Goal: Transaction & Acquisition: Purchase product/service

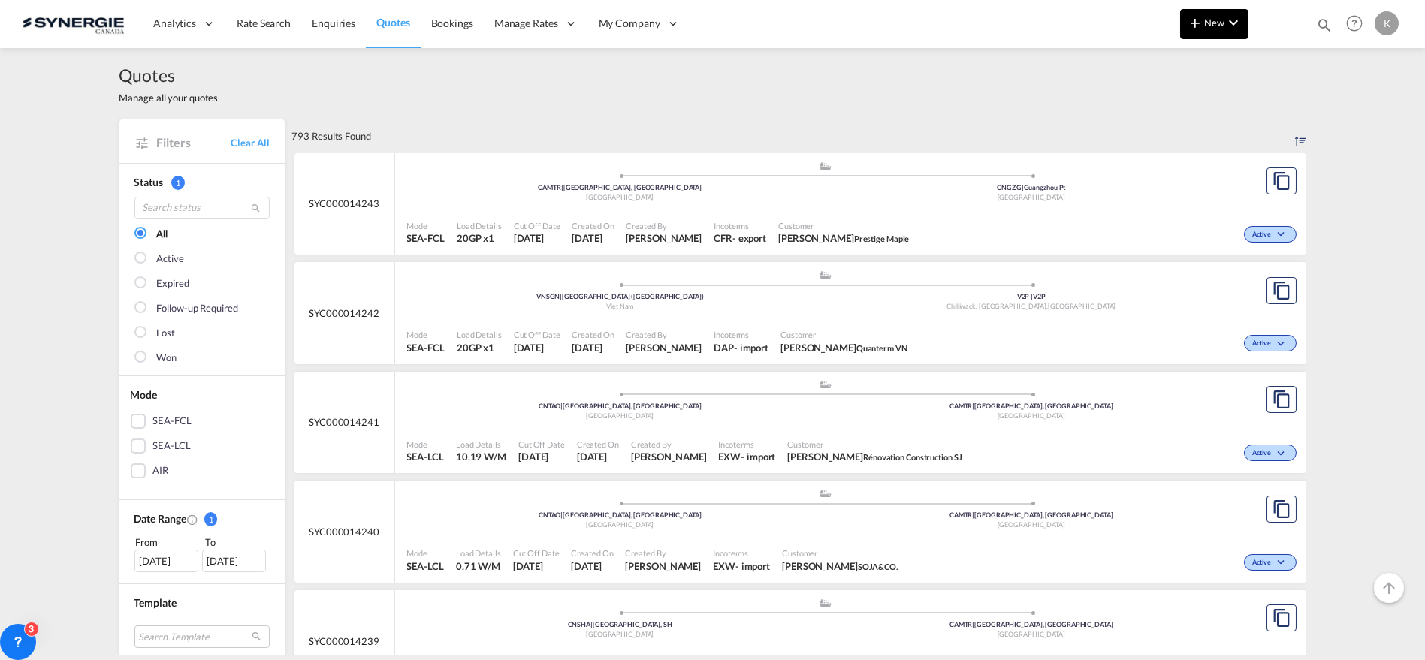
click at [1210, 27] on span "New" at bounding box center [1214, 23] width 56 height 12
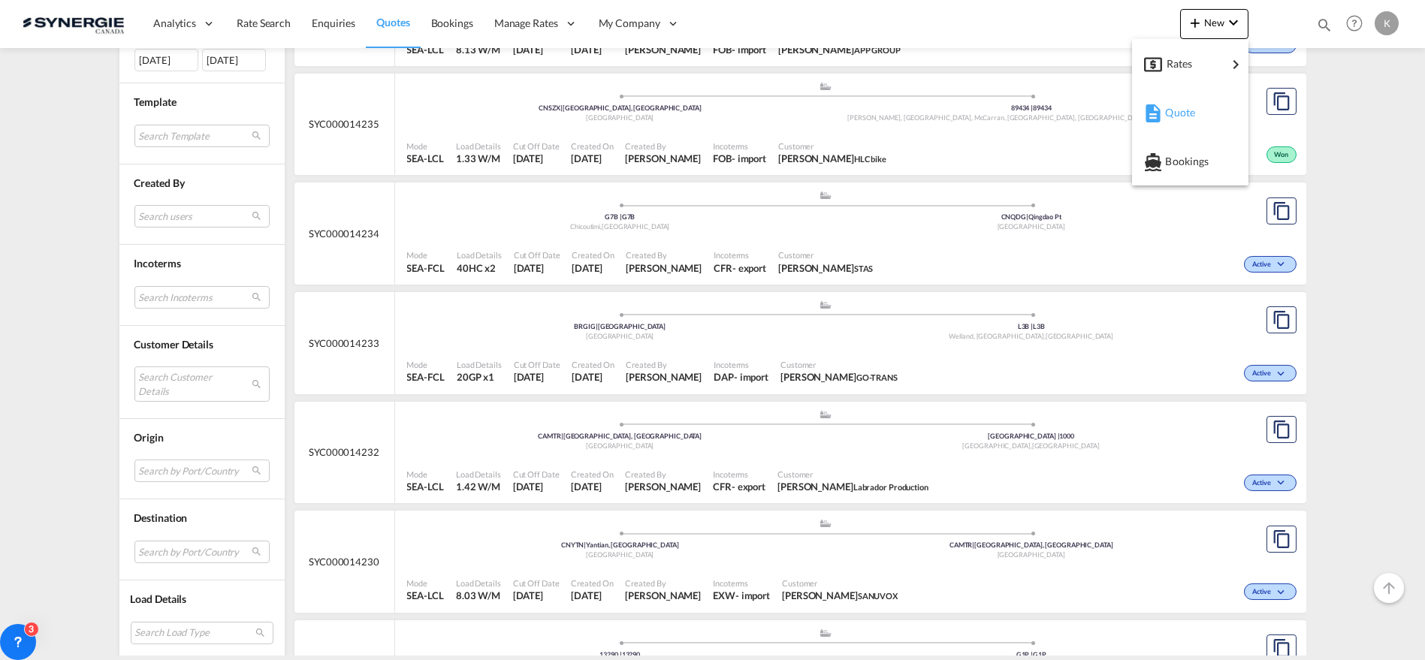
click at [1168, 116] on span "Quote" at bounding box center [1173, 113] width 17 height 30
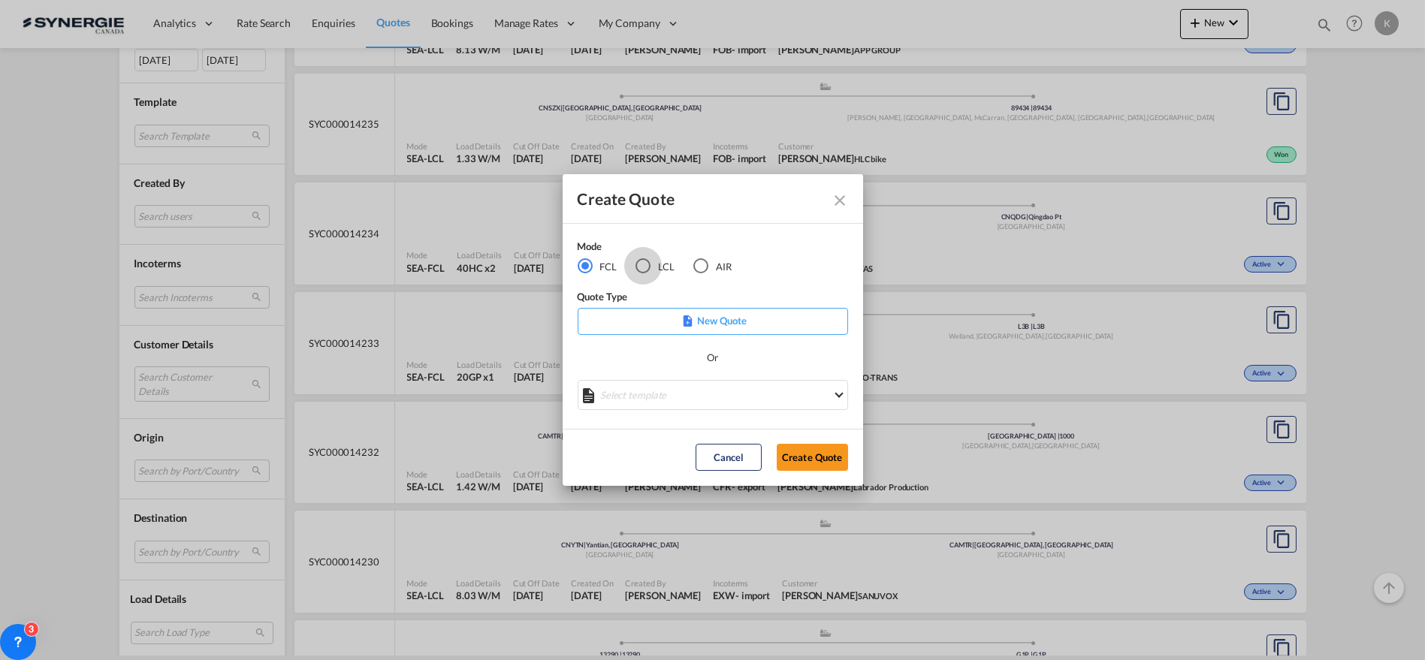
click at [639, 264] on div "LCL" at bounding box center [643, 265] width 15 height 15
click at [688, 391] on md-select "Select template New DAP Import LCL Karen Mercier | 09 Jul 2025 BRAZIL LCL EXPOR…" at bounding box center [713, 395] width 271 height 30
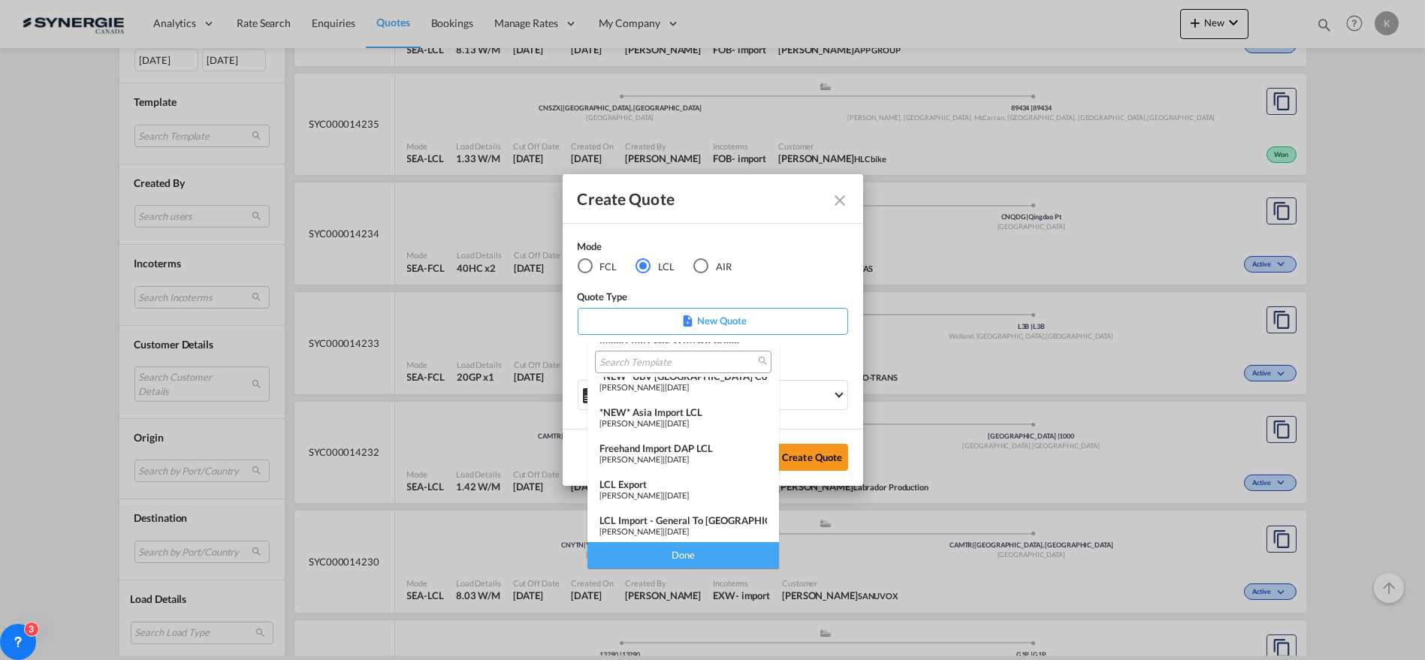
scroll to position [195, 0]
click at [622, 472] on md-option "LCL Export Pablo Gomez Saldarriaga | 17 Jul 2024" at bounding box center [684, 488] width 192 height 36
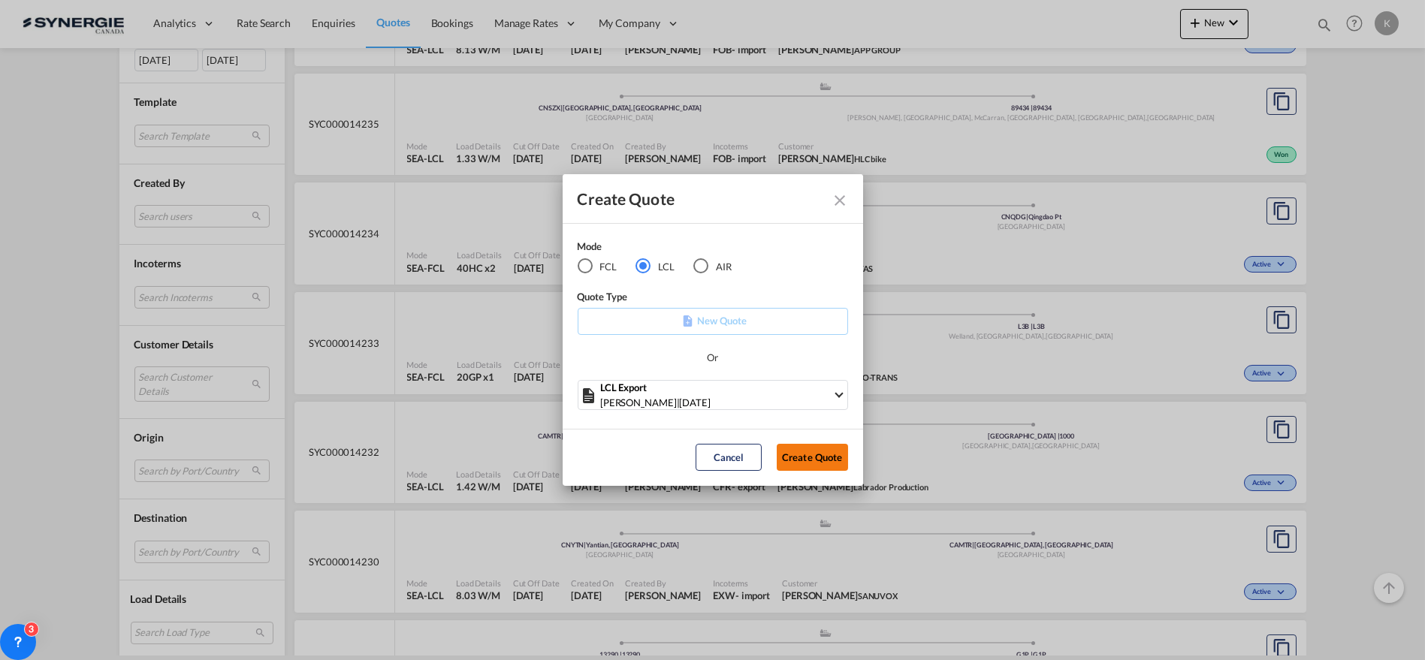
click at [801, 455] on button "Create Quote" at bounding box center [812, 457] width 71 height 27
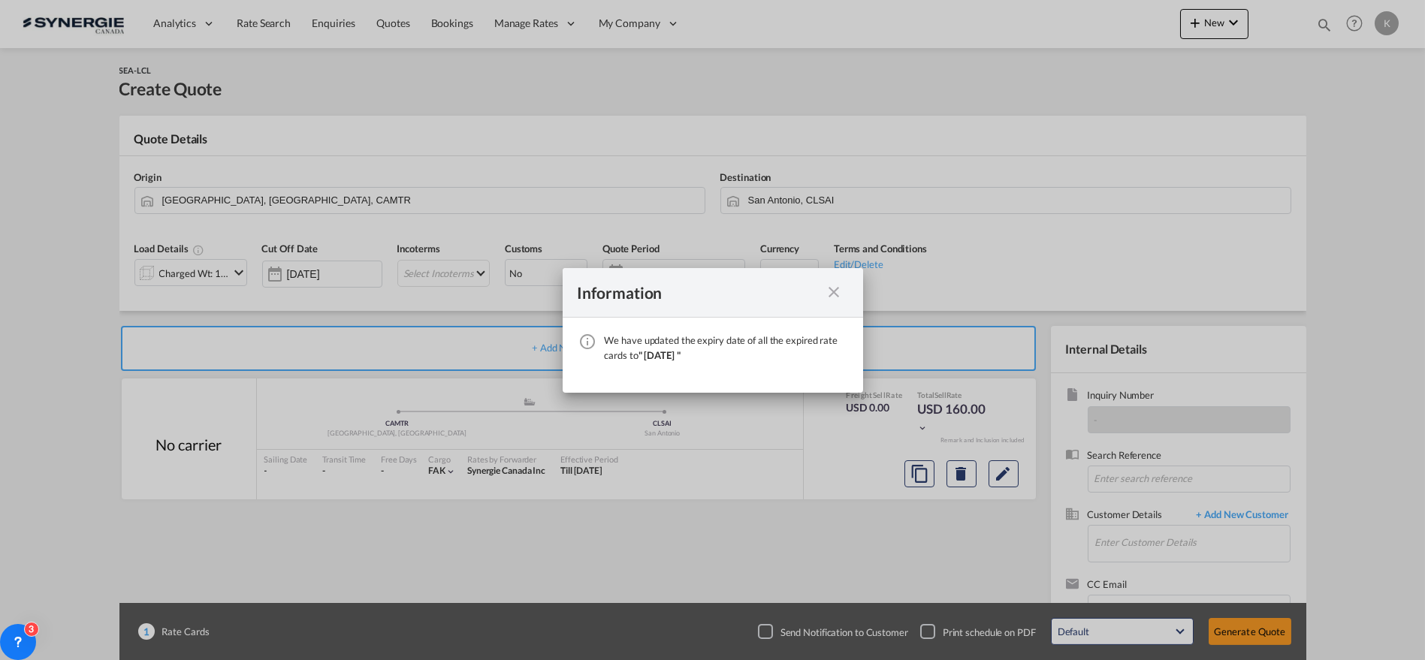
click at [828, 293] on md-icon "icon-close fg-AAA8AD cursor" at bounding box center [835, 292] width 18 height 18
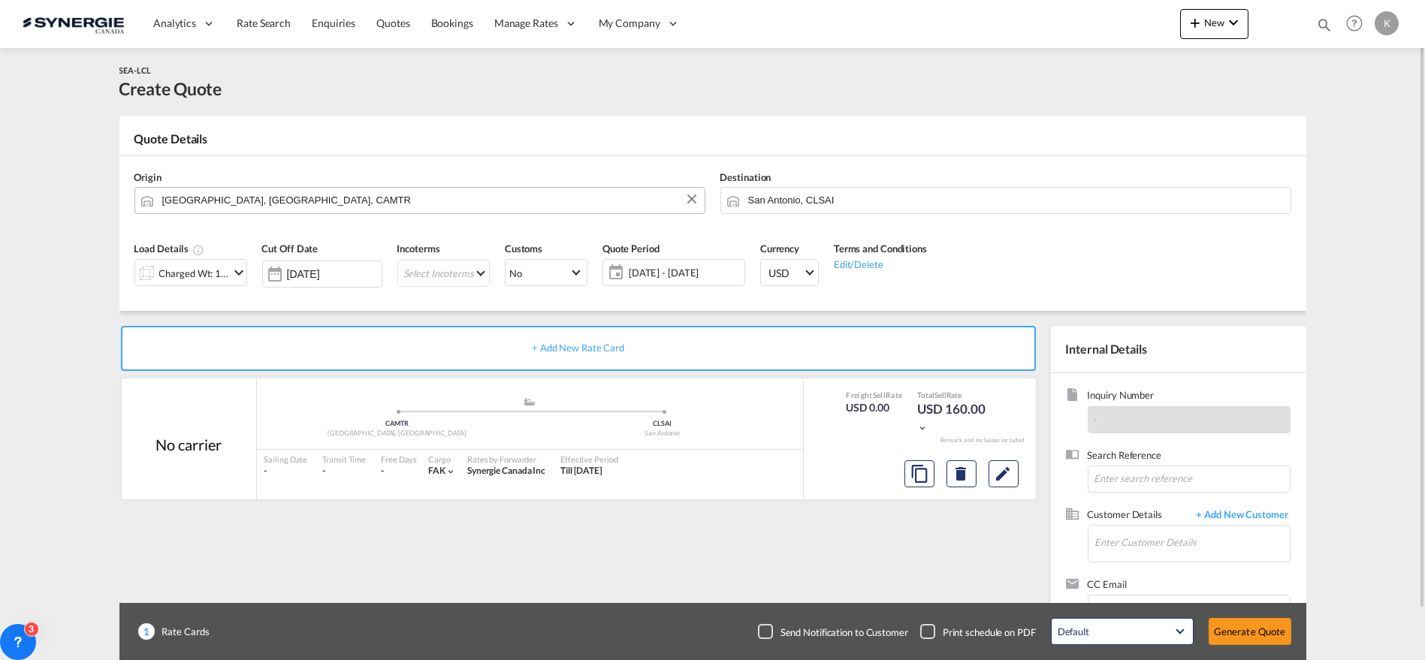
click at [201, 204] on input "[GEOGRAPHIC_DATA], [GEOGRAPHIC_DATA], CAMTR" at bounding box center [429, 200] width 535 height 26
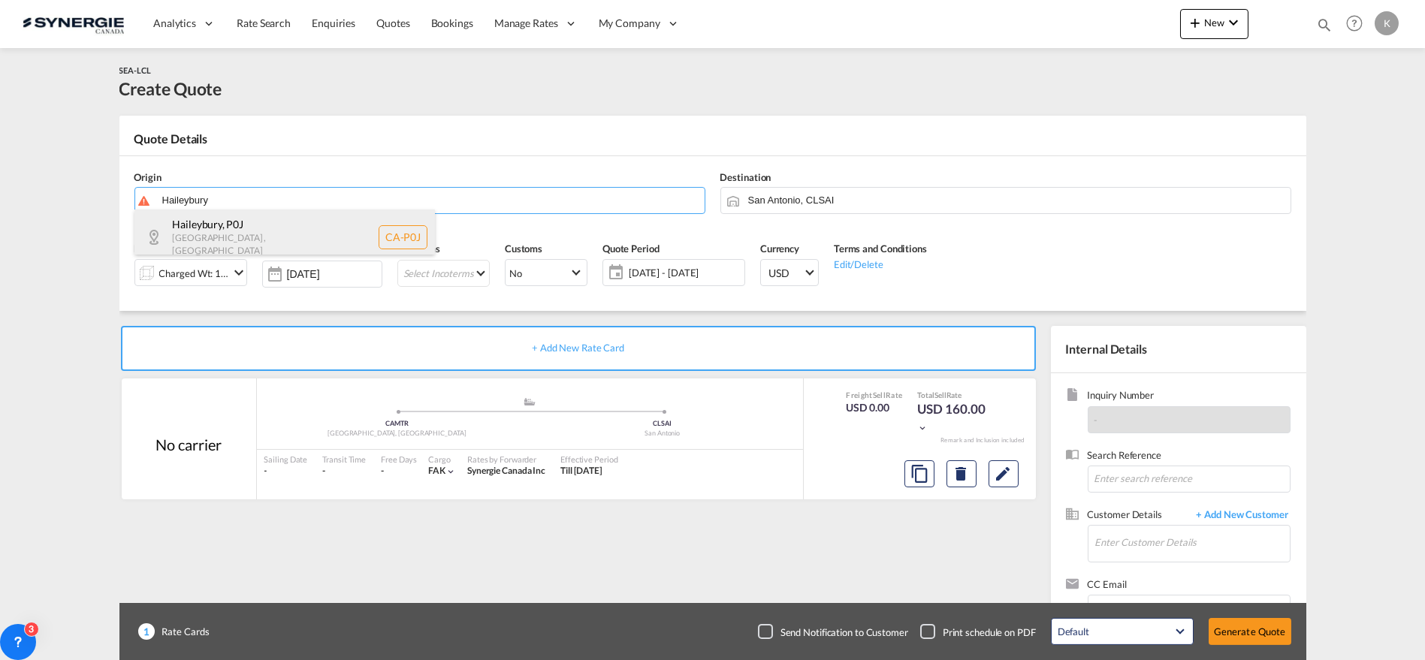
click at [255, 222] on div "Haileybury , P0J Ontario , Canada CA-P0J" at bounding box center [285, 237] width 301 height 55
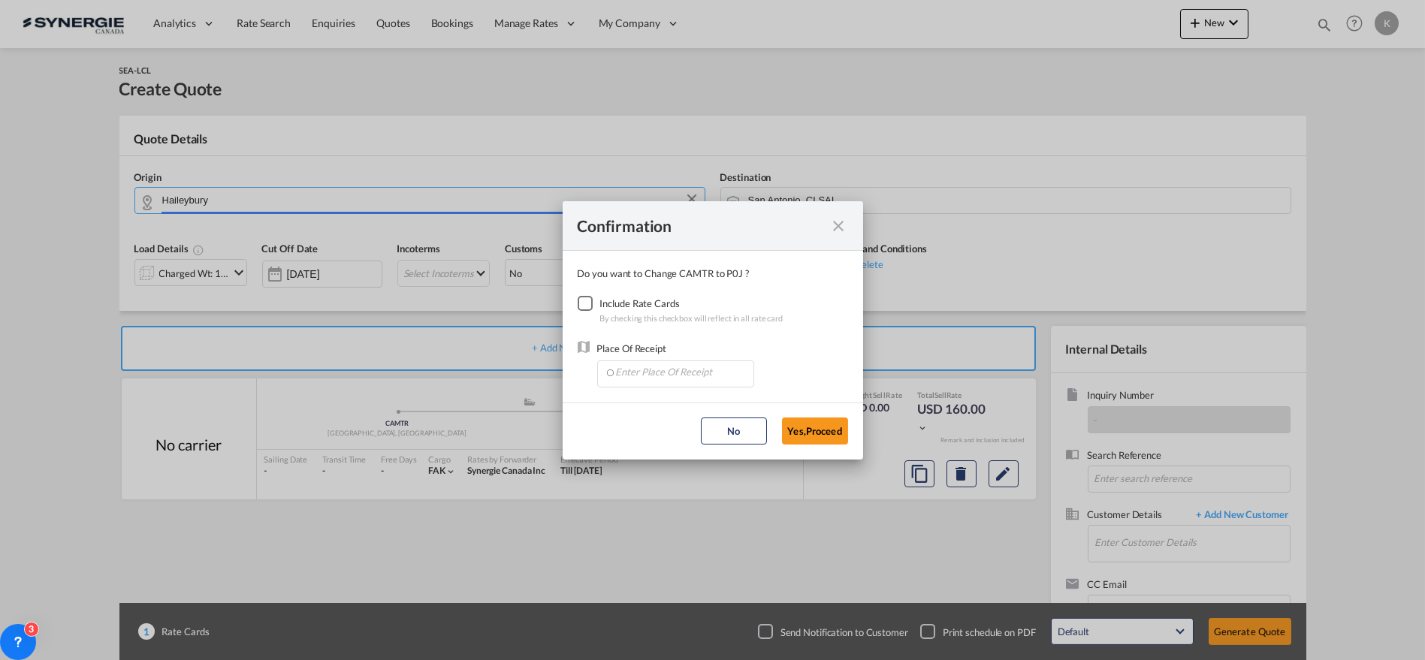
type input "CA-P0J, Haileybury, Ontario"
click at [590, 302] on div "Checkbox No Ink" at bounding box center [585, 303] width 15 height 15
click at [637, 371] on input "Enter Place Of Receipt" at bounding box center [679, 372] width 149 height 23
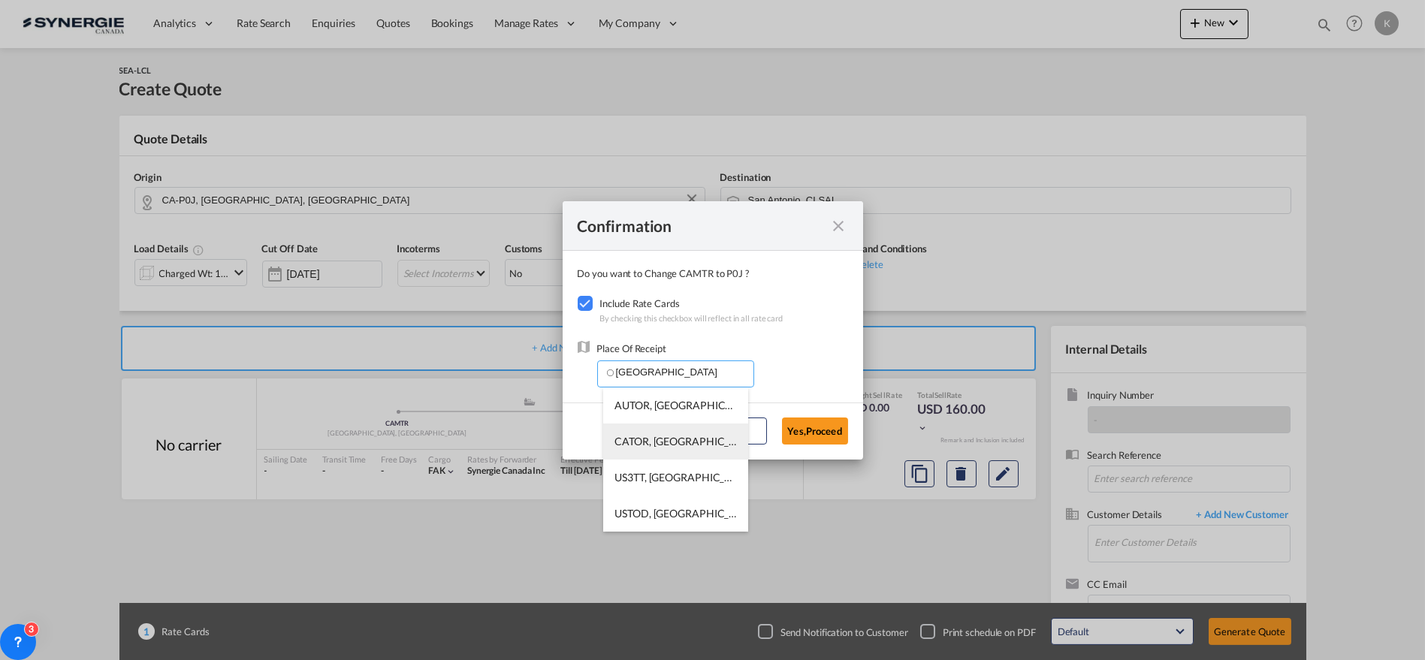
click at [651, 440] on span "CATOR, Toronto, ON, Canada, North America, Americas" at bounding box center [908, 441] width 587 height 13
type input "CATOR, Toronto, ON, Canada, North America, Americas"
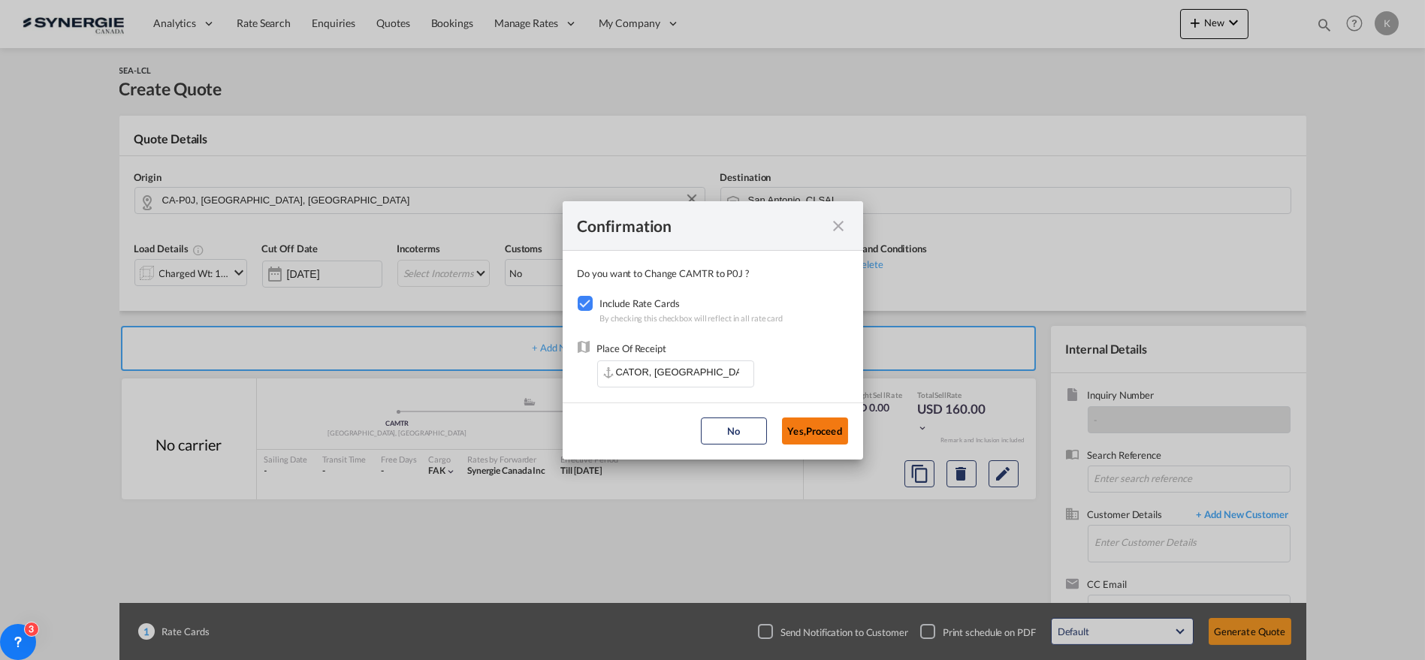
click at [803, 427] on button "Yes,Proceed" at bounding box center [815, 431] width 66 height 27
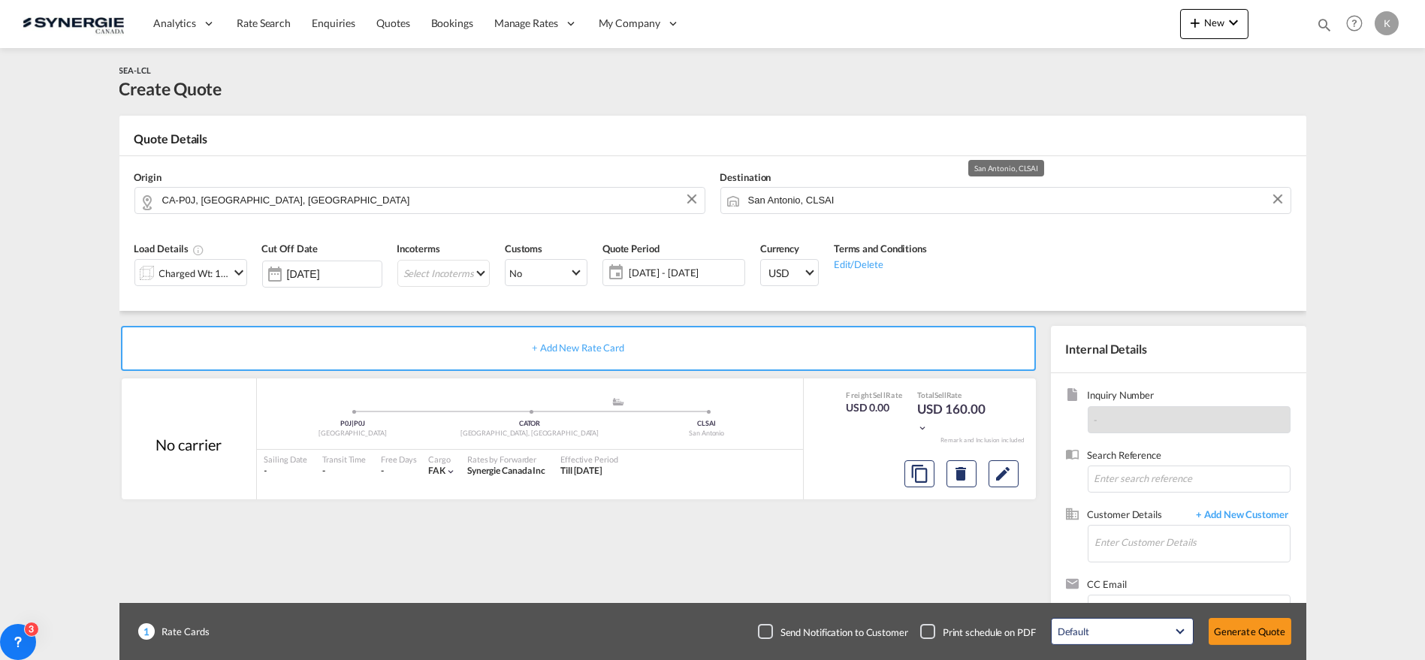
click at [763, 200] on input "San Antonio, CLSAI" at bounding box center [1015, 200] width 535 height 26
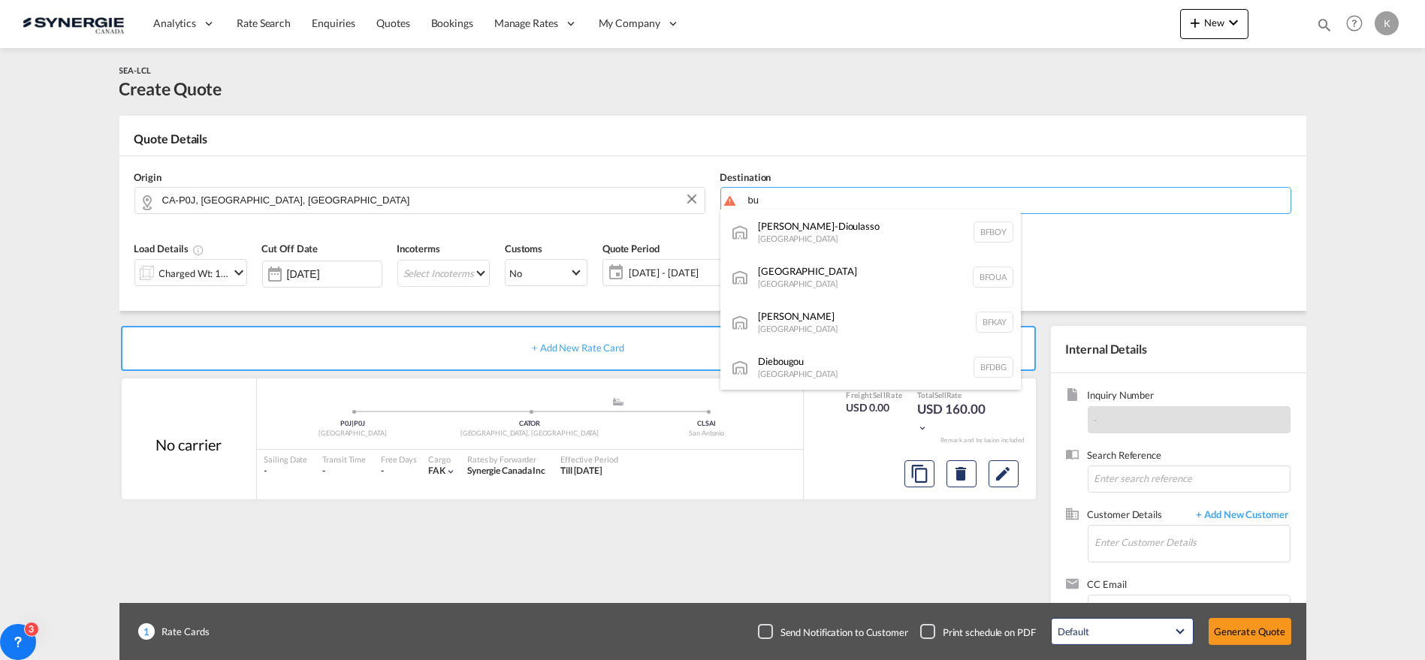
type input "b"
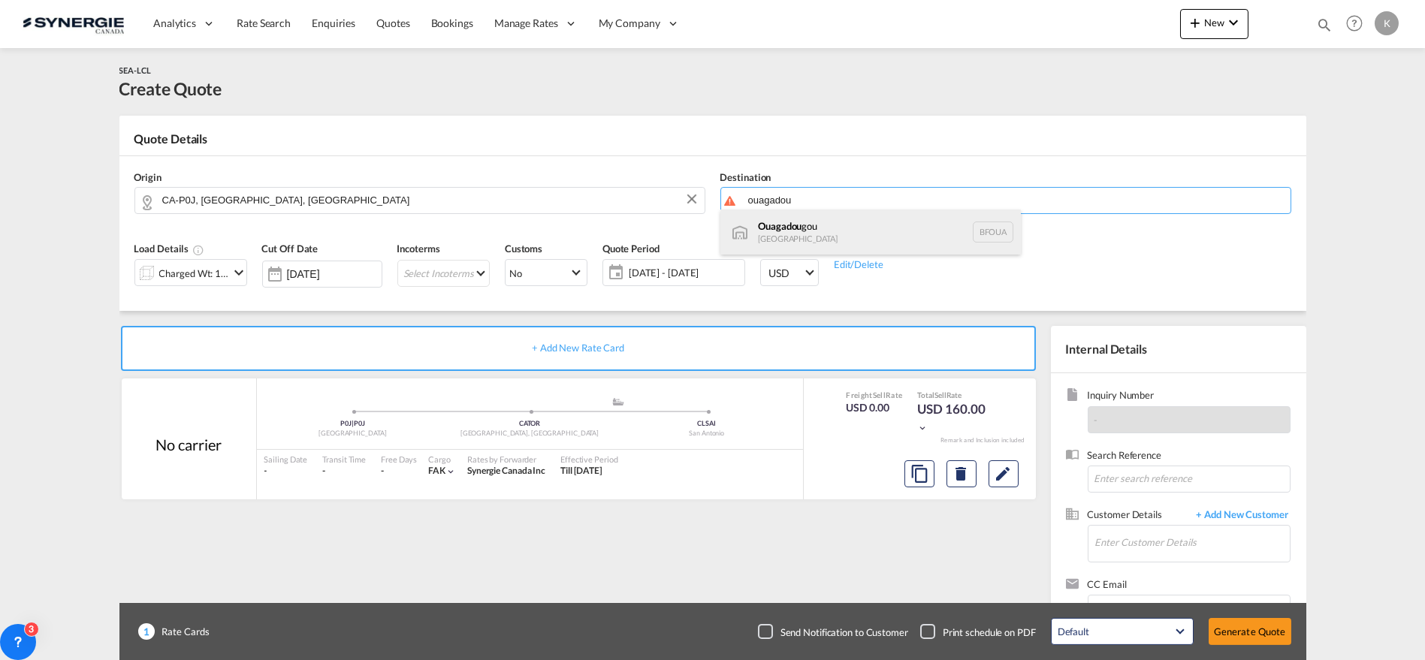
click at [780, 224] on div "Ouagadou gou Burkina Faso BFOUA" at bounding box center [871, 232] width 301 height 45
type input "Ouagadougou, BFOUA"
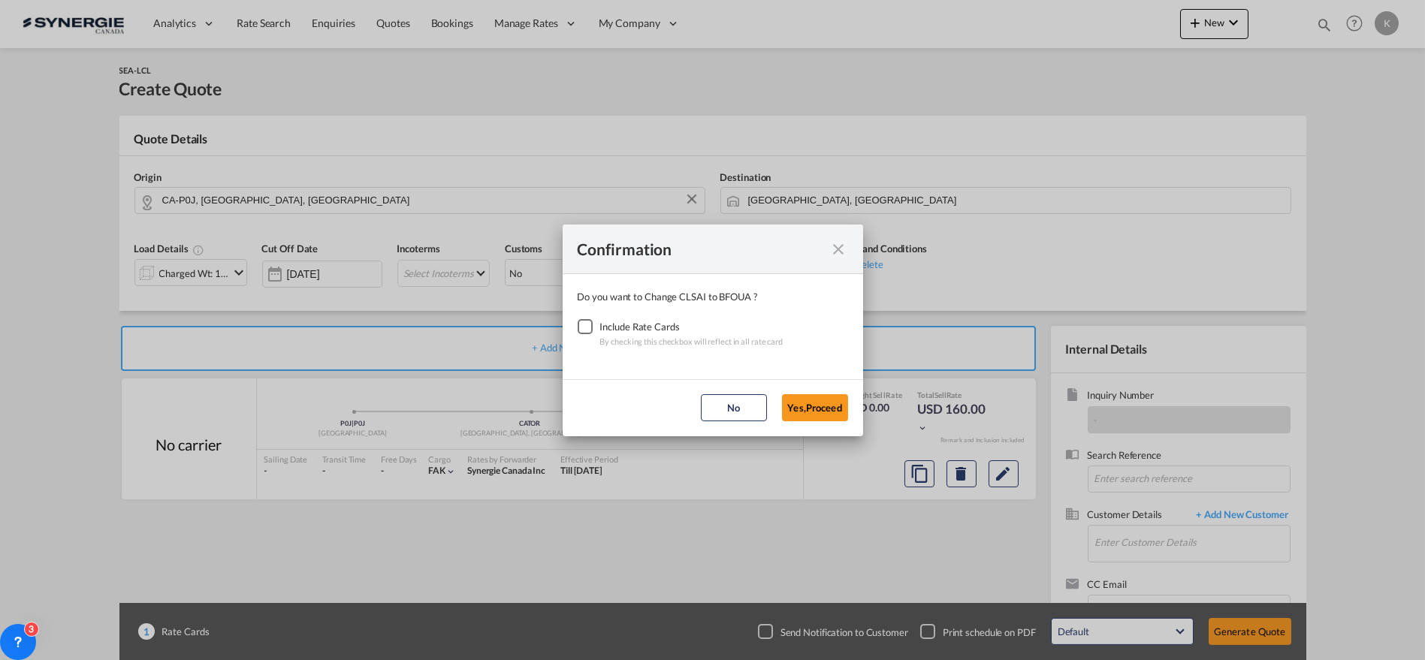
click at [588, 323] on div "Checkbox No Ink" at bounding box center [585, 326] width 15 height 15
click at [817, 407] on button "Yes,Proceed" at bounding box center [815, 407] width 66 height 27
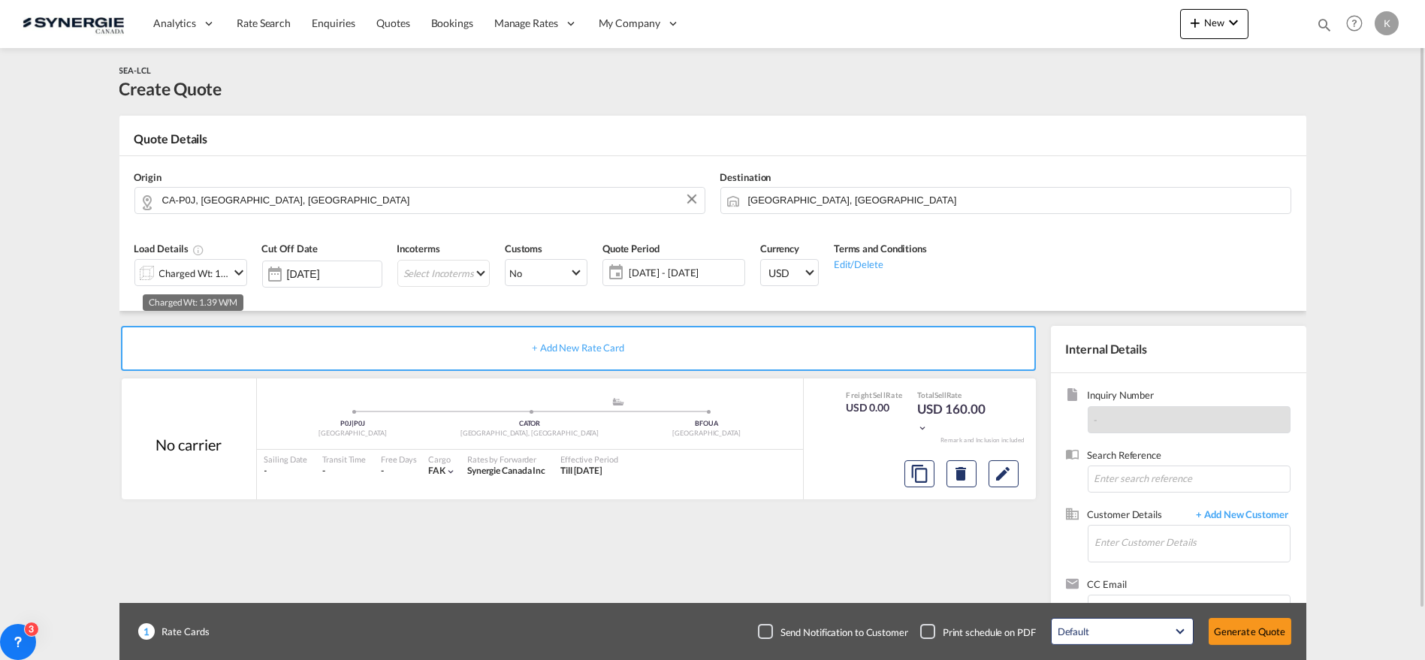
click at [200, 271] on div "Charged Wt: 1.39 W/M" at bounding box center [194, 273] width 71 height 21
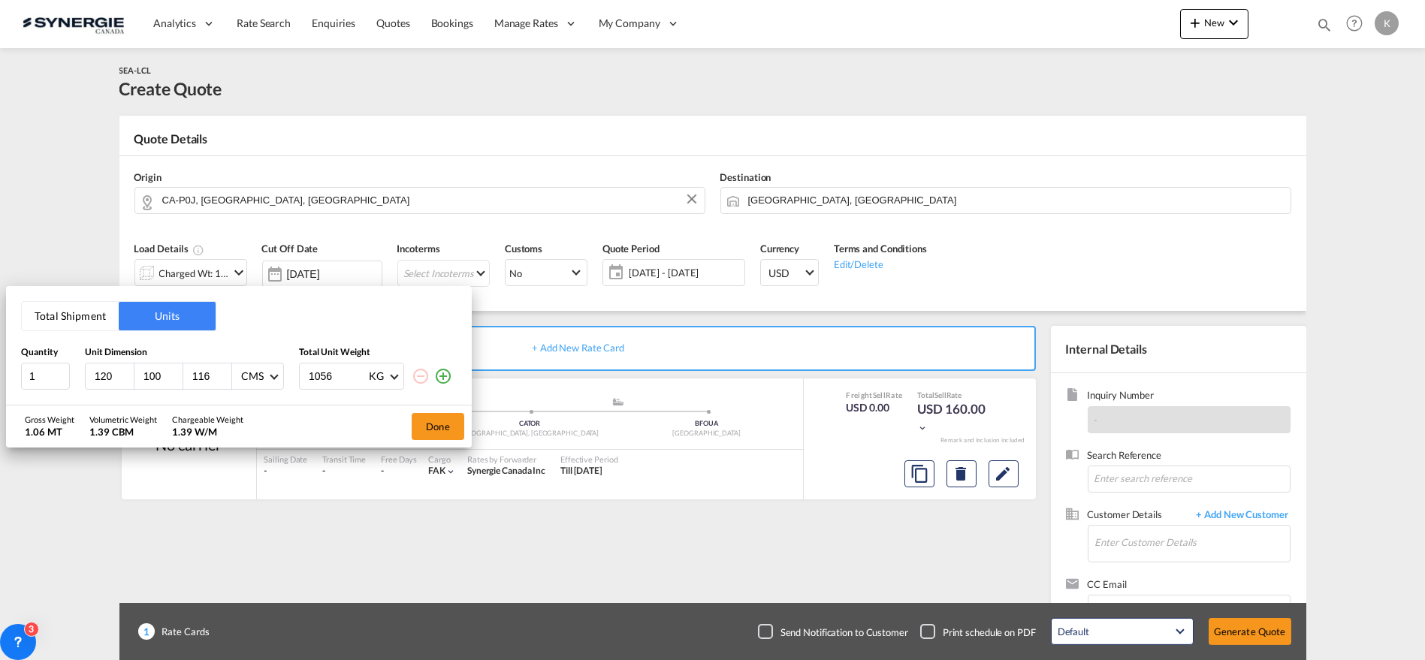
click at [105, 371] on input "120" at bounding box center [113, 377] width 41 height 14
type input "1"
type input "279"
type input "122"
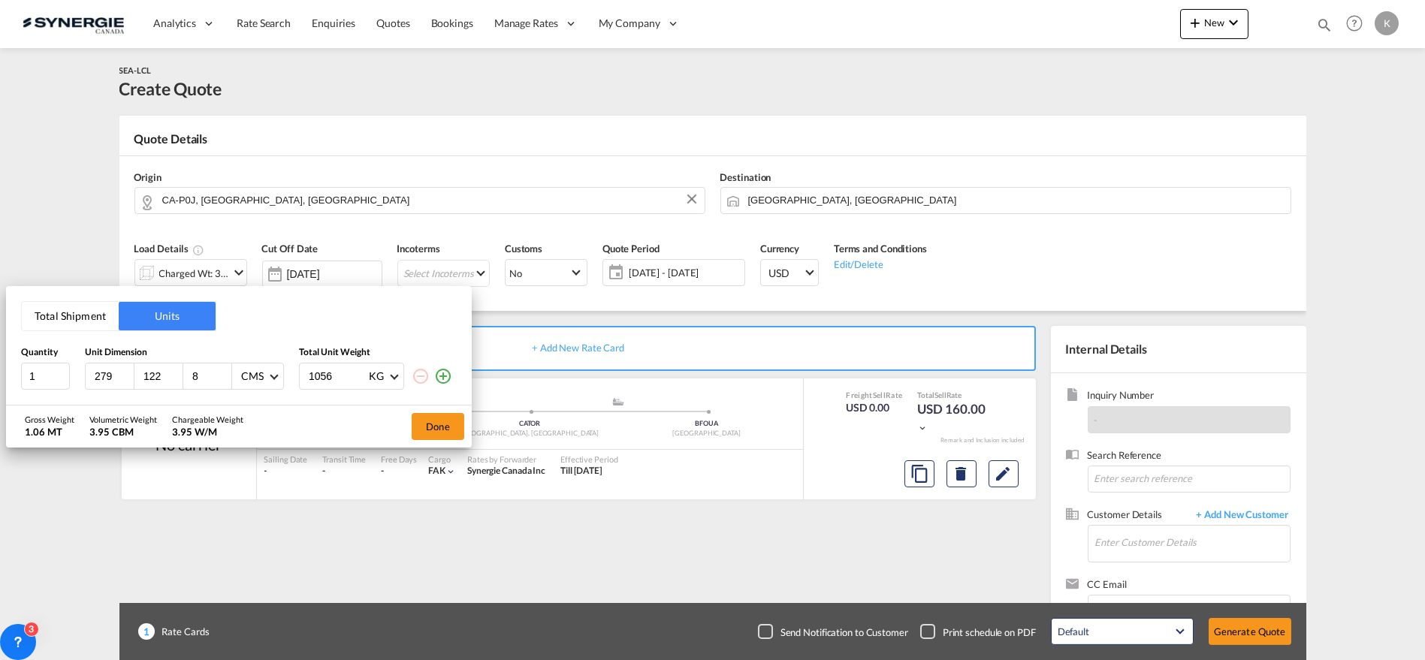
type input "81"
type input "81.3"
type input "1795"
click at [434, 430] on button "Done" at bounding box center [438, 426] width 53 height 27
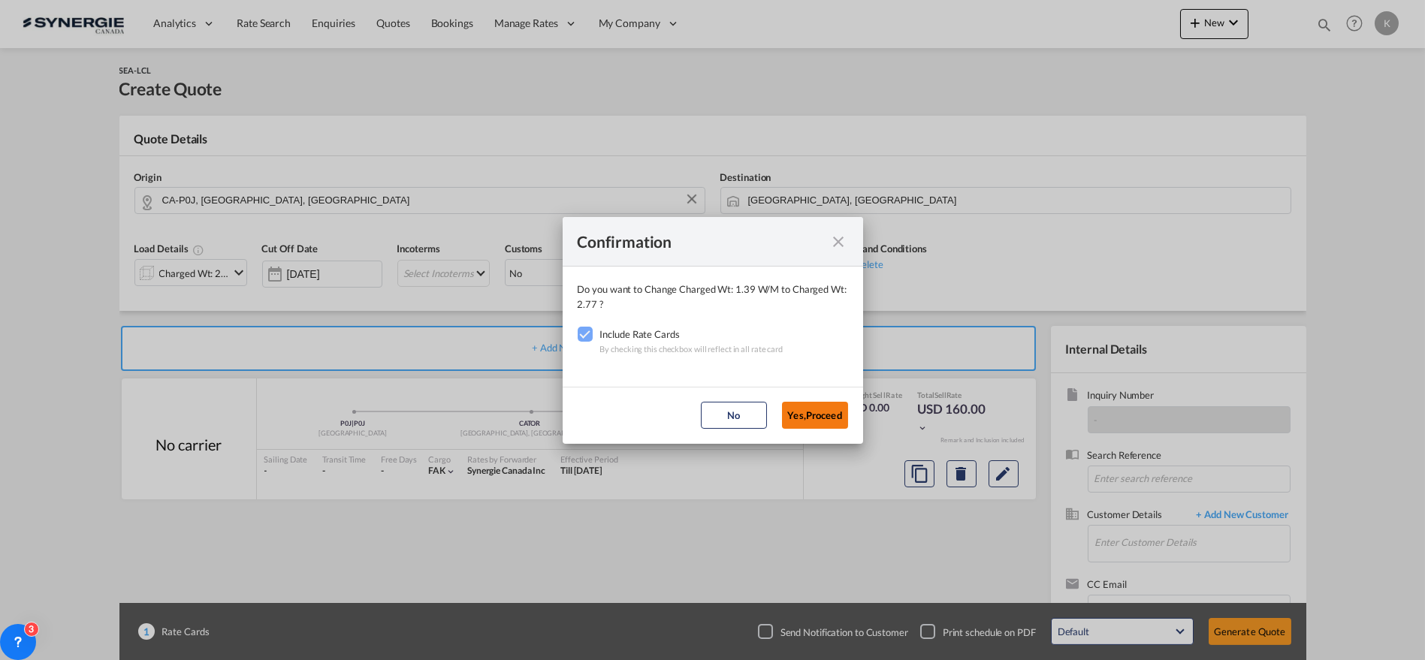
click at [812, 413] on button "Yes,Proceed" at bounding box center [815, 415] width 66 height 27
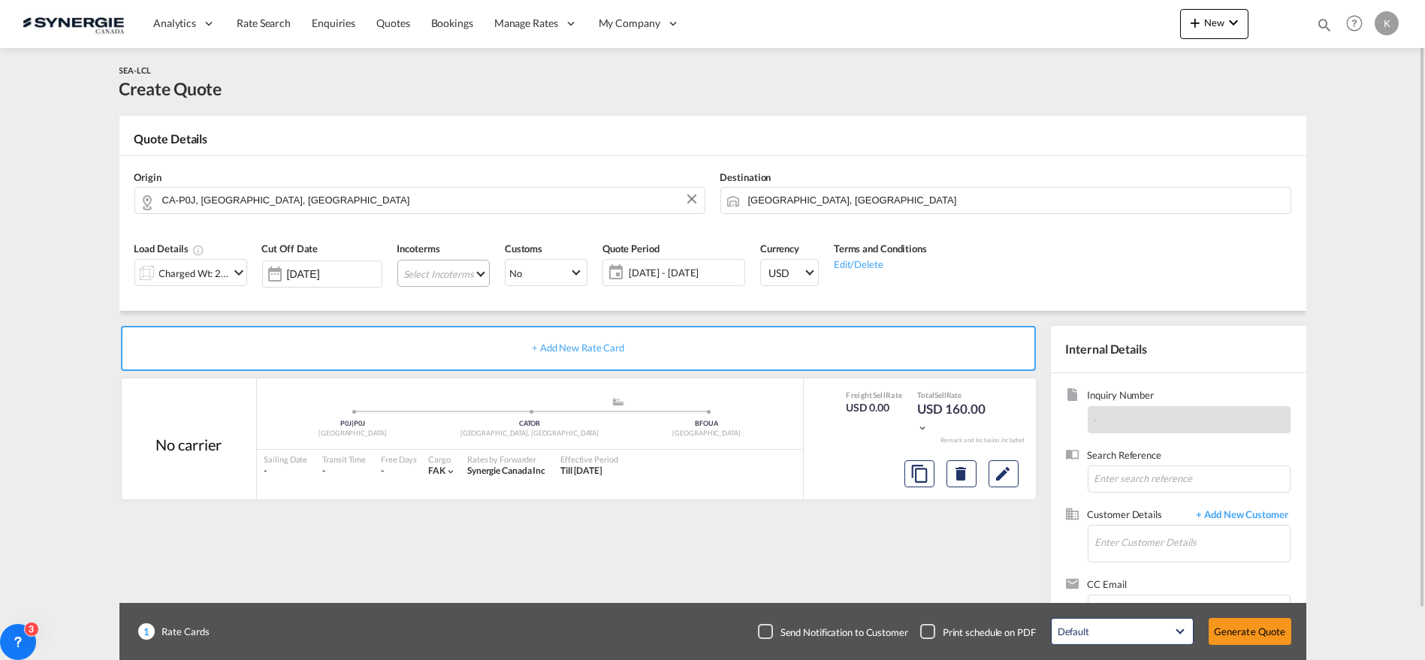
click at [455, 275] on md-select "Select Incoterms CIF - export Cost,Insurance and Freight CPT - import Carrier P…" at bounding box center [443, 273] width 92 height 27
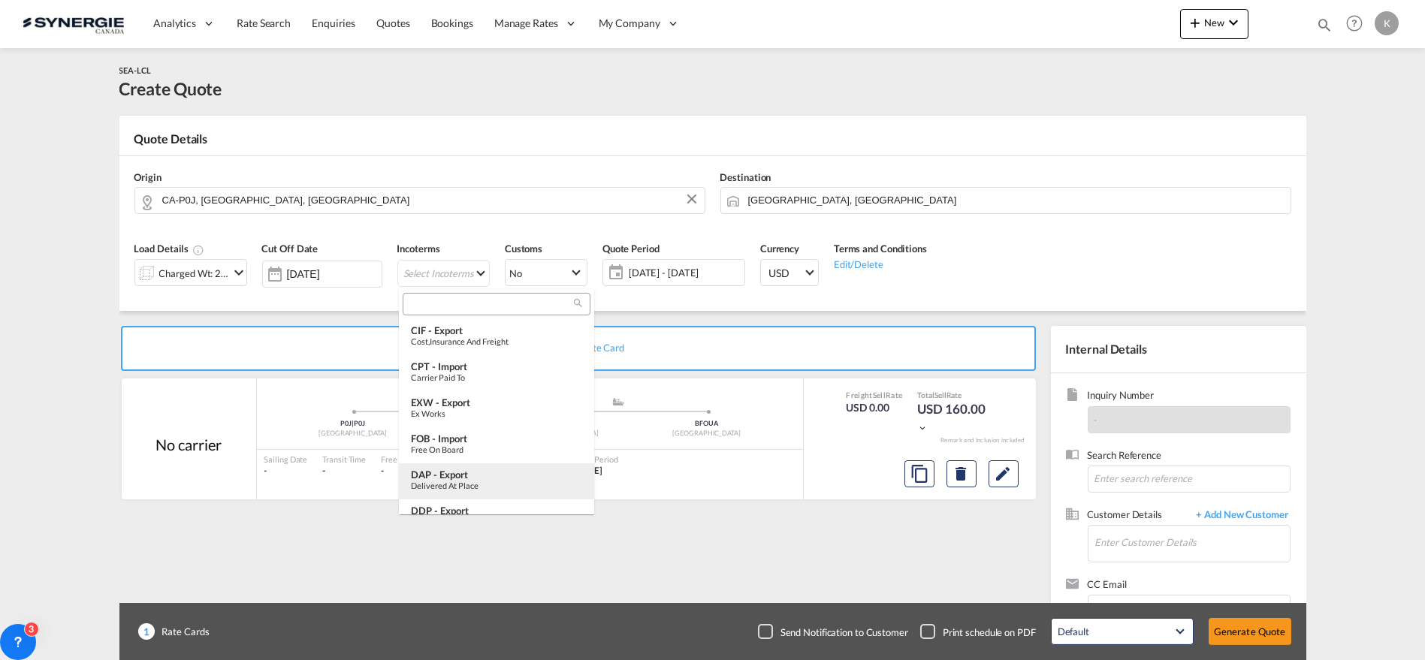
click at [479, 483] on div "Delivered at Place" at bounding box center [496, 486] width 171 height 10
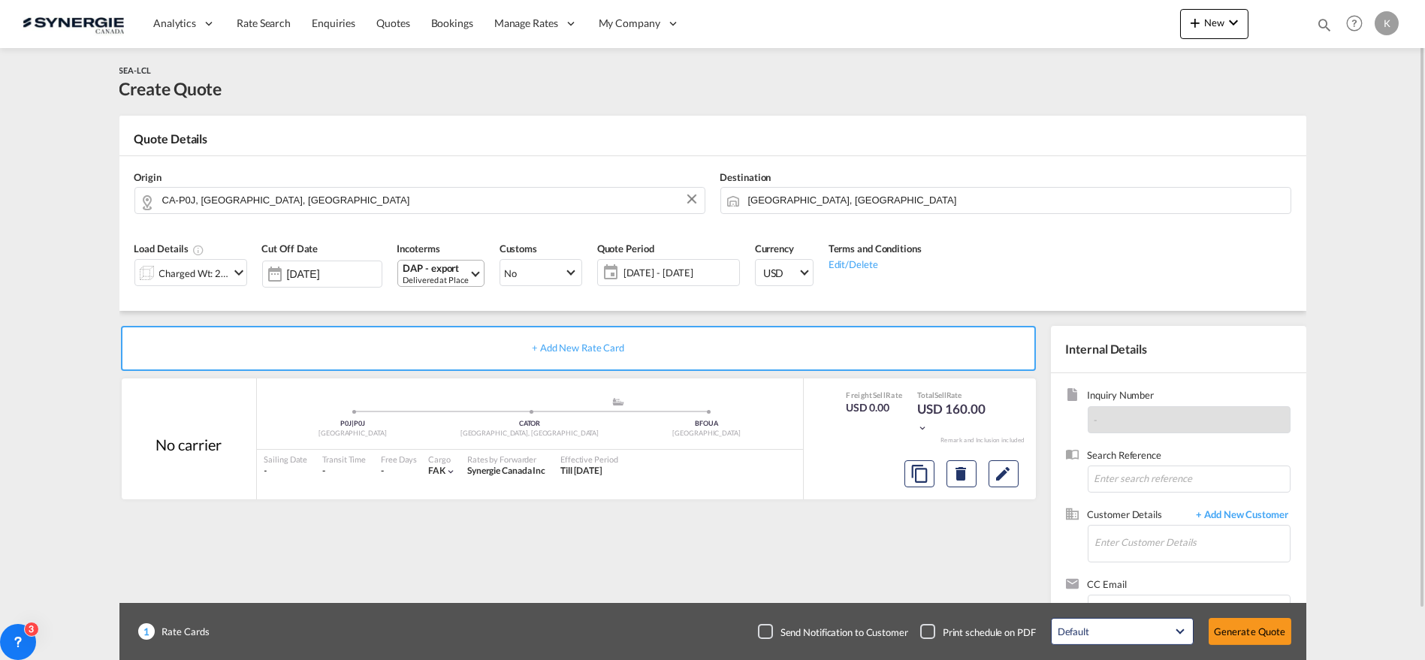
click at [466, 274] on div "Delivered at Place" at bounding box center [436, 279] width 65 height 11
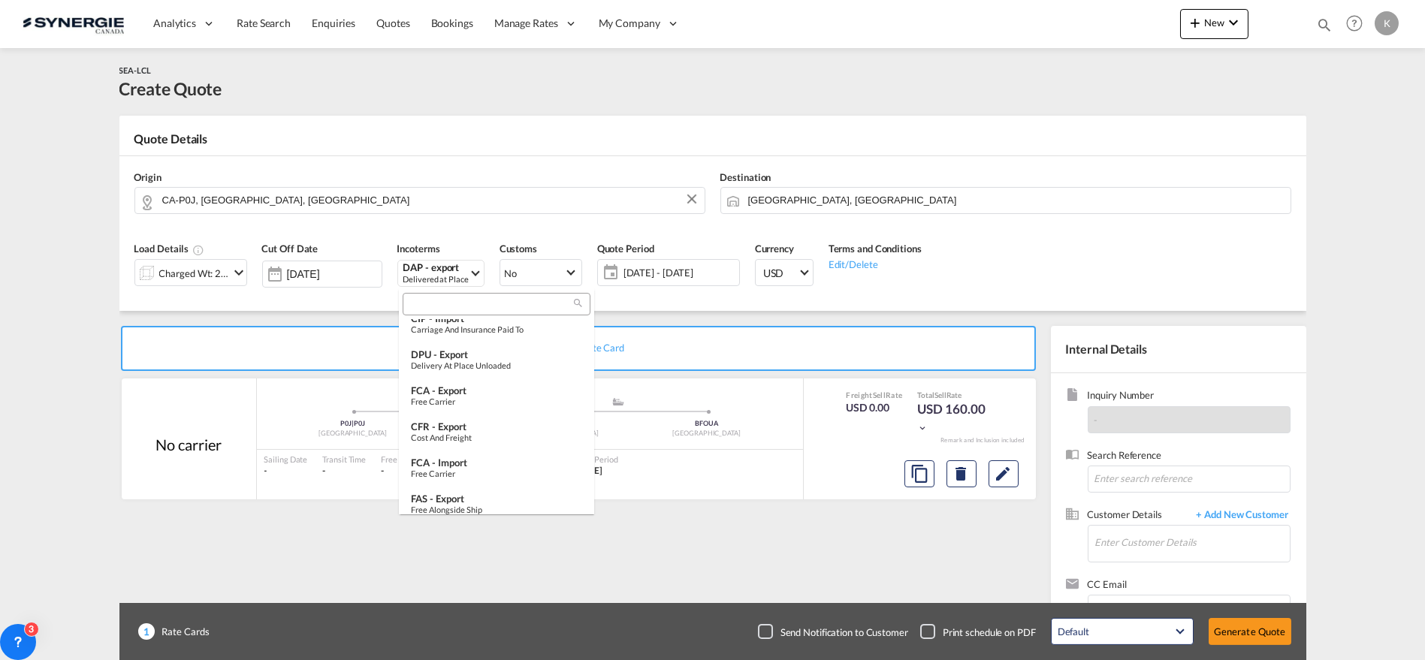
scroll to position [343, 0]
click at [442, 430] on div "Cost and Freight" at bounding box center [496, 431] width 171 height 10
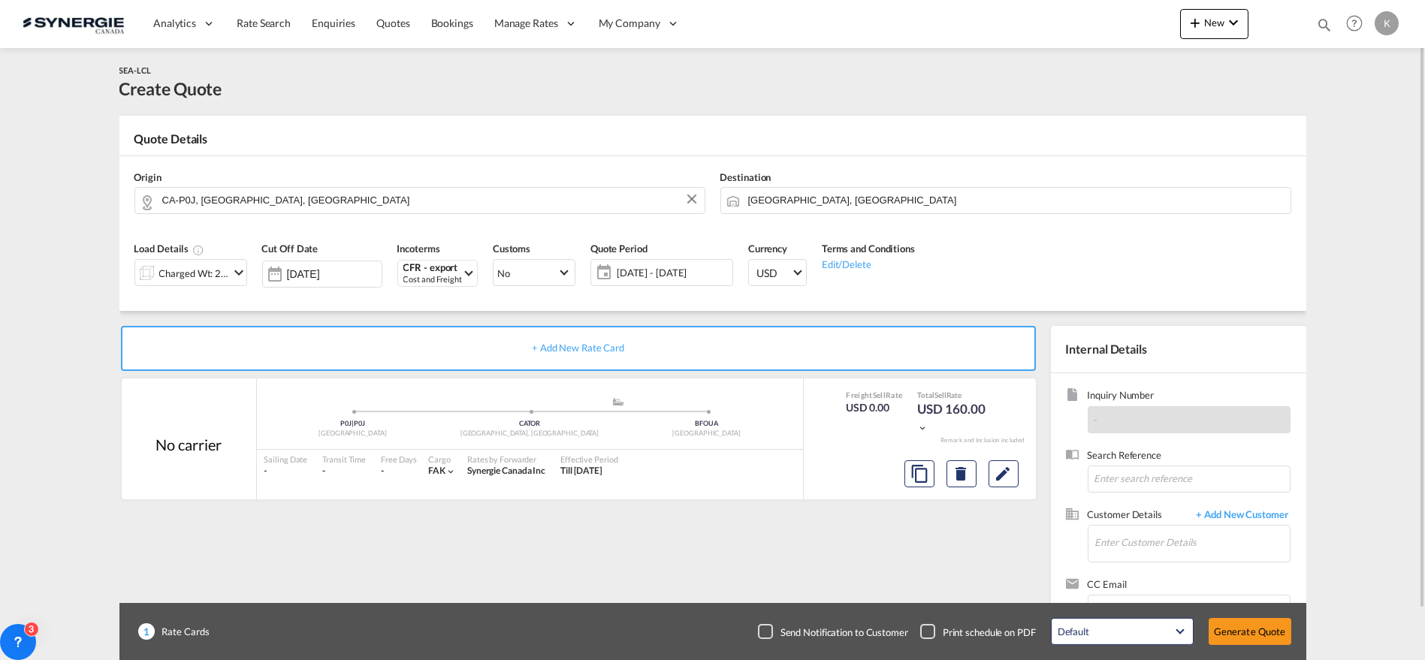
click at [680, 269] on span "21 Aug - 20 Sep 2025" at bounding box center [673, 273] width 112 height 14
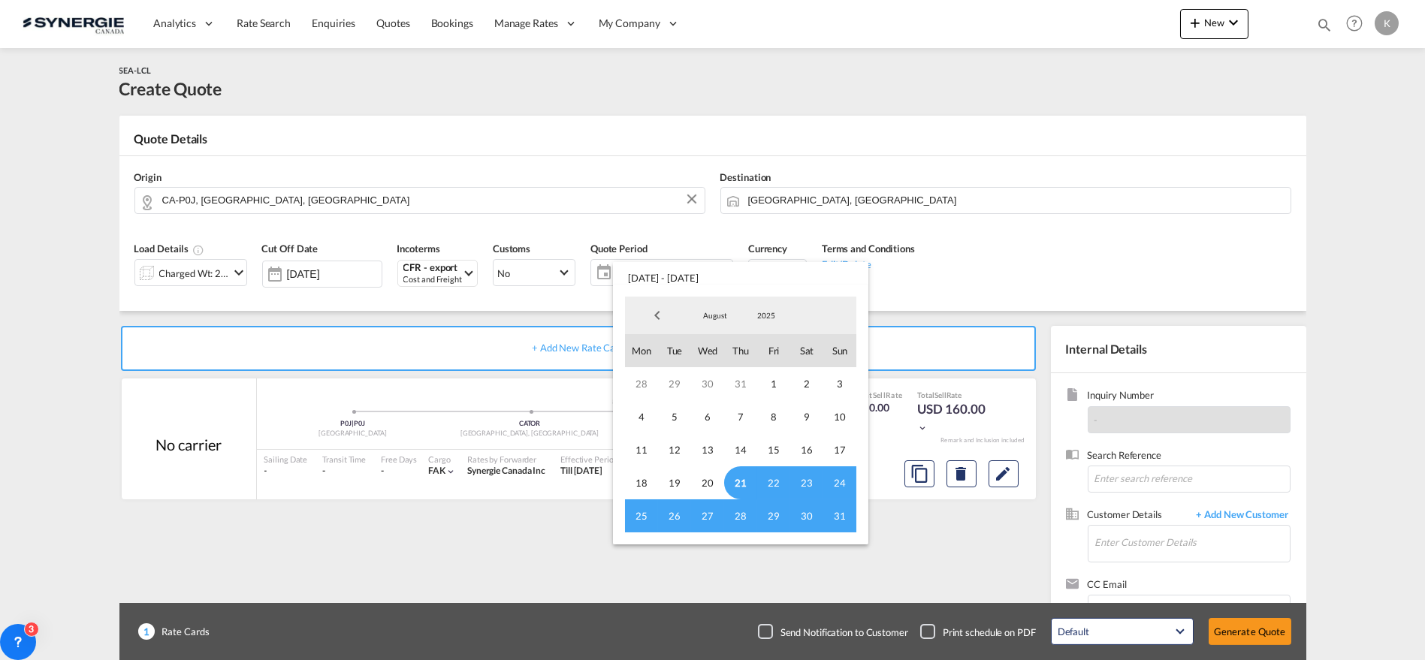
click at [743, 481] on span "21" at bounding box center [740, 483] width 33 height 33
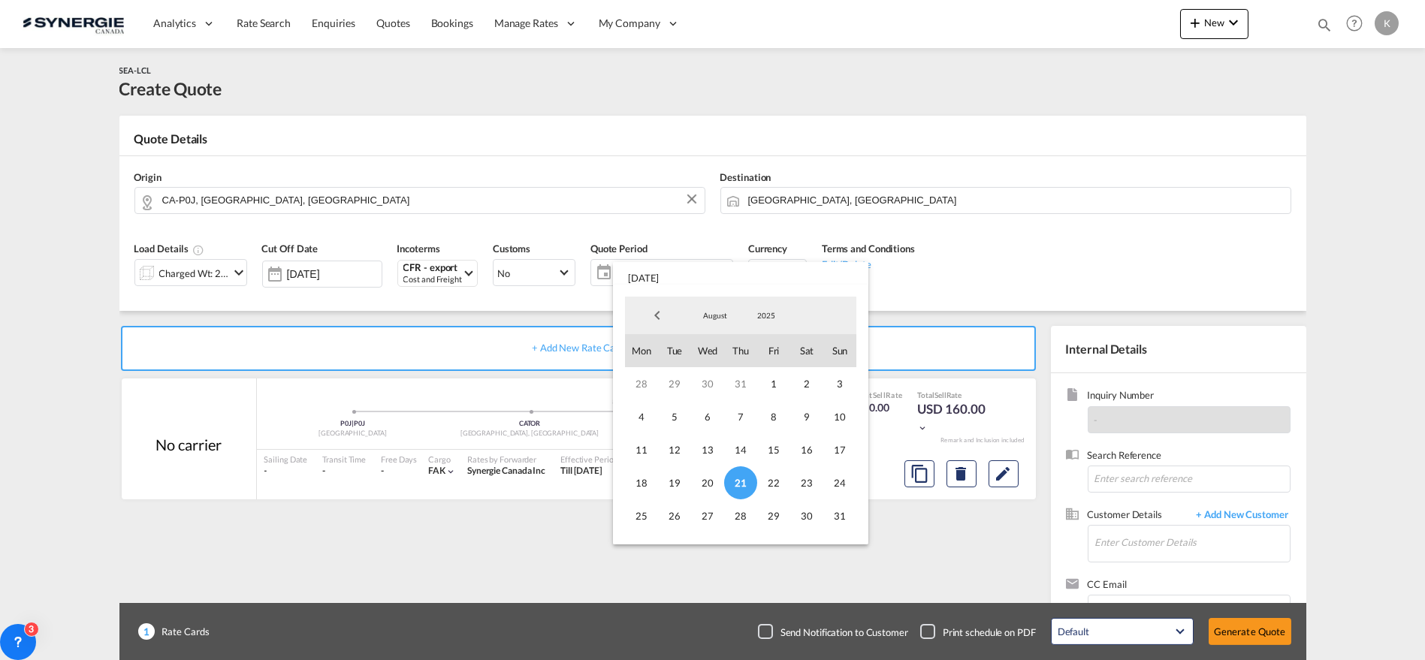
click at [726, 317] on span "August" at bounding box center [715, 315] width 48 height 11
click at [716, 355] on md-option "September" at bounding box center [730, 352] width 102 height 36
click at [807, 449] on span "20" at bounding box center [806, 450] width 33 height 33
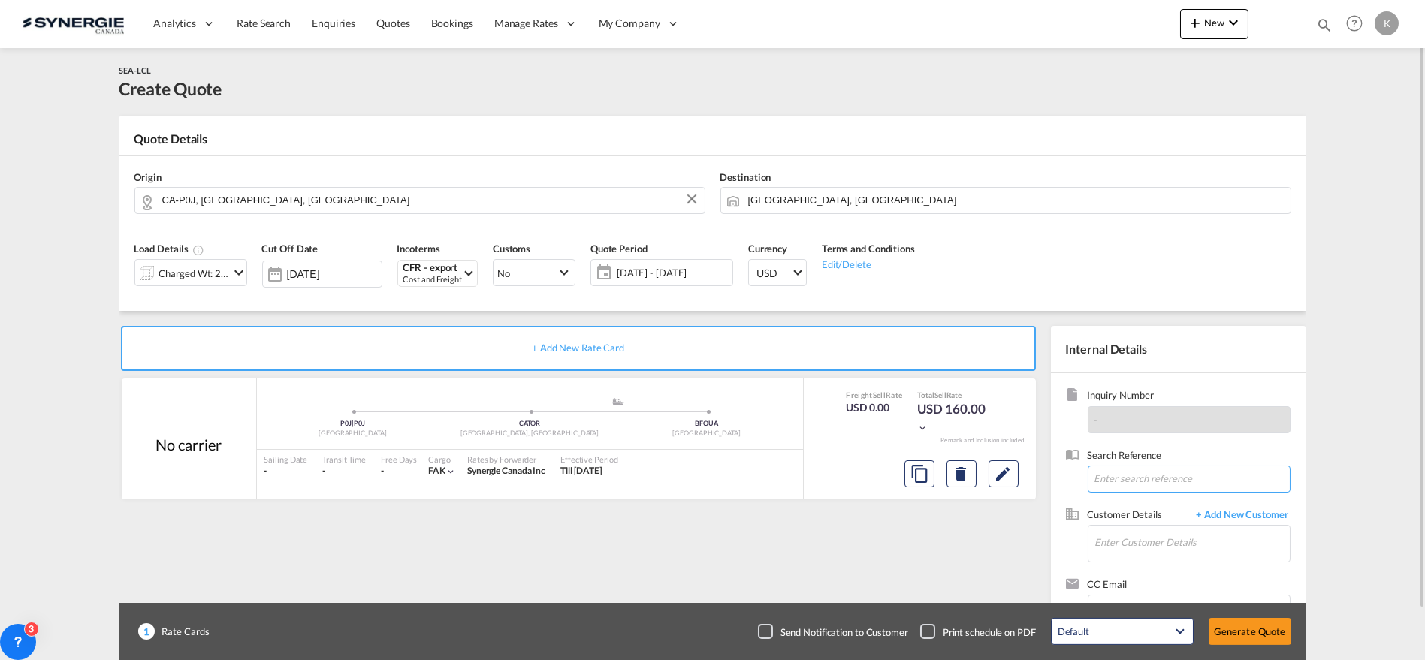
click at [1196, 477] on input at bounding box center [1189, 479] width 203 height 27
paste input "REVISED - Odyssey/Synergie (QC) - MTR/Ouagadougou - Quote: WKM-431307/1 - Augus…"
type input "REVISED - Odyssey/Synergie (QC) - MTR/Ouagadougou - Quote: WKM-431307/1 - Augus…"
click at [1168, 540] on input "Enter Customer Details" at bounding box center [1193, 543] width 195 height 34
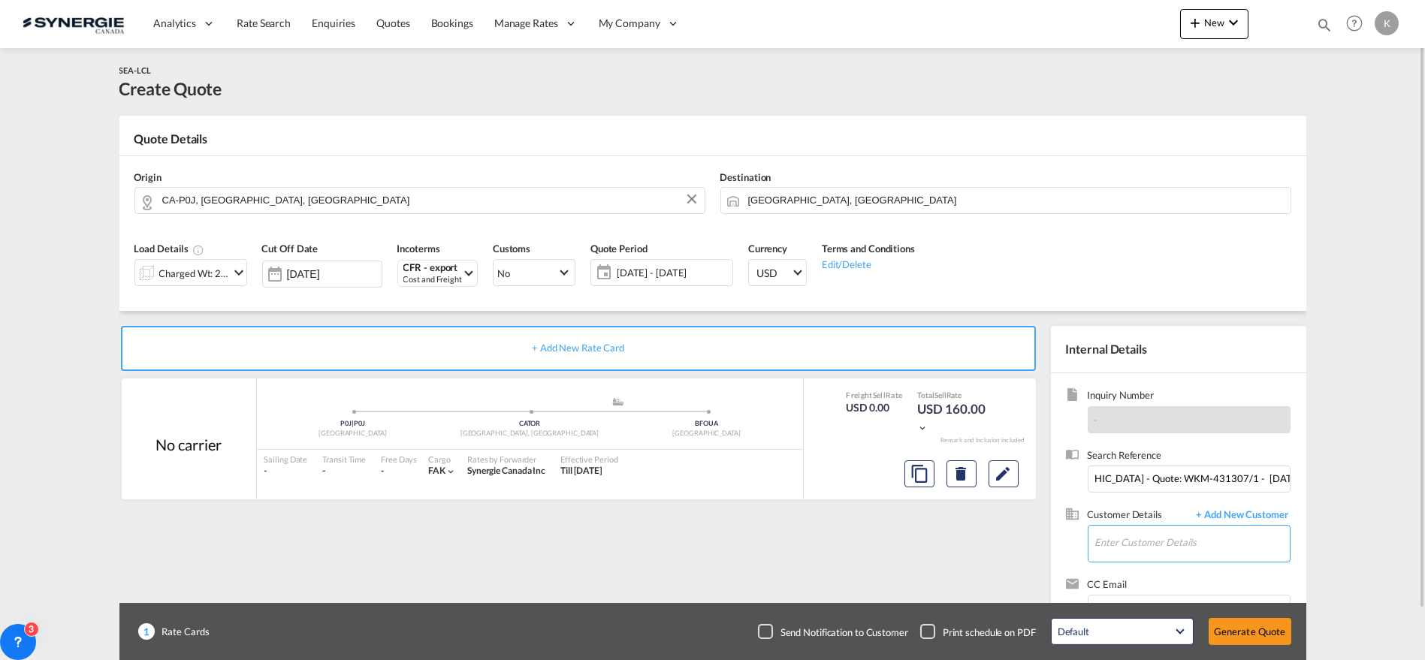
scroll to position [0, 0]
click at [1133, 543] on input "Enter Customer Details" at bounding box center [1193, 543] width 195 height 34
paste input "nina@awardzlogistix.com"
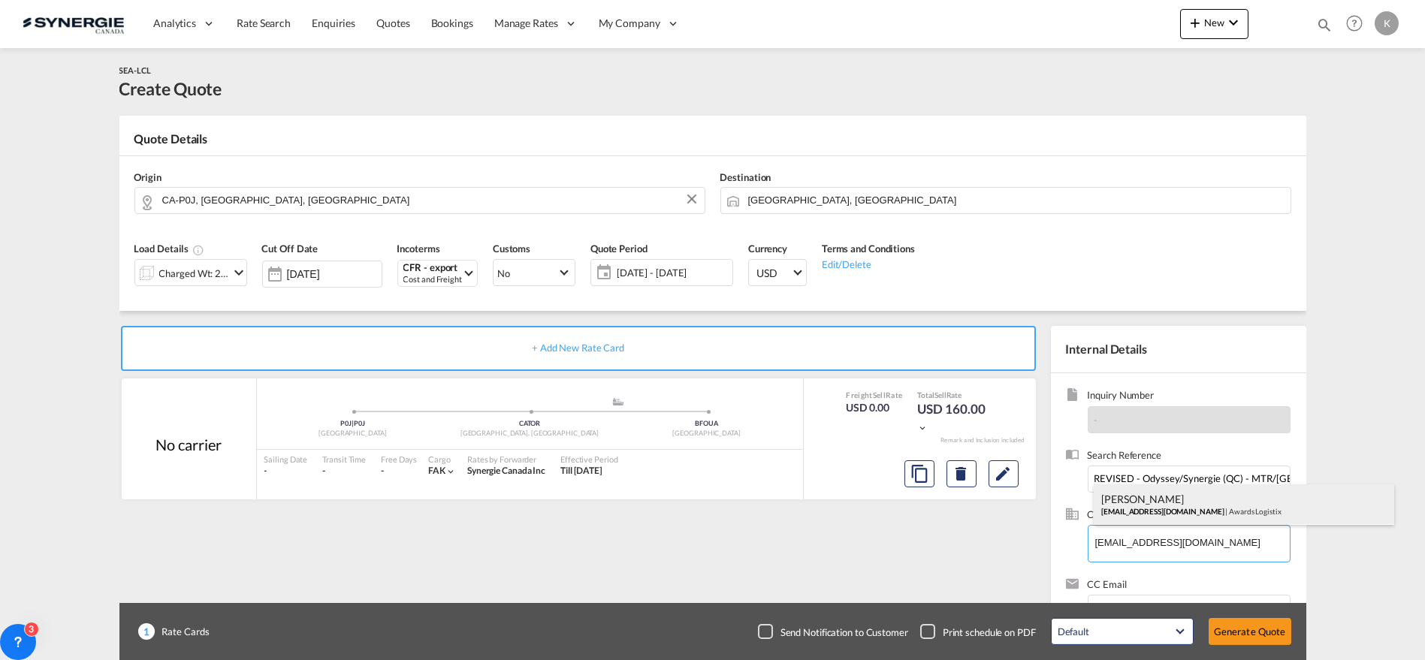
click at [1150, 509] on div "Nina Maharaj nina@awardzlogistix.com | Awards Logistix" at bounding box center [1244, 505] width 301 height 41
type input "Awards Logistix, Nina Maharaj, nina@awardzlogistix.com"
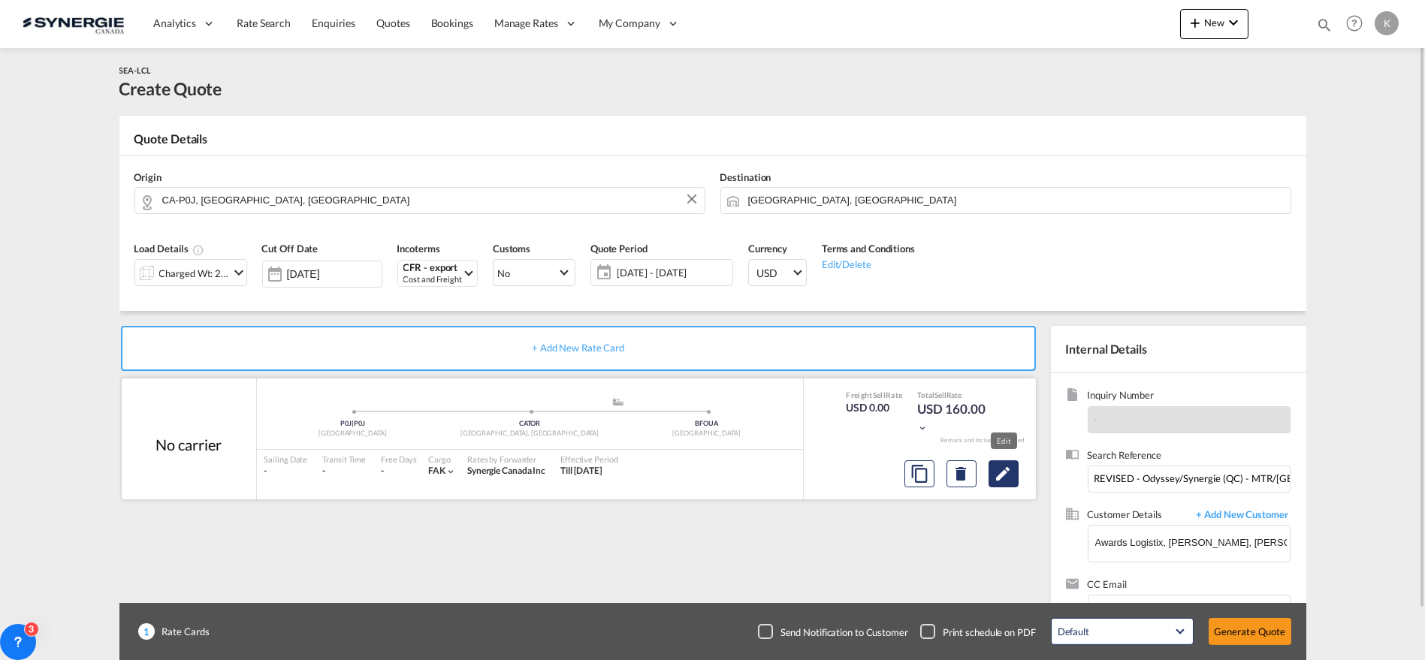
click at [1006, 479] on md-icon "Edit" at bounding box center [1004, 474] width 18 height 18
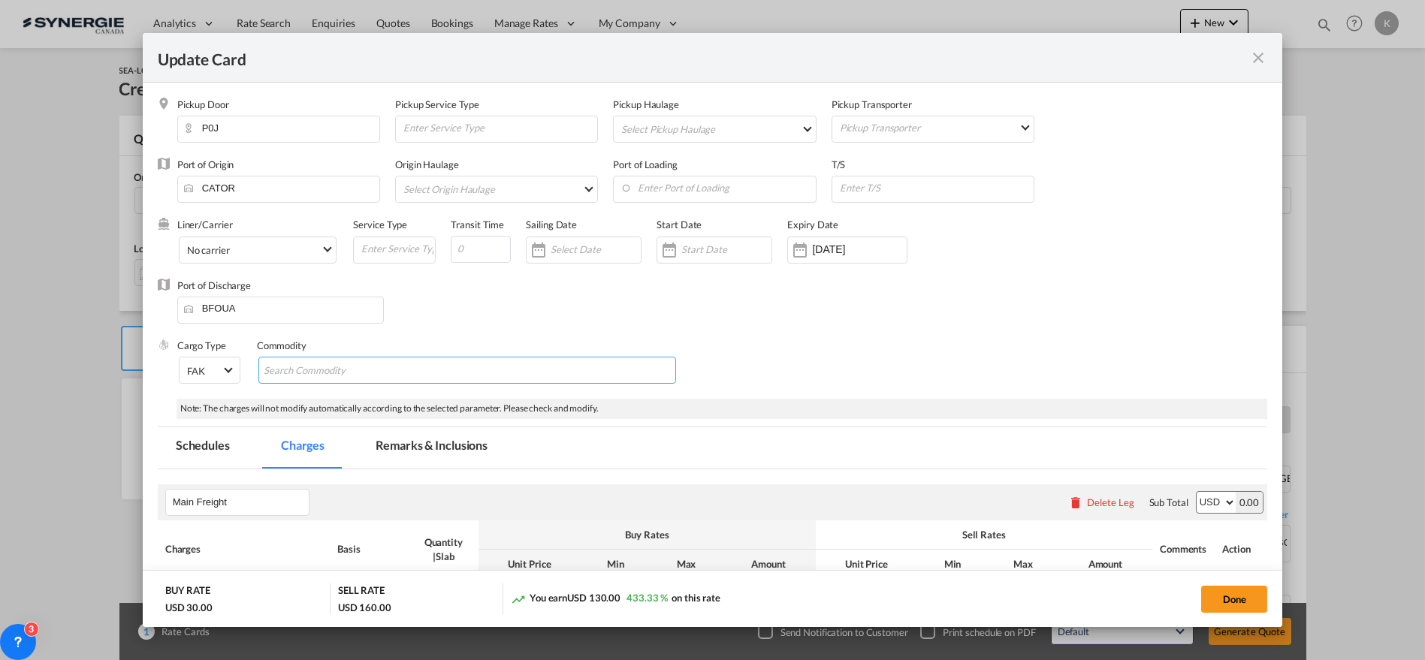
click at [540, 366] on md-chips-wrap "Chips container with autocompletion. Enter the text area, type text to search, …" at bounding box center [467, 370] width 419 height 27
paste input "Drilling Consumables Non Haz"
type input "Drilling Consumables Non Haz"
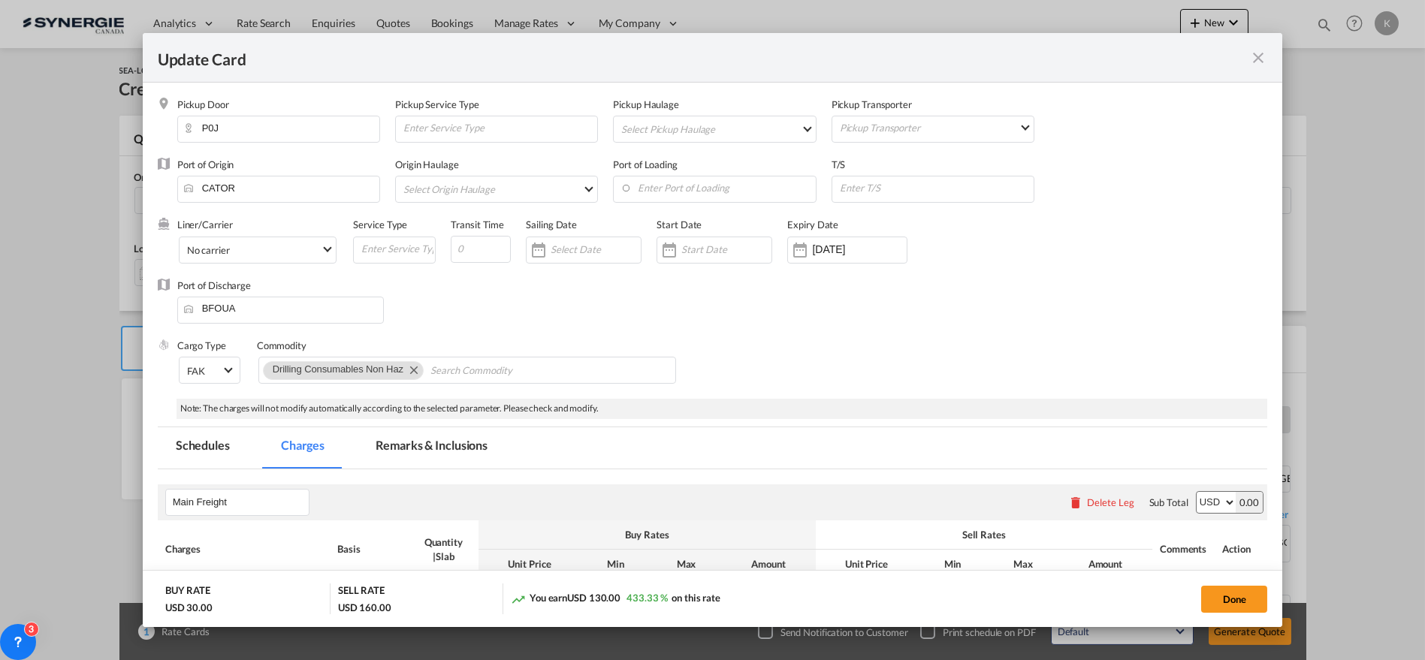
drag, startPoint x: 429, startPoint y: 439, endPoint x: 483, endPoint y: 448, distance: 54.8
click at [429, 439] on md-tab-item "Remarks & Inclusions" at bounding box center [432, 448] width 148 height 41
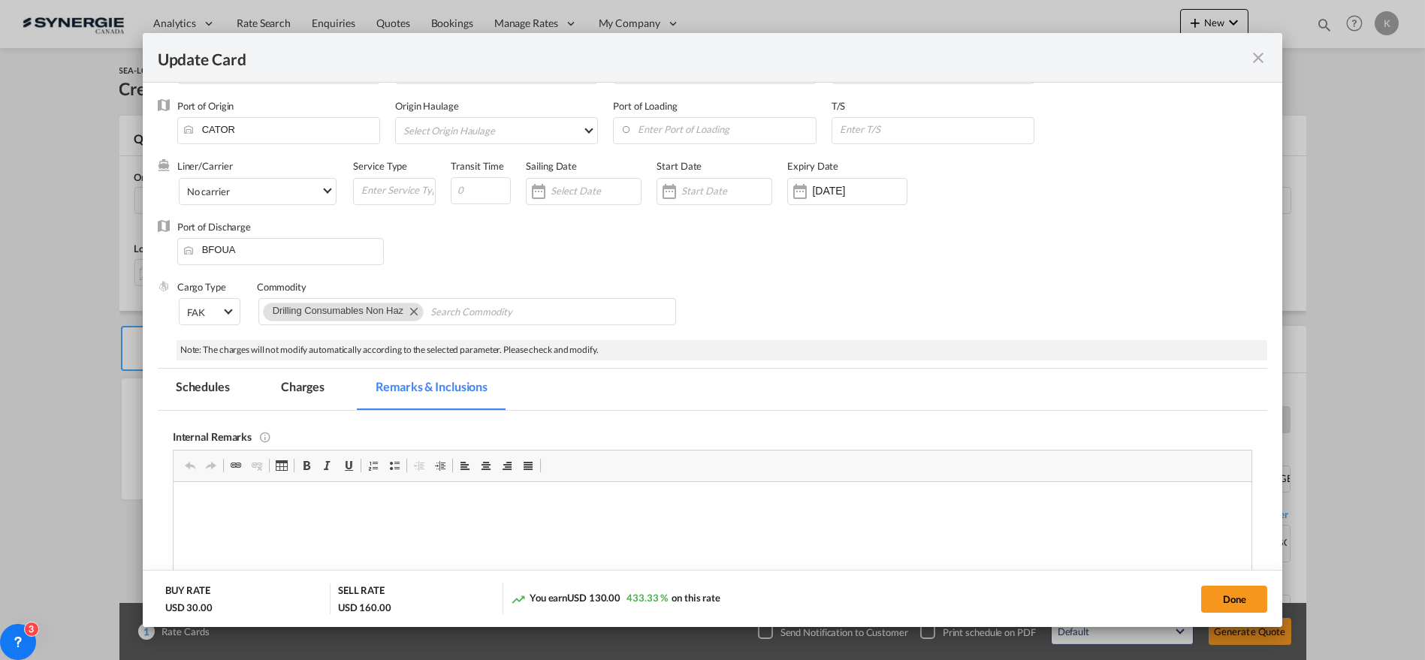
scroll to position [83, 0]
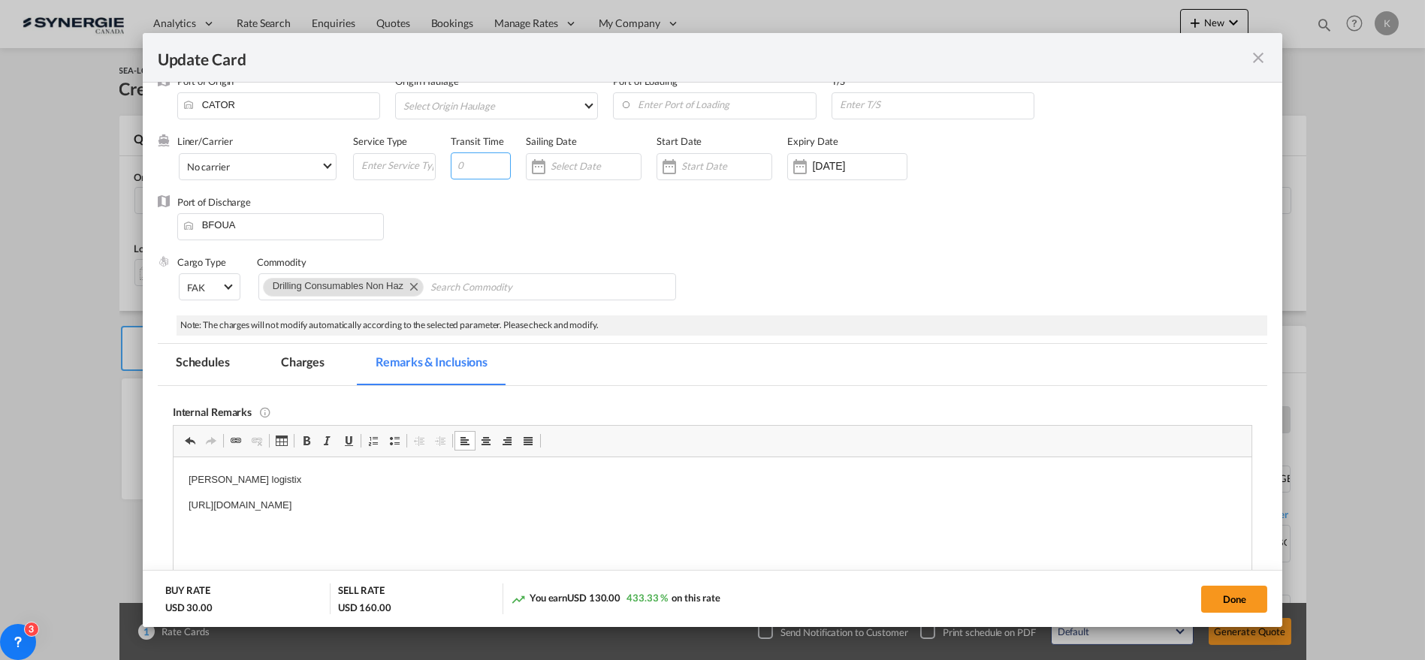
click at [470, 162] on input "Update Card Pickup ..." at bounding box center [481, 166] width 60 height 27
click at [470, 165] on input "Update Card Pickup ..." at bounding box center [481, 166] width 60 height 27
type input "66"
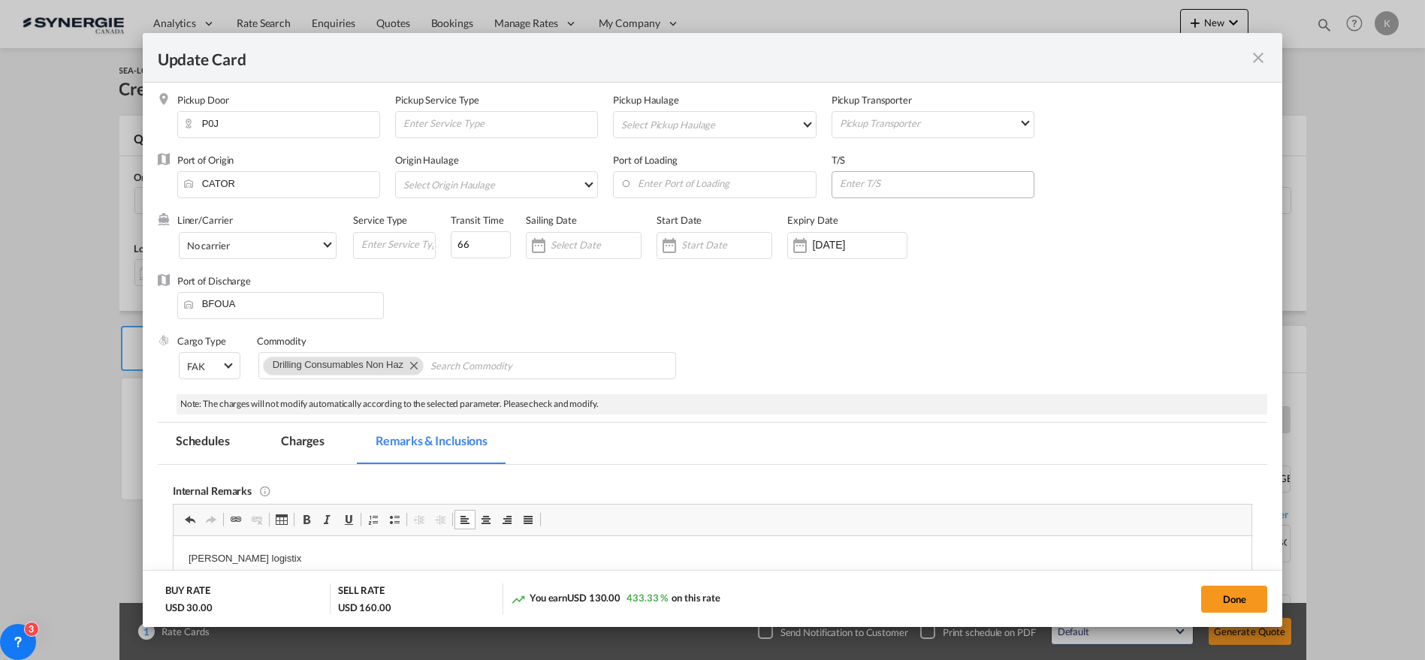
scroll to position [0, 0]
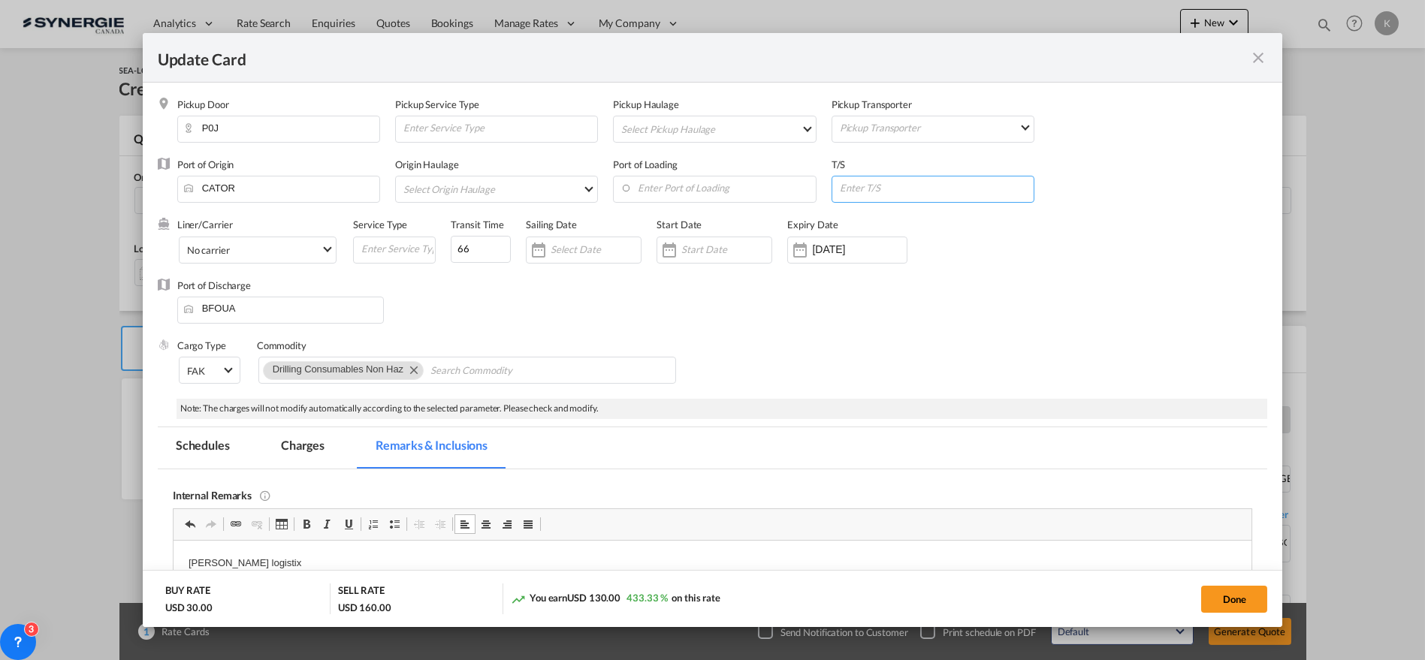
click at [865, 195] on input "Update Card Pickup ..." at bounding box center [936, 188] width 195 height 23
paste input "Via Port: VALENCIA, Spain"
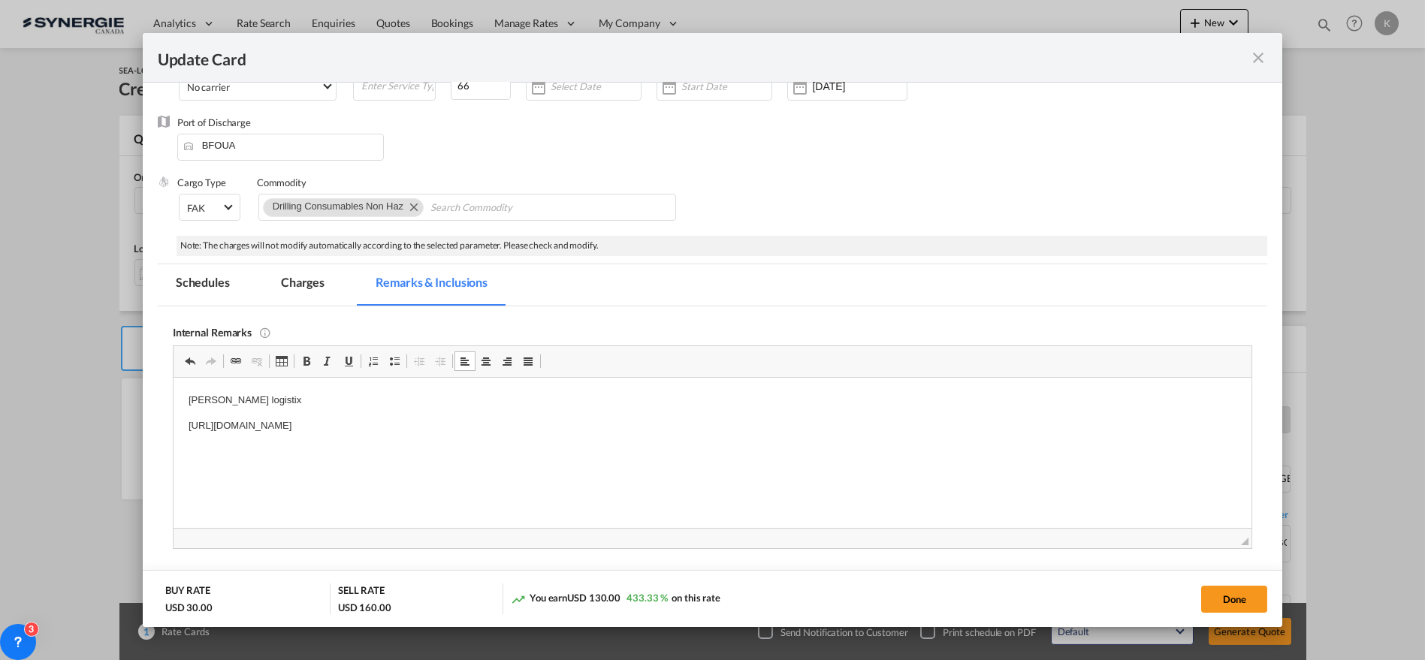
scroll to position [167, 0]
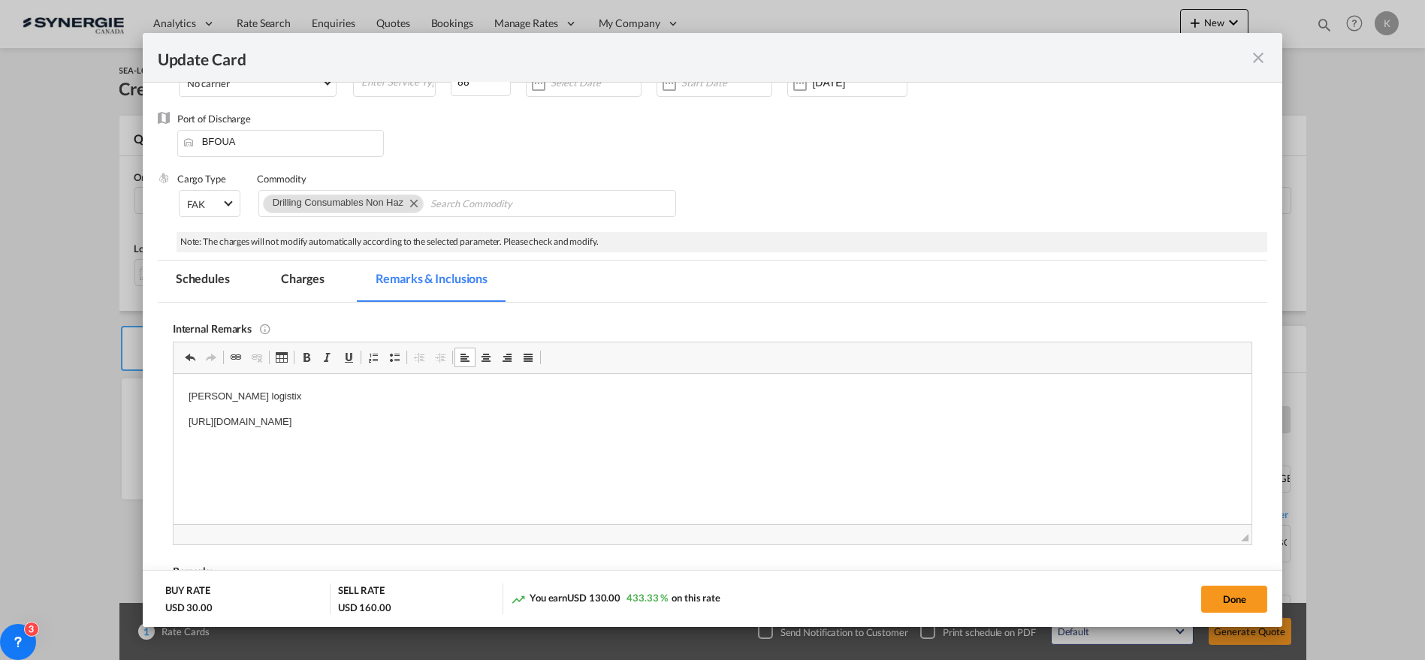
type input "Via Port: VALENCIA, Spain"
click at [612, 422] on p "https://app.frontapp.com/open/msg_1h6yj7db?key=JLjKilBFNaOhsfv18PrsM-vXt1DMOOan" at bounding box center [712, 422] width 1049 height 16
click at [289, 277] on md-tab-item "Charges" at bounding box center [303, 281] width 80 height 41
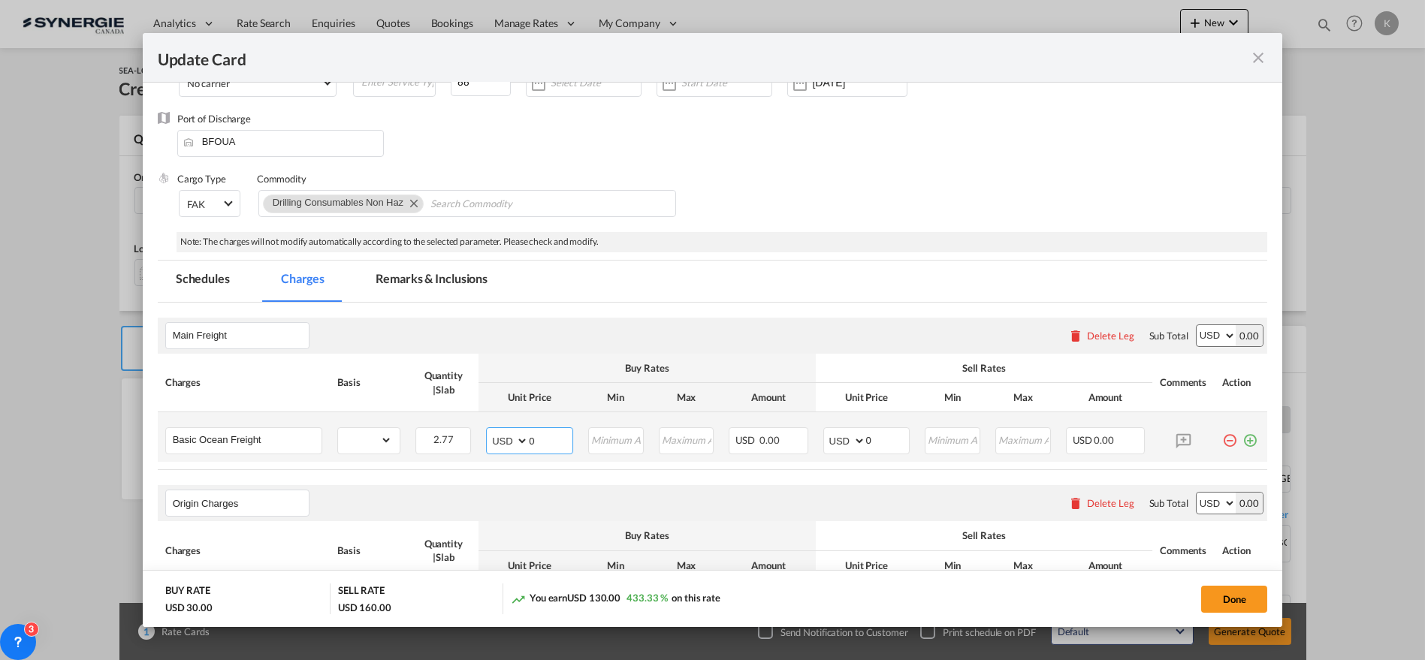
drag, startPoint x: 540, startPoint y: 442, endPoint x: 506, endPoint y: 442, distance: 33.8
click at [506, 442] on md-input-container "AED AFN ALL AMD ANG AOA ARS AUD AWG AZN BAM BBD BDT BGN BHD BIF BMD BND BOB BRL…" at bounding box center [529, 441] width 87 height 27
type input "351"
type input "366"
click at [1243, 440] on md-icon "icon-plus-circle-outline green-400-fg" at bounding box center [1250, 435] width 15 height 15
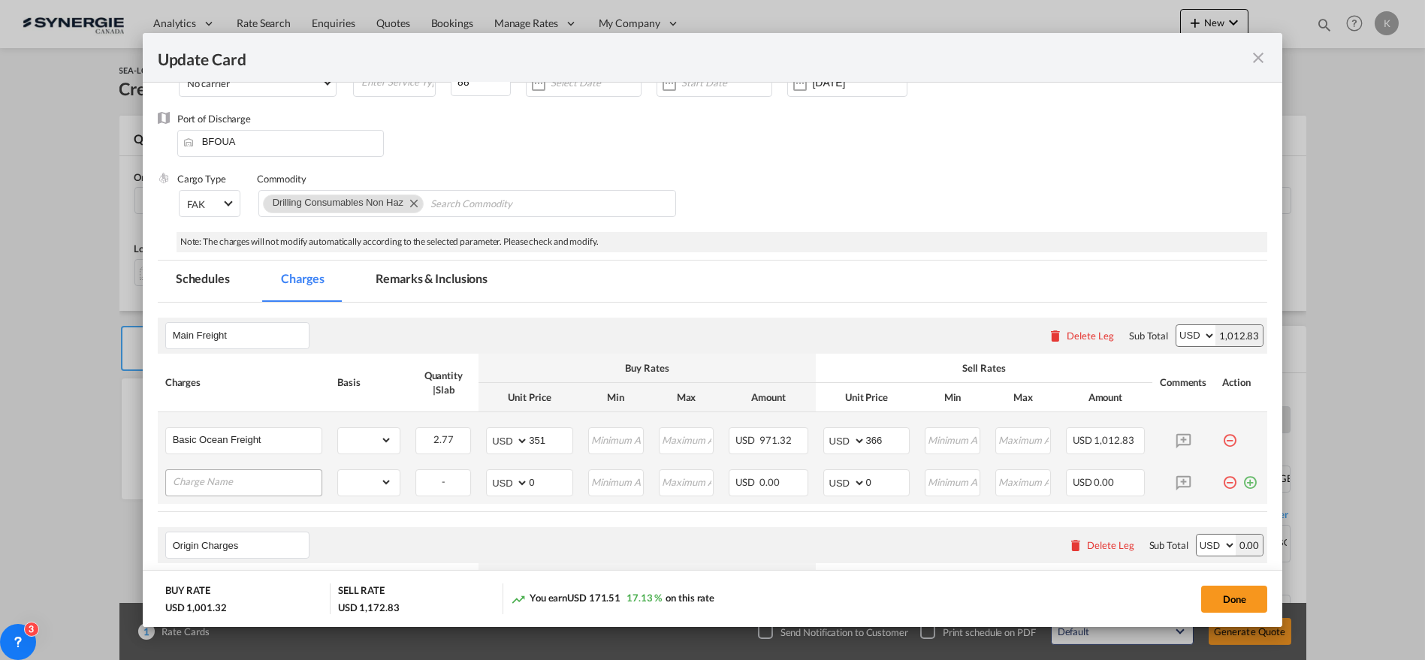
click at [250, 478] on input "Charge Name" at bounding box center [247, 481] width 149 height 23
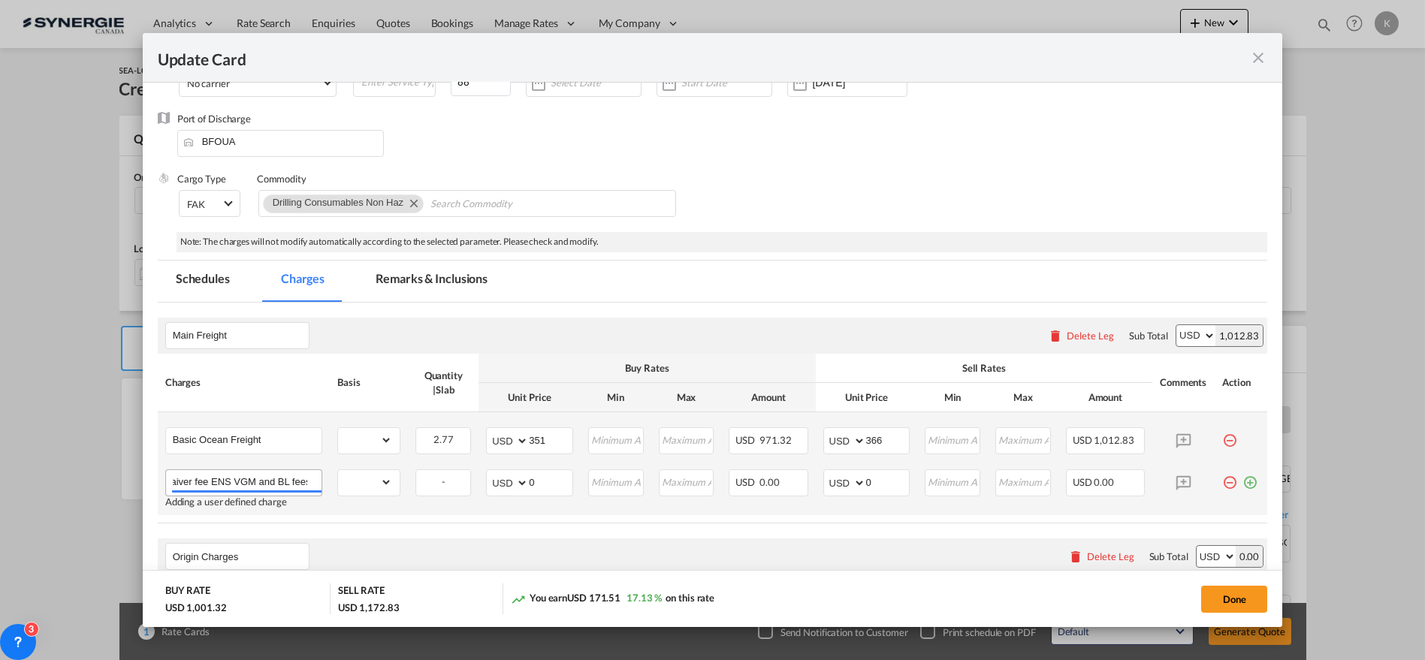
scroll to position [0, 15]
type input "Waiver fee ENS VGM and BL fees"
click at [355, 485] on select "gross_weight volumetric_weight per_shipment per_bl per_km per_hawb per_kg flat …" at bounding box center [365, 482] width 54 height 24
select select "per_bl"
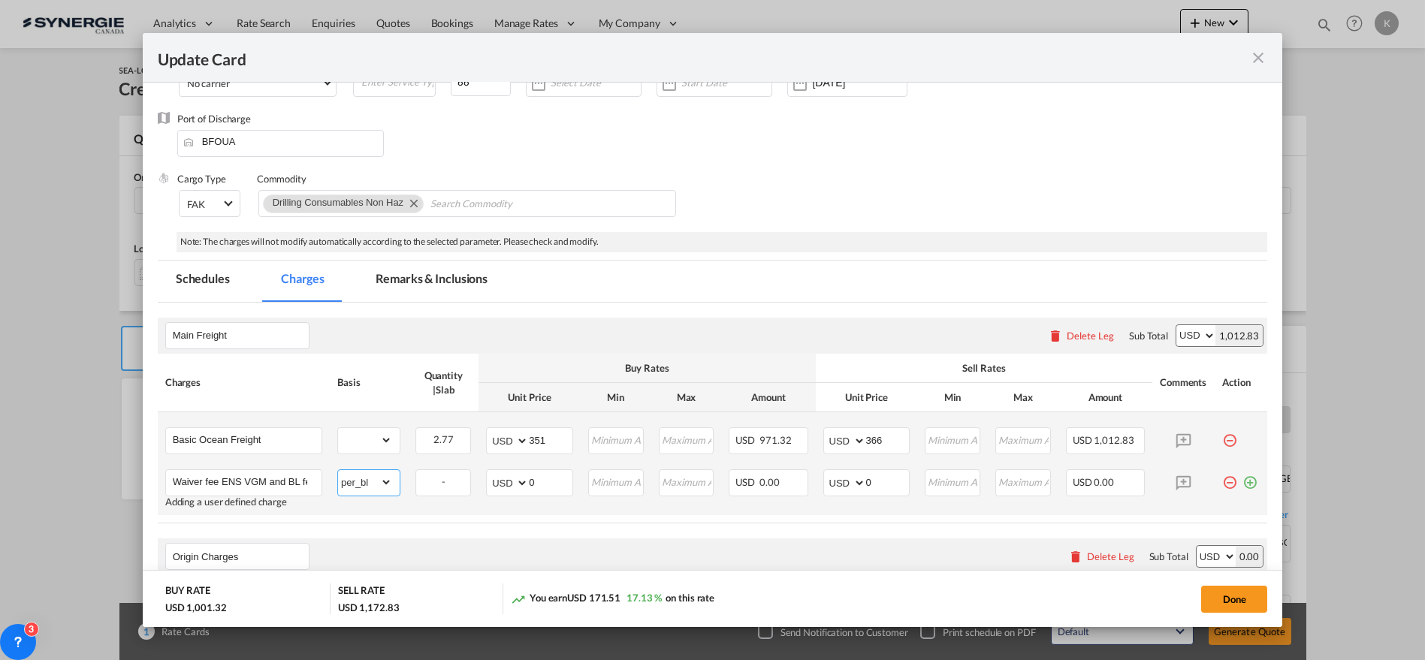
click at [338, 470] on select "gross_weight volumetric_weight per_shipment per_bl per_km per_hawb per_kg flat …" at bounding box center [365, 482] width 54 height 24
click at [518, 480] on md-input-container "AED AFN ALL AMD ANG AOA ARS AUD AWG AZN BAM BBD BDT BGN BHD BIF BMD BND BOB BRL…" at bounding box center [529, 483] width 87 height 27
type input "155"
type input "171"
click at [422, 285] on md-tab-item "Remarks & Inclusions" at bounding box center [432, 281] width 148 height 41
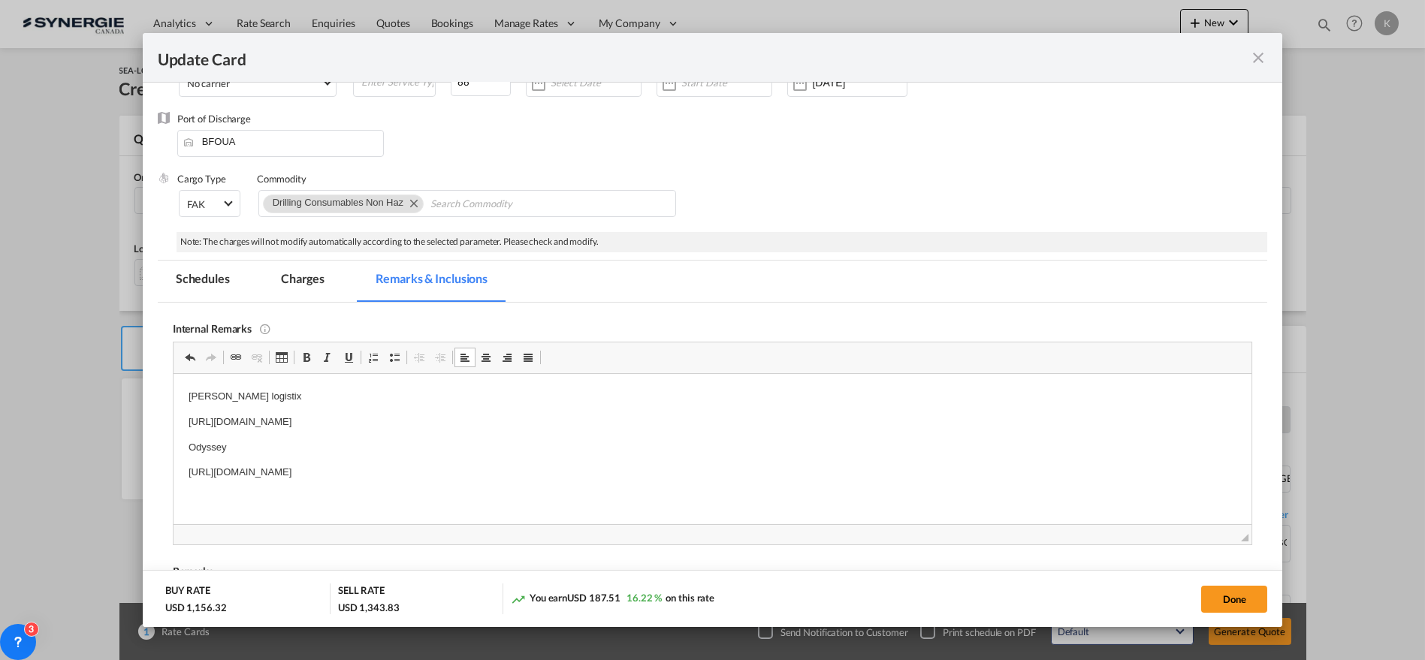
click at [606, 467] on p "https://app.frontapp.com/open/msg_1h78wk5r?key=2vBu7wWU09reOfx__8cR1NYinROxJNif" at bounding box center [712, 472] width 1049 height 16
click at [309, 275] on md-tab-item "Charges" at bounding box center [303, 281] width 80 height 41
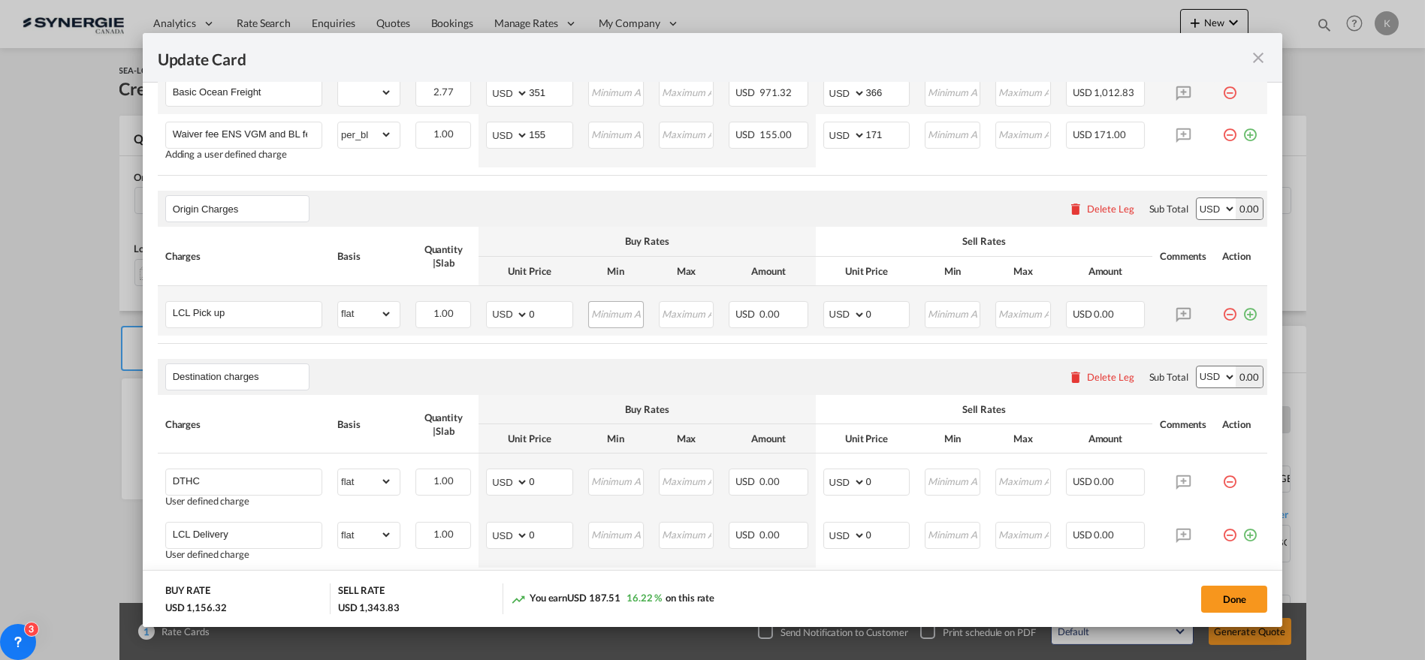
scroll to position [491, 0]
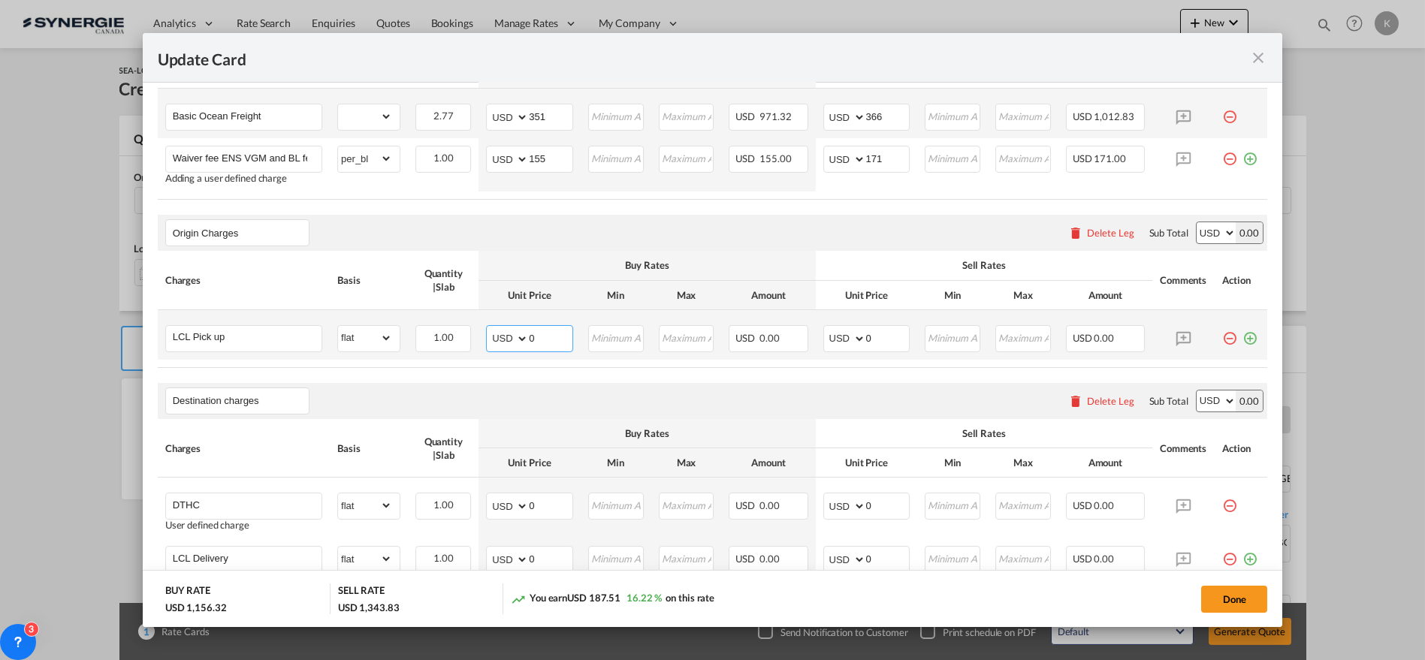
click at [503, 340] on select "AED AFN ALL AMD ANG AOA ARS AUD AWG AZN BAM BBD BDT BGN BHD BIF BMD BND [PERSON…" at bounding box center [508, 338] width 39 height 21
select select "string:CAD"
click at [489, 328] on select "AED AFN ALL AMD ANG AOA ARS AUD AWG AZN BAM BBD BDT BGN BHD BIF BMD BND [PERSON…" at bounding box center [508, 338] width 39 height 21
type input "868.75"
type input "699"
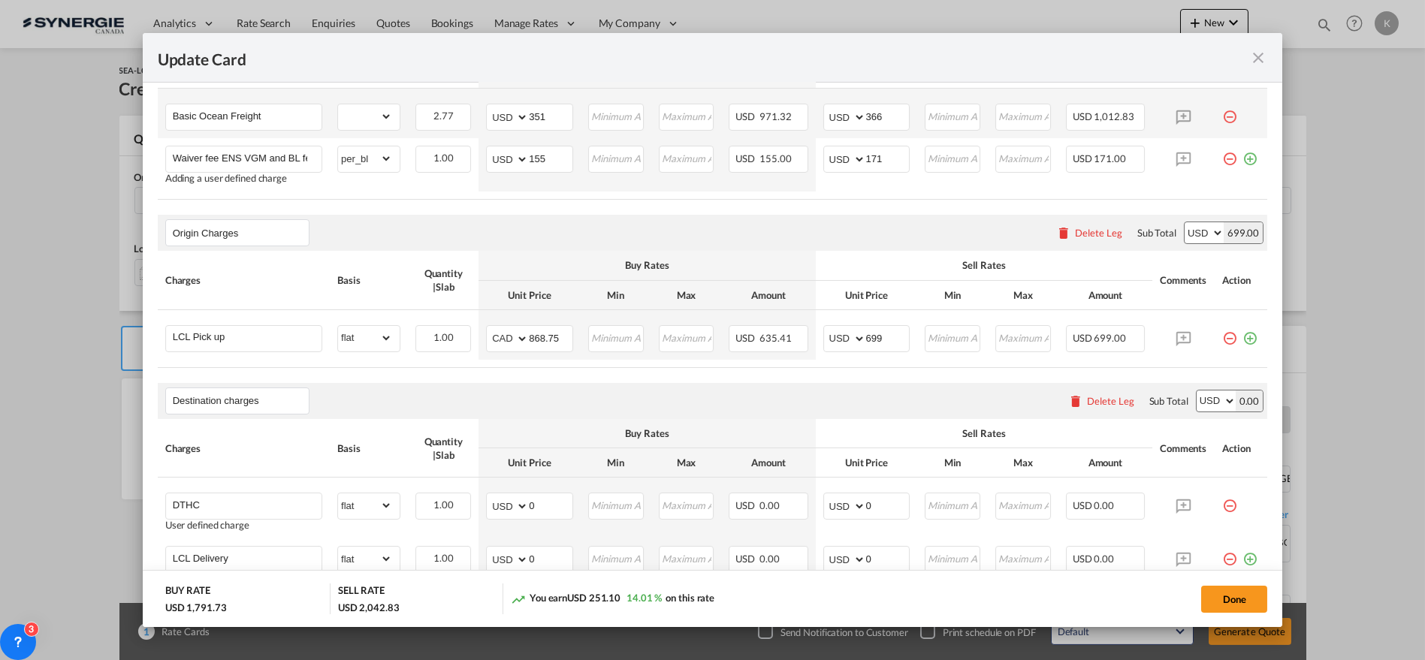
scroll to position [0, 0]
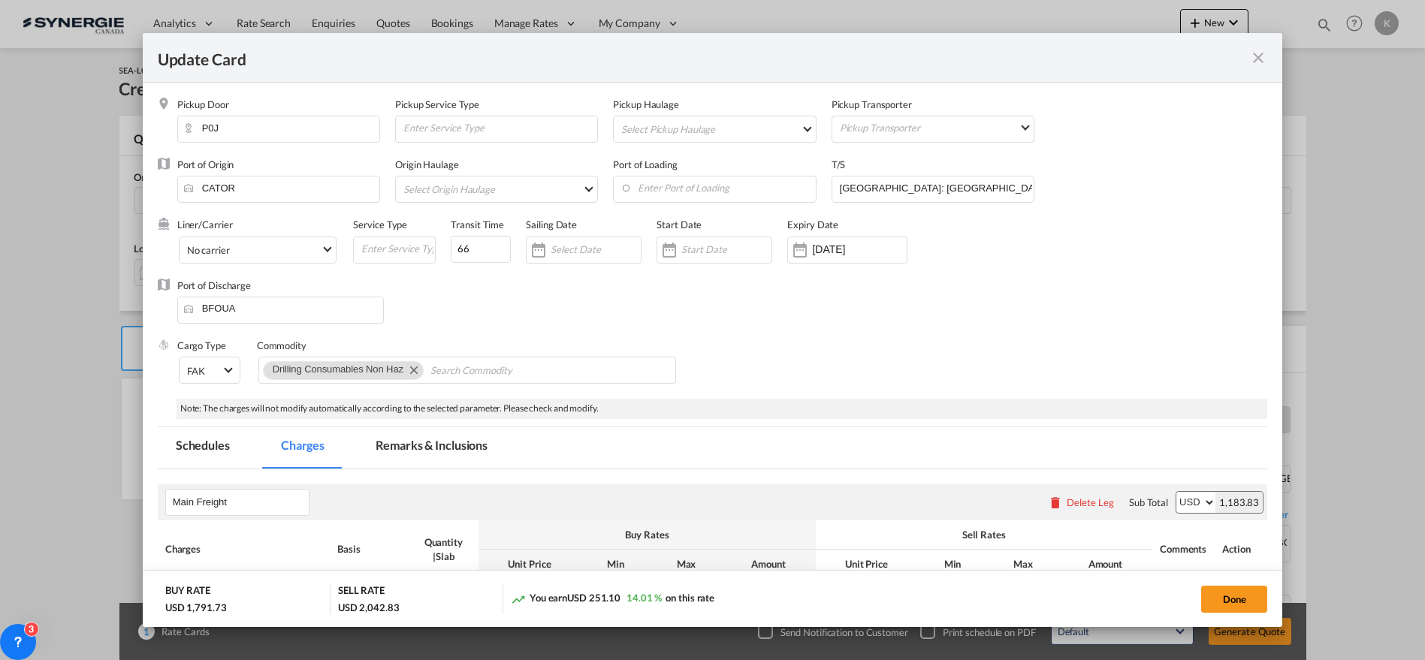
click at [433, 441] on md-tab-item "Remarks & Inclusions" at bounding box center [432, 448] width 148 height 41
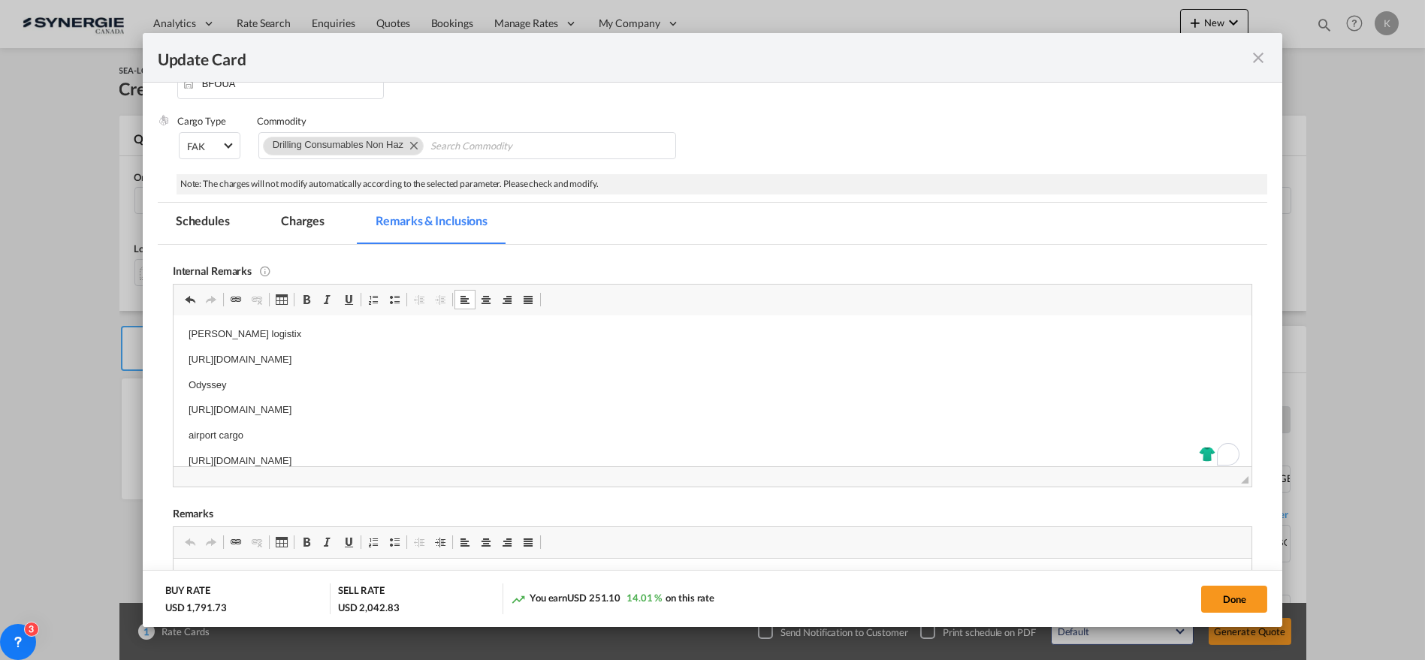
scroll to position [228, 0]
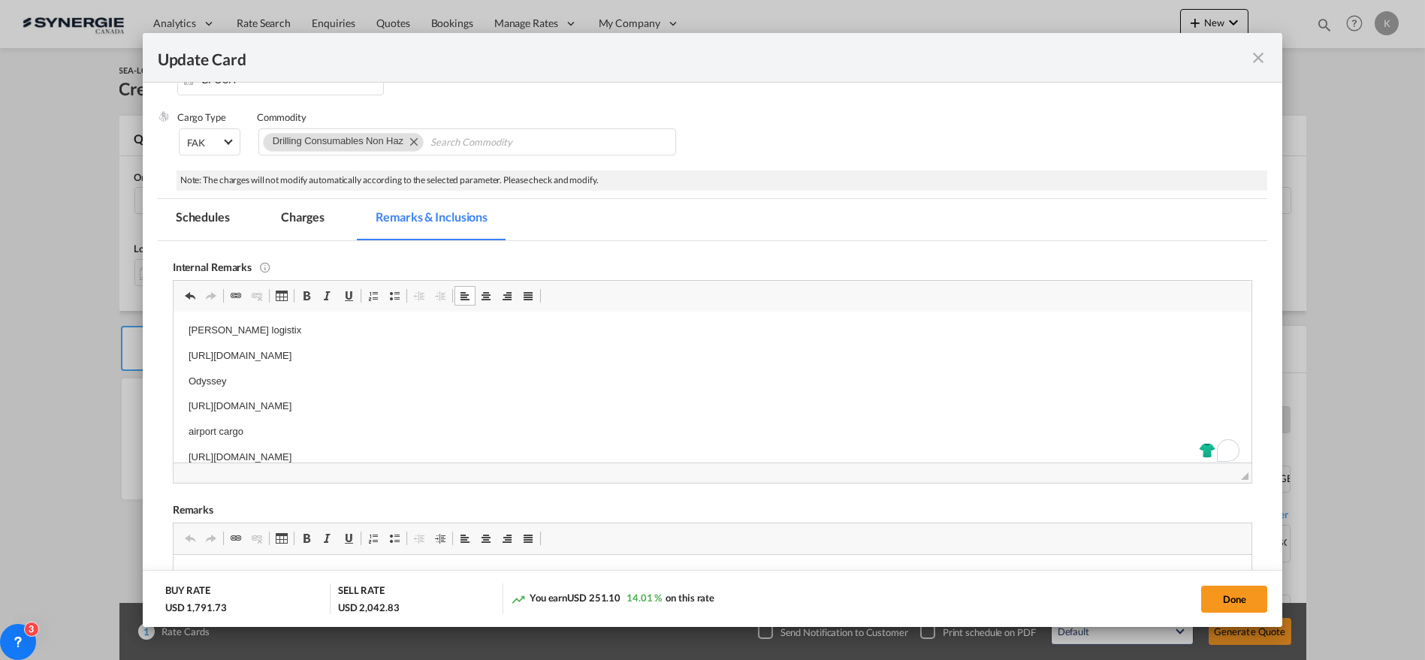
drag, startPoint x: 302, startPoint y: 207, endPoint x: 1274, endPoint y: 280, distance: 975.0
click at [302, 207] on md-tab-item "Charges" at bounding box center [303, 219] width 80 height 41
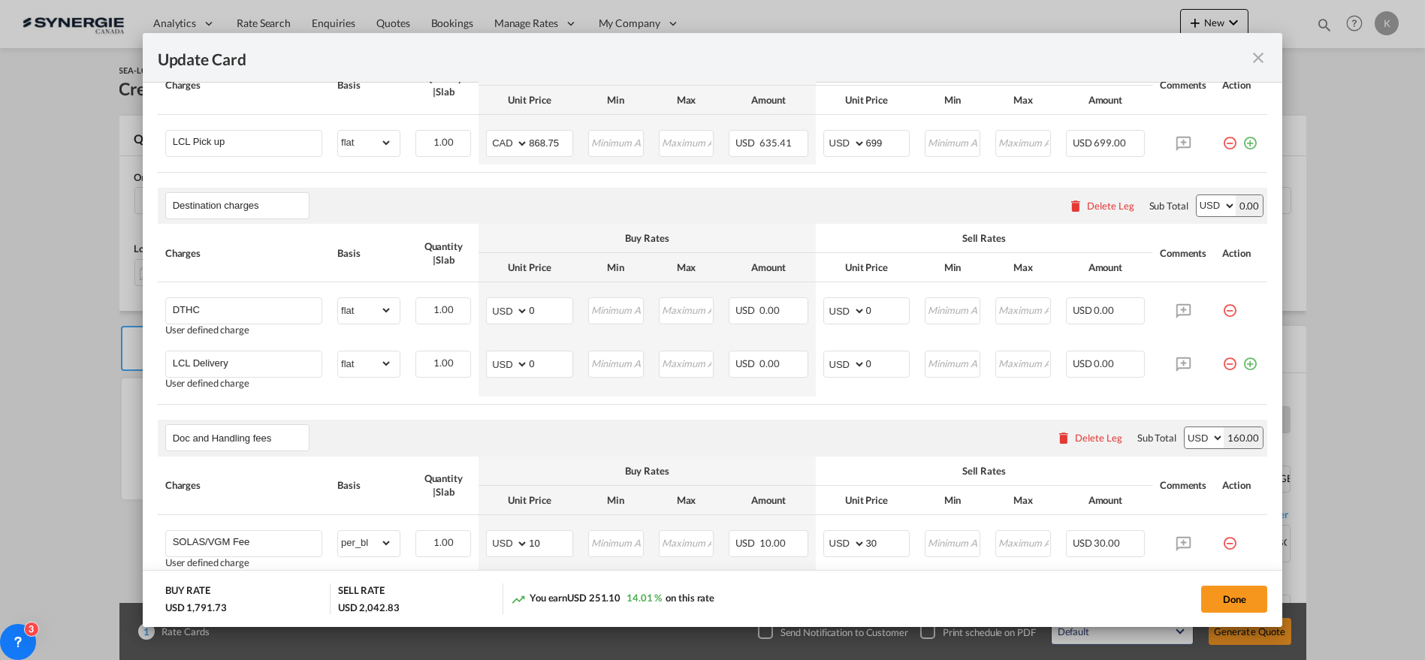
scroll to position [689, 0]
click at [1087, 197] on div "Delete Leg" at bounding box center [1110, 203] width 47 height 12
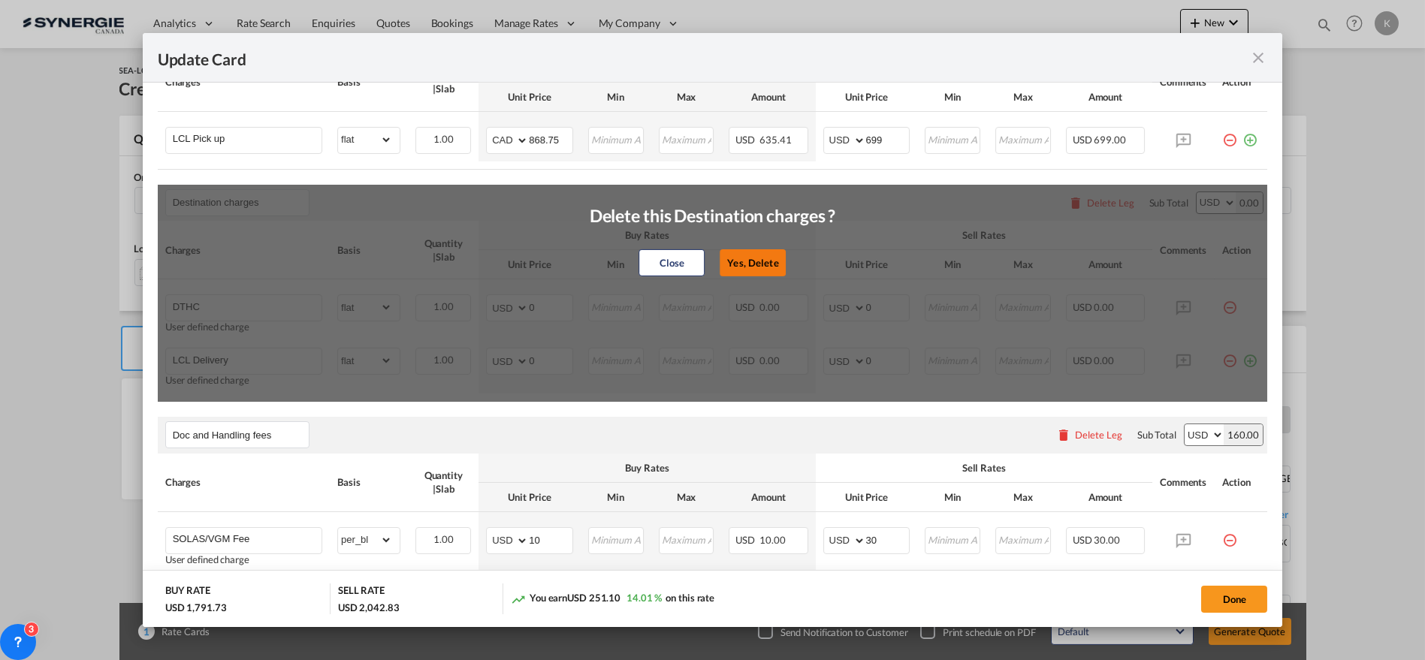
click at [740, 263] on button "Yes, Delete" at bounding box center [753, 262] width 66 height 27
type input "Doc and Handling fees"
type input "SOLAS/VGM Fee"
select select "per_bl"
type input "10"
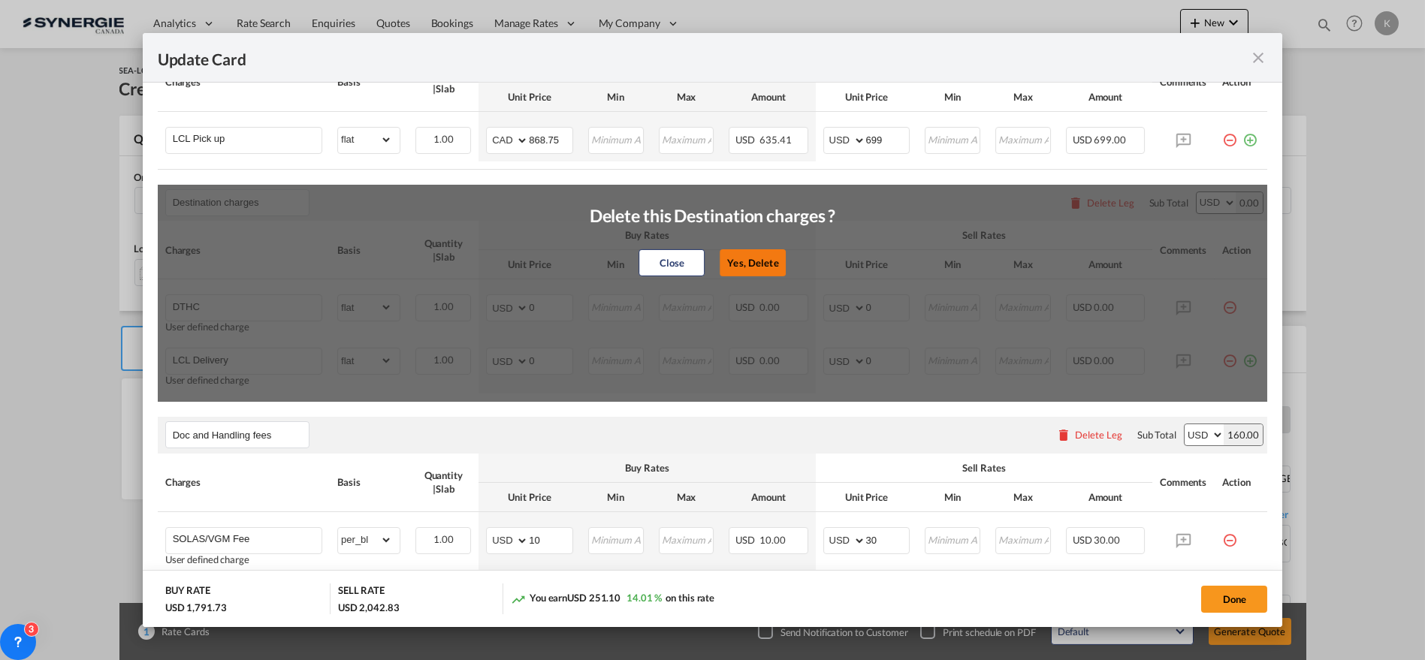
type input "30"
type input "B13 Export declaration"
select select "per_bl"
type input "35"
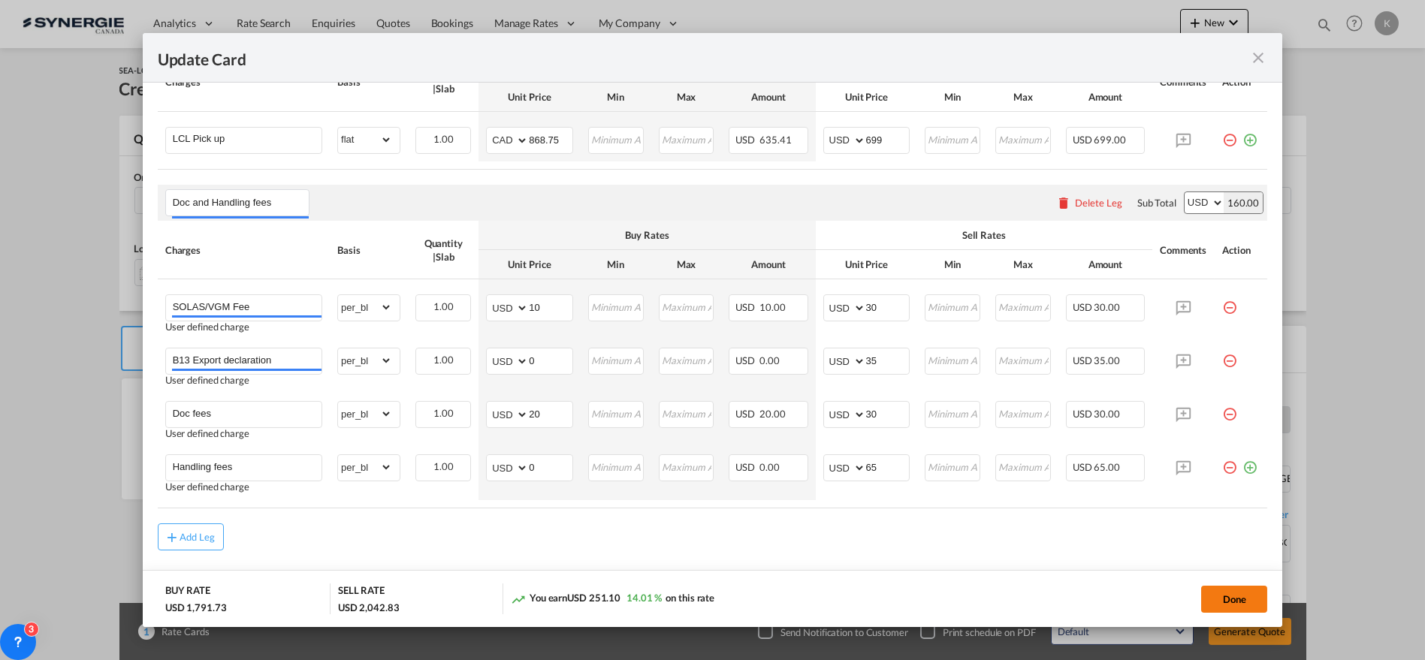
click at [1240, 597] on button "Done" at bounding box center [1235, 599] width 66 height 27
type input "19 Sep 2025"
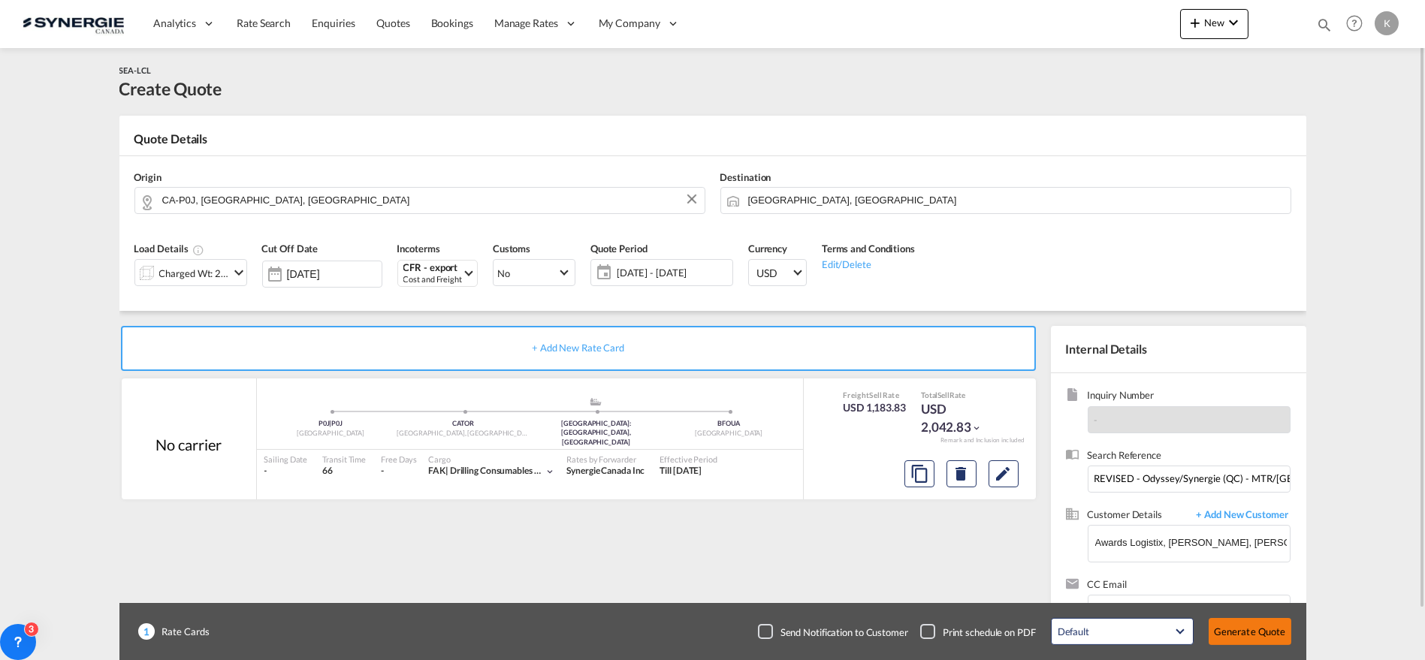
click at [1232, 630] on button "Generate Quote" at bounding box center [1250, 631] width 83 height 27
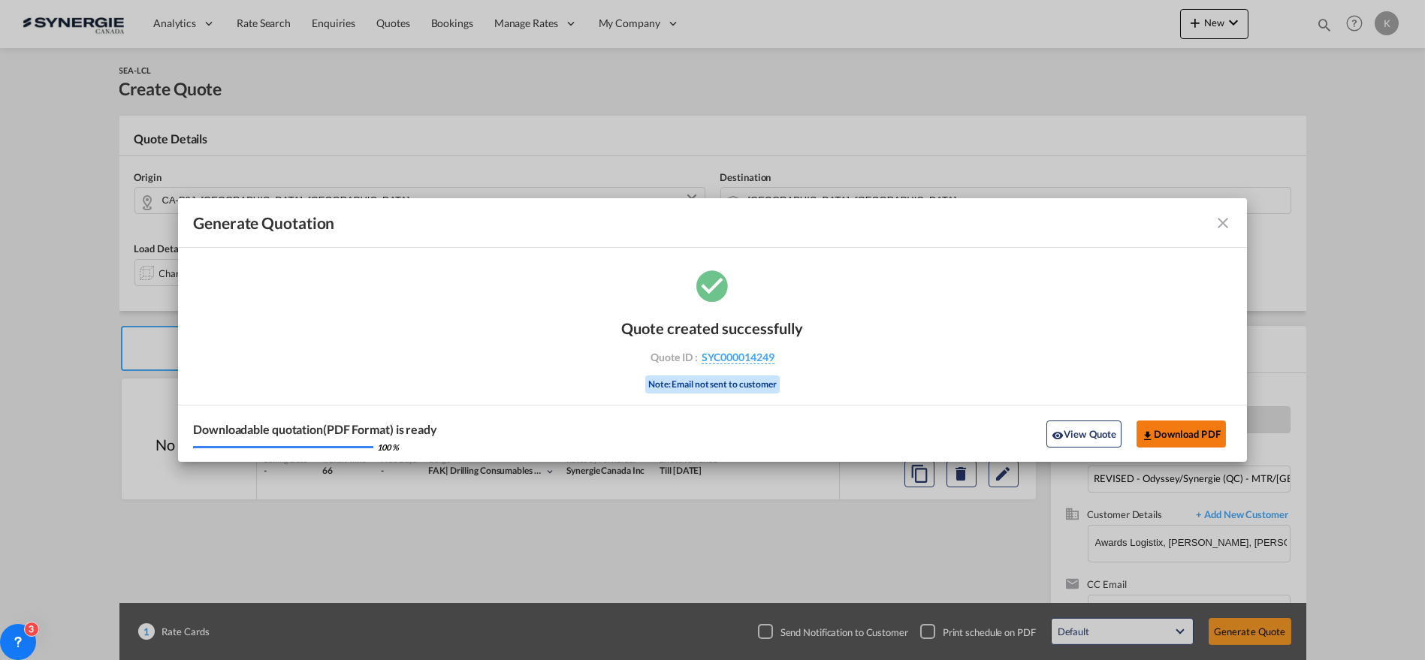
click at [1175, 438] on button "Download PDF" at bounding box center [1181, 434] width 89 height 27
click at [1218, 224] on md-icon "icon-close fg-AAA8AD cursor m-0" at bounding box center [1223, 223] width 18 height 18
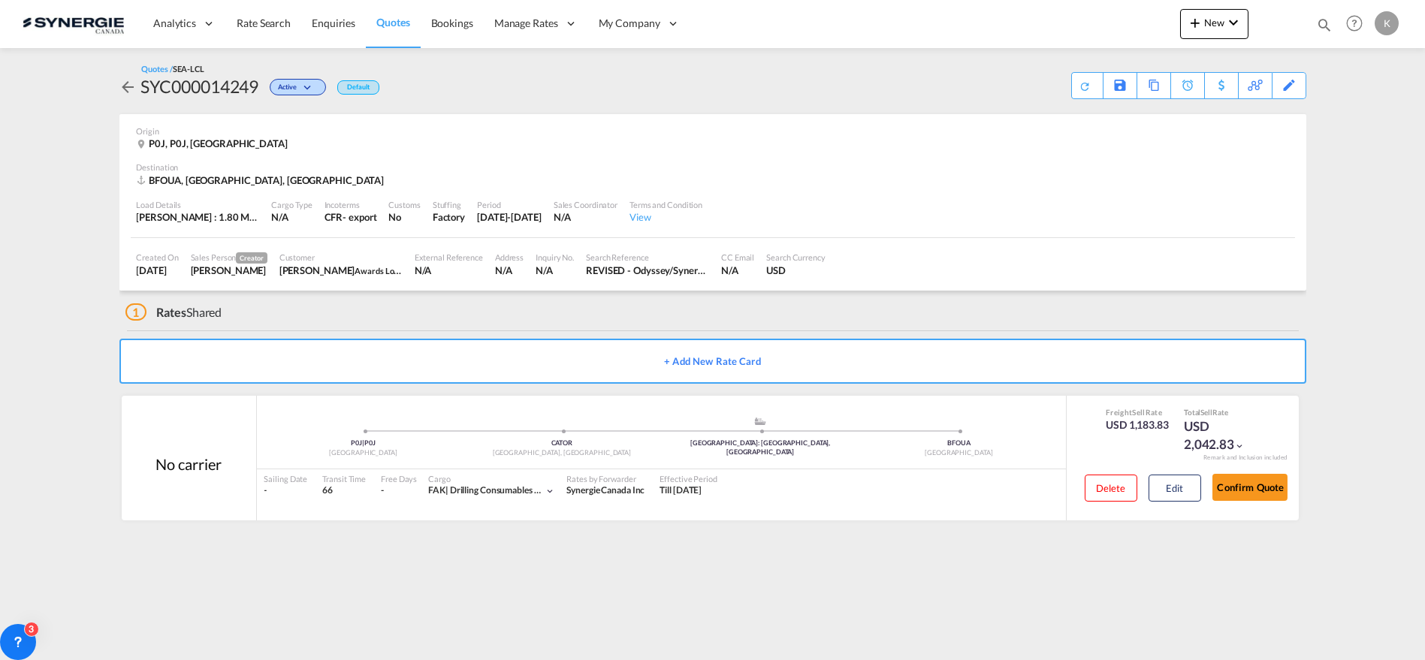
click at [388, 23] on span "Quotes" at bounding box center [392, 22] width 33 height 13
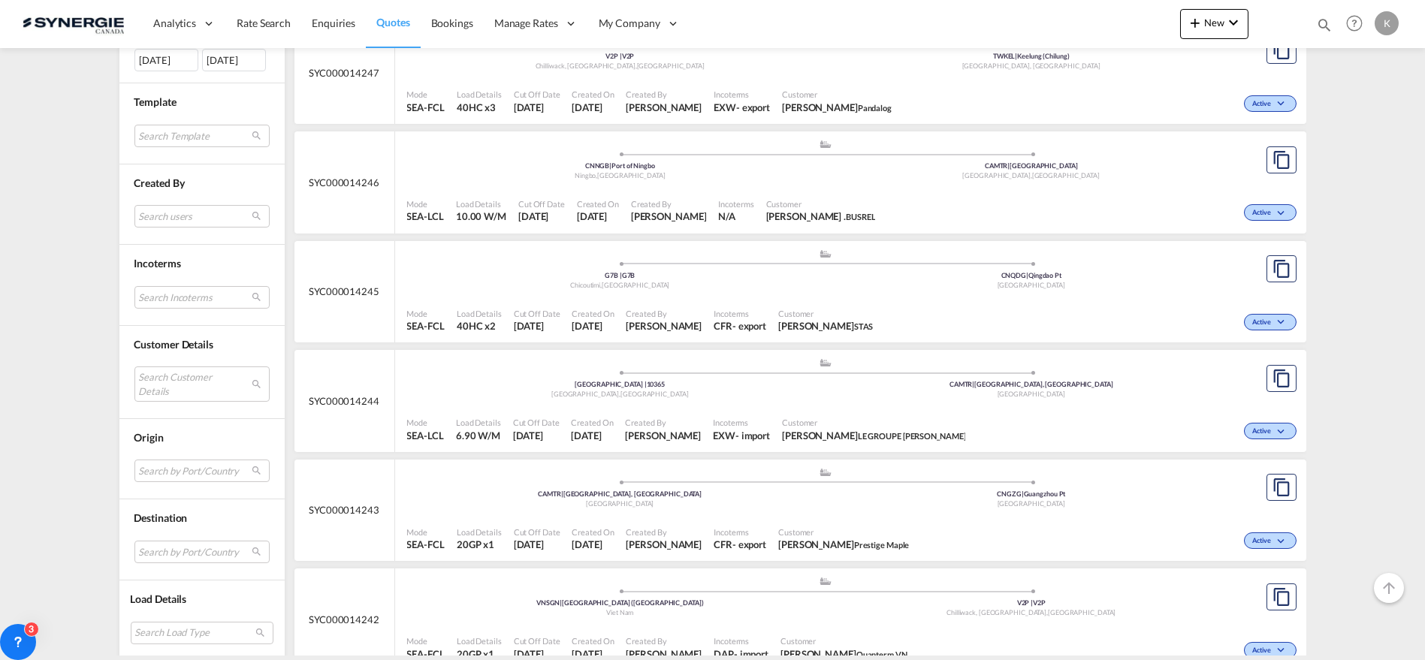
scroll to position [699, 0]
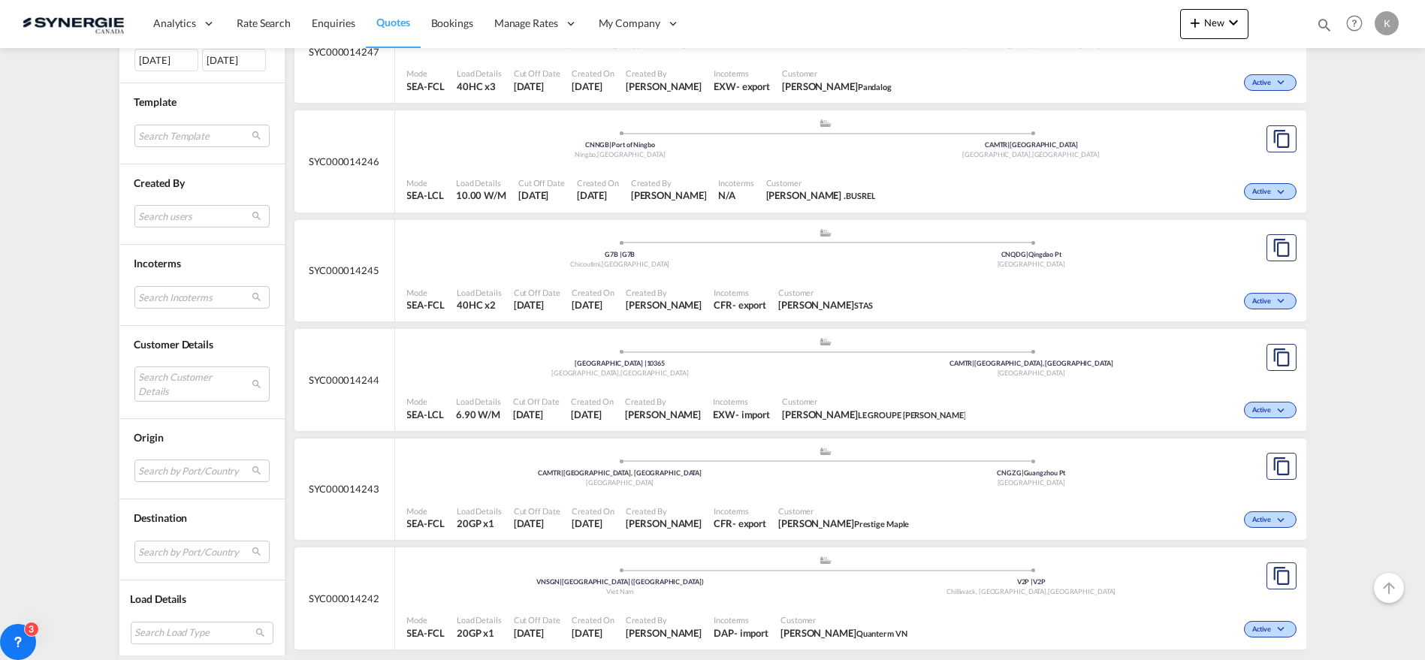
click at [766, 501] on div "Incoterms CFR - export" at bounding box center [740, 519] width 65 height 38
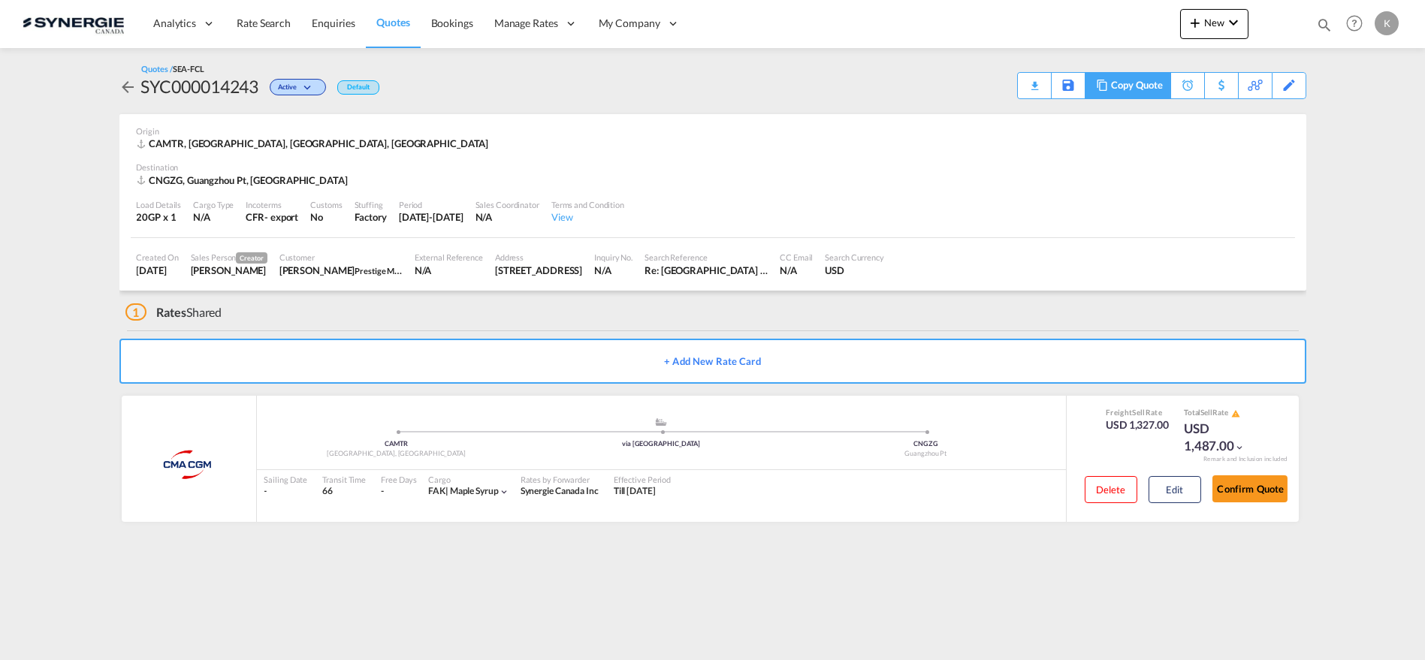
click at [1157, 87] on div "Copy Quote" at bounding box center [1136, 86] width 51 height 26
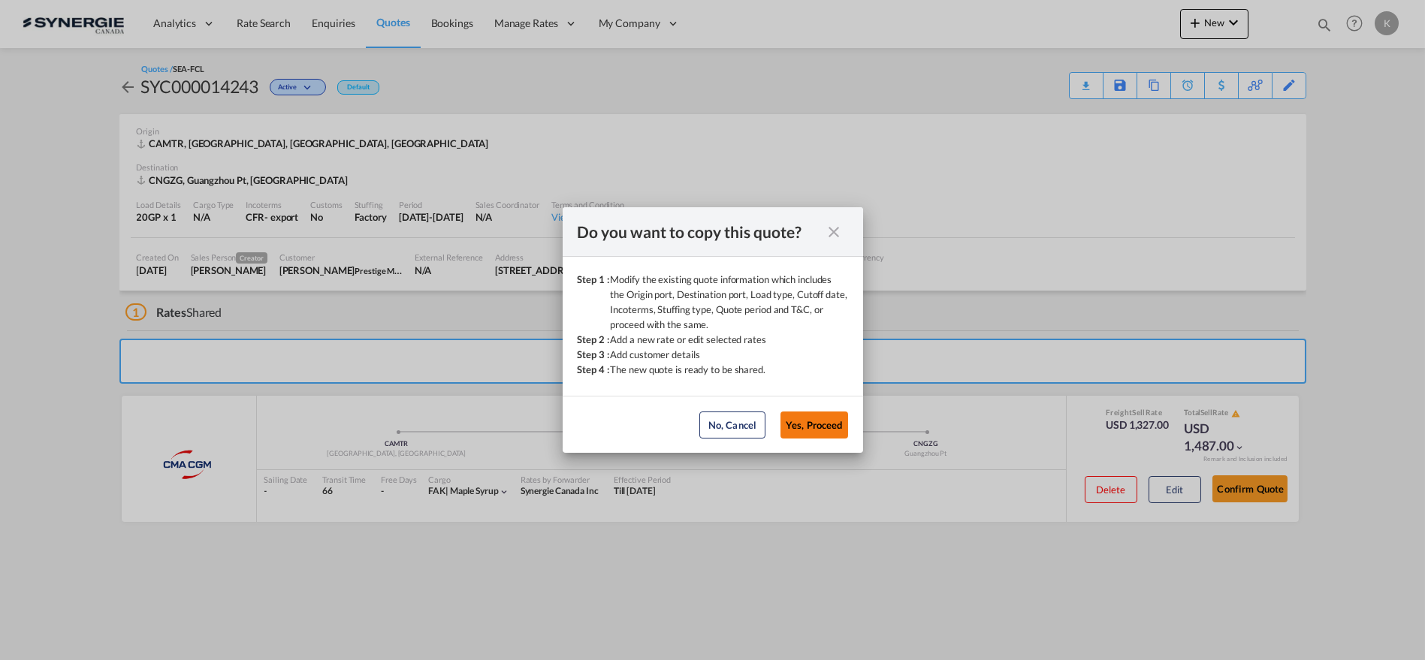
click at [818, 428] on button "Yes, Proceed" at bounding box center [815, 425] width 68 height 27
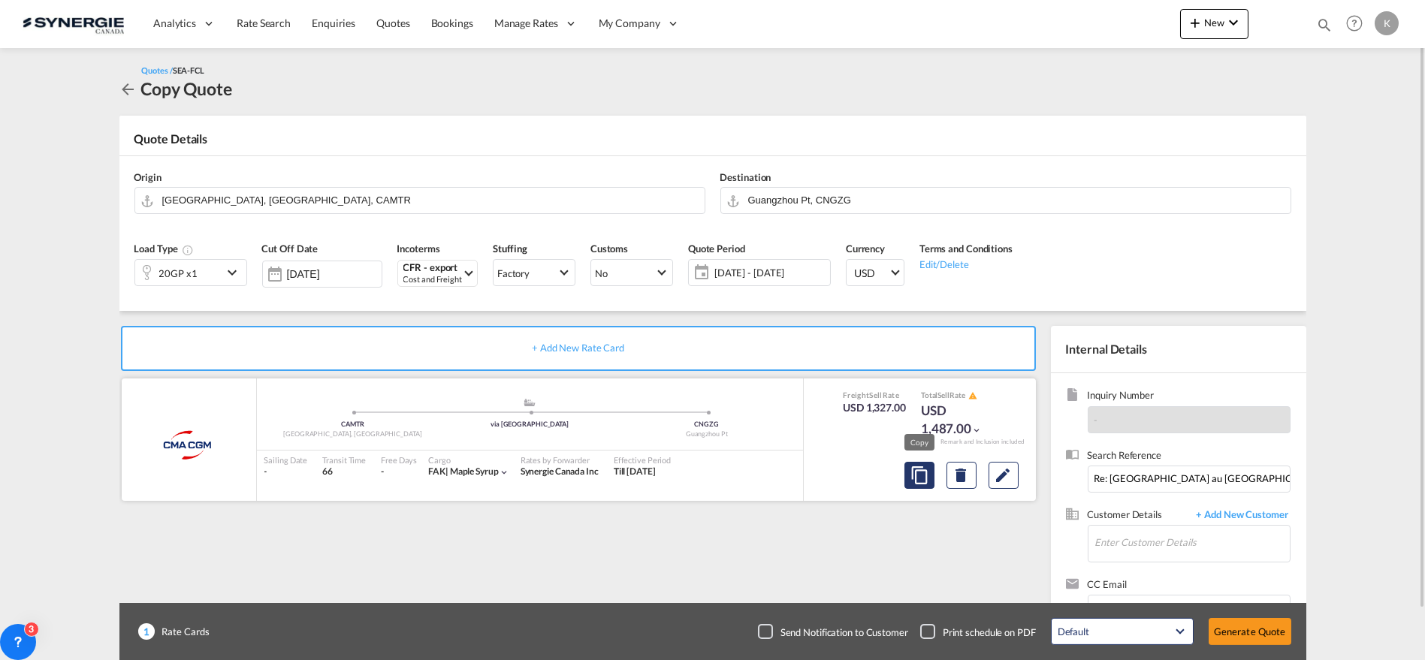
click at [915, 473] on md-icon "assets/icons/custom/copyQuote.svg" at bounding box center [920, 476] width 18 height 18
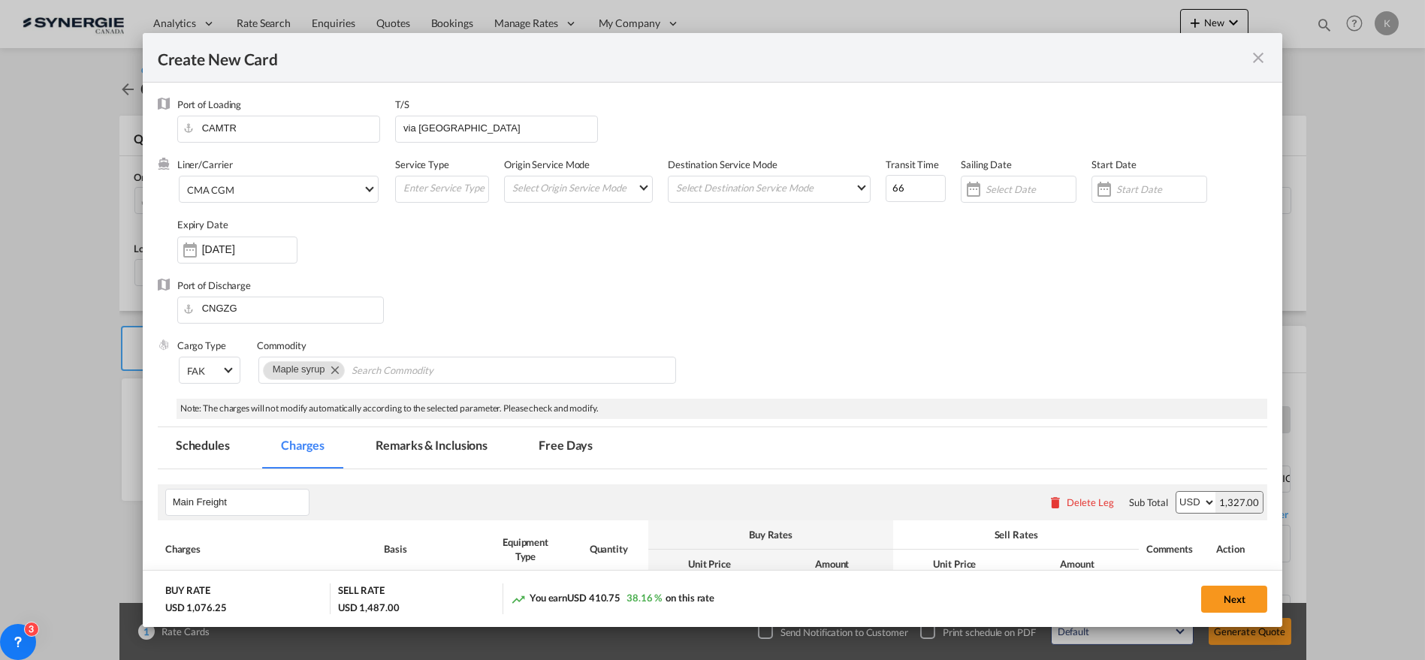
select select "per container"
select select "per B/L"
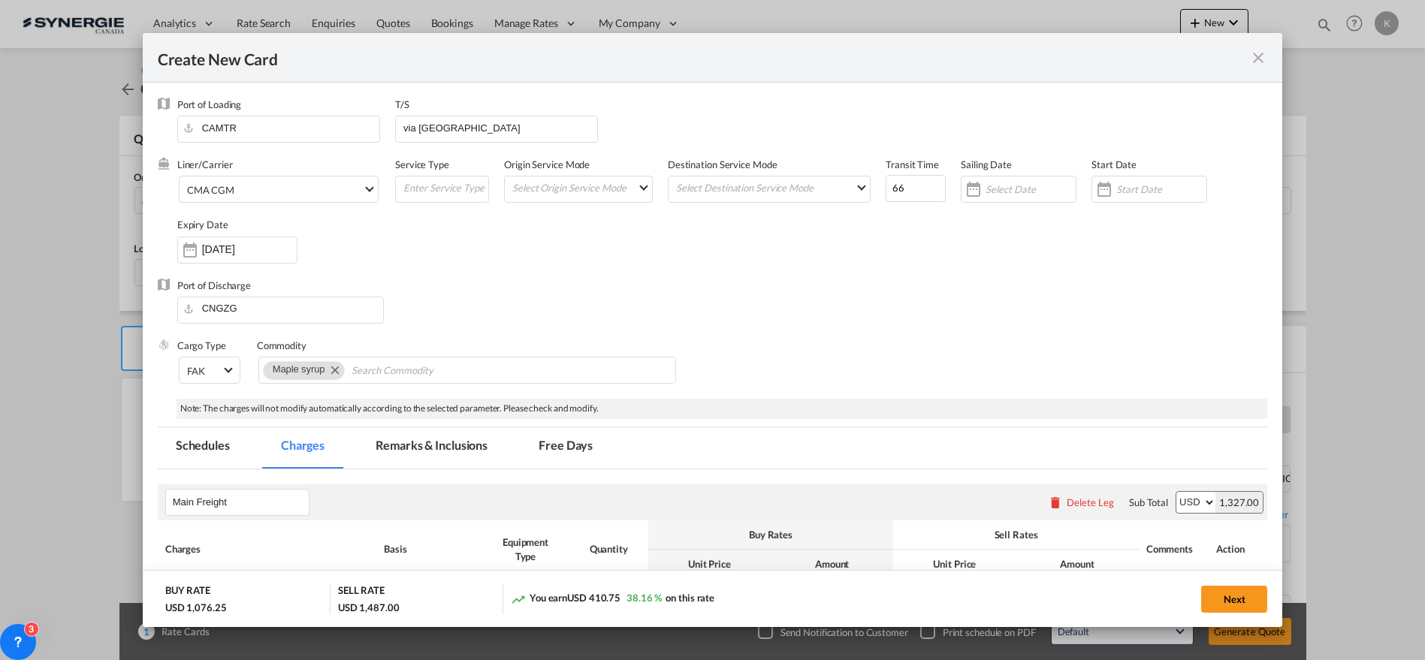
select select "per shipment"
click at [308, 186] on span "CMA CGM" at bounding box center [275, 190] width 176 height 14
click at [340, 101] on input "search" at bounding box center [310, 111] width 255 height 36
type input "z"
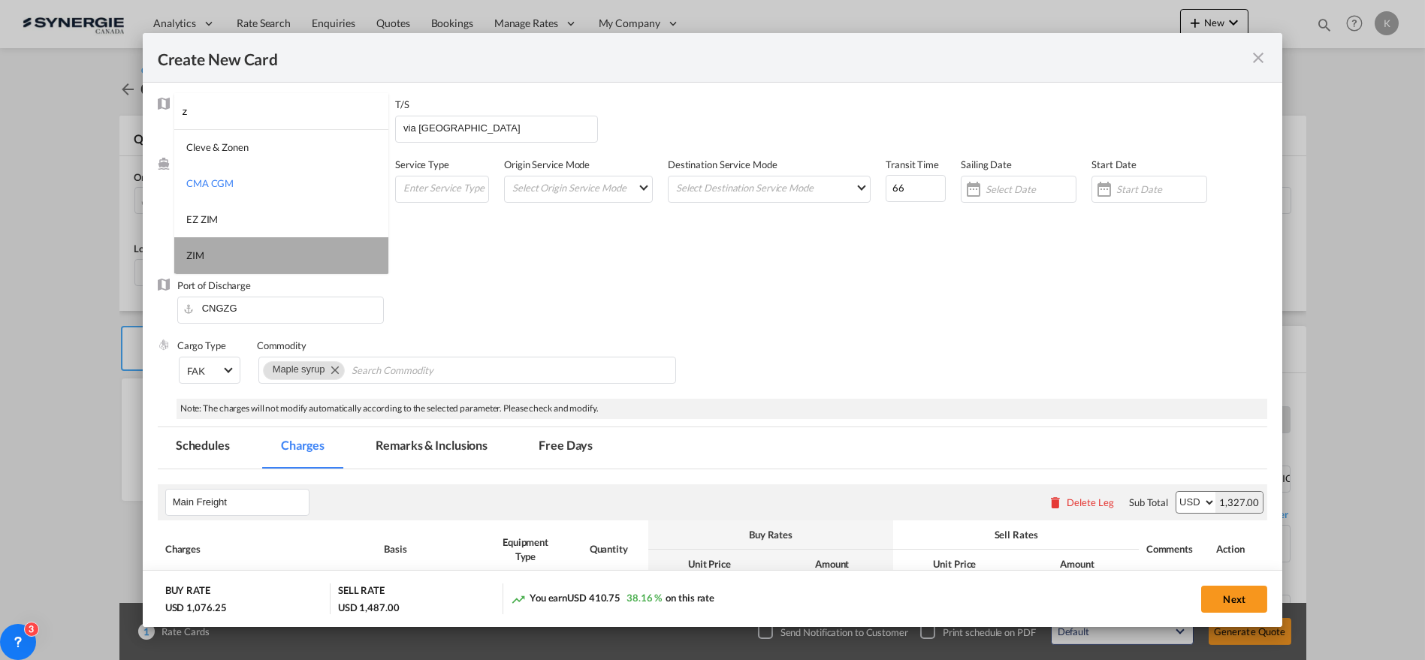
click at [219, 256] on md-option "ZIM" at bounding box center [281, 255] width 214 height 36
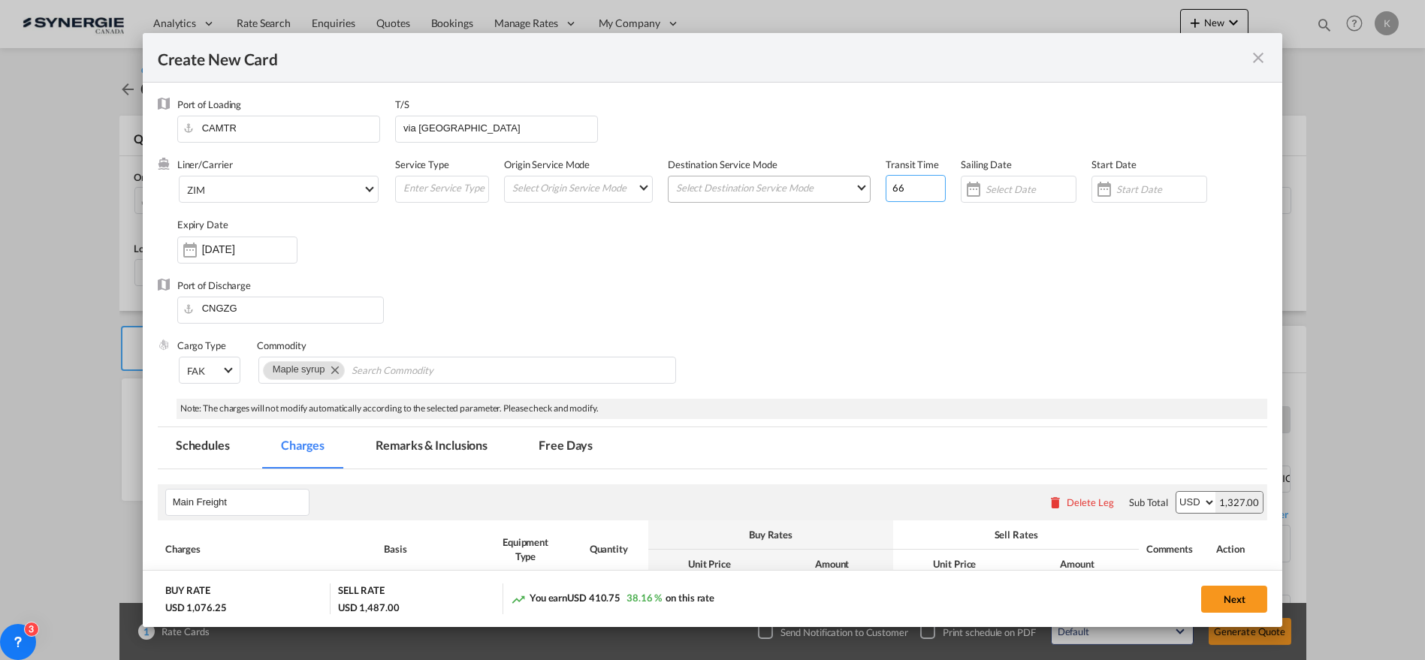
drag, startPoint x: 902, startPoint y: 187, endPoint x: 844, endPoint y: 189, distance: 58.7
click at [844, 189] on div "Liner/Carrier ZIM Service Type Origin Service Mode Select Origin Service Mode […" at bounding box center [722, 218] width 1091 height 120
type input "30"
click at [245, 254] on input "[DATE]" at bounding box center [249, 249] width 95 height 12
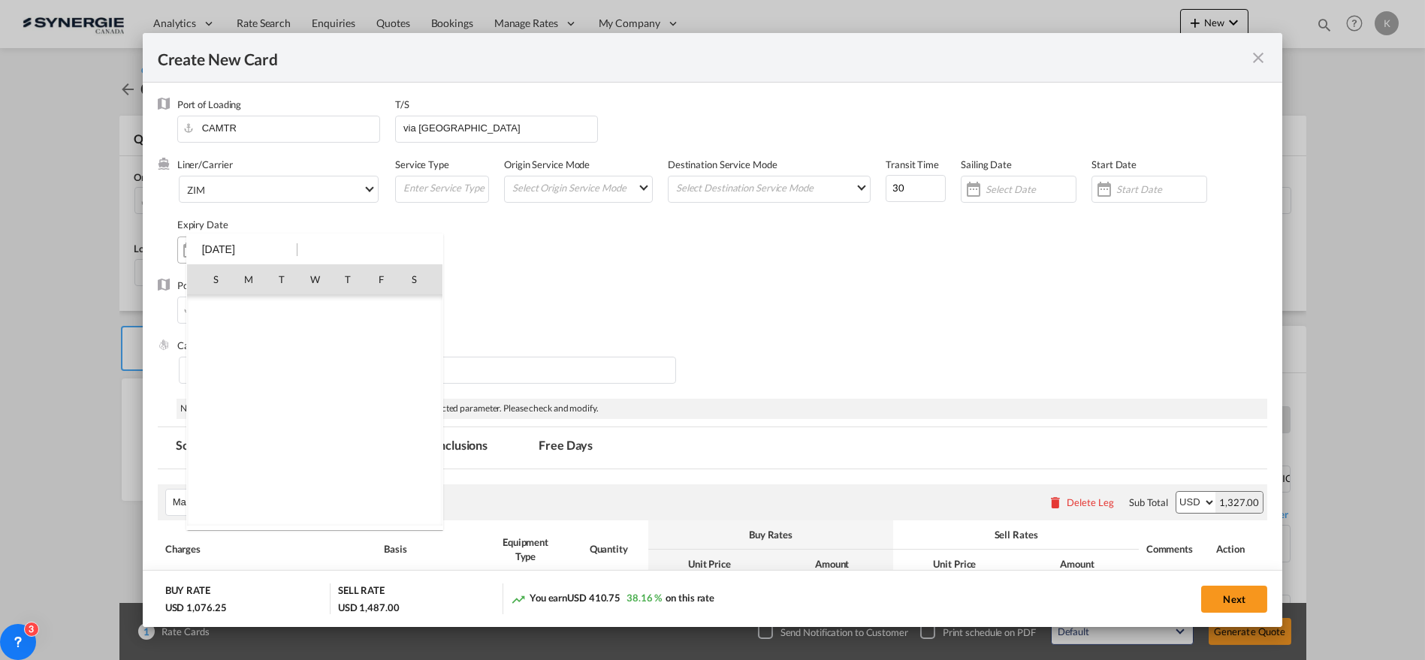
scroll to position [348070, 0]
click at [286, 478] on span "30" at bounding box center [282, 477] width 30 height 30
type input "[DATE]"
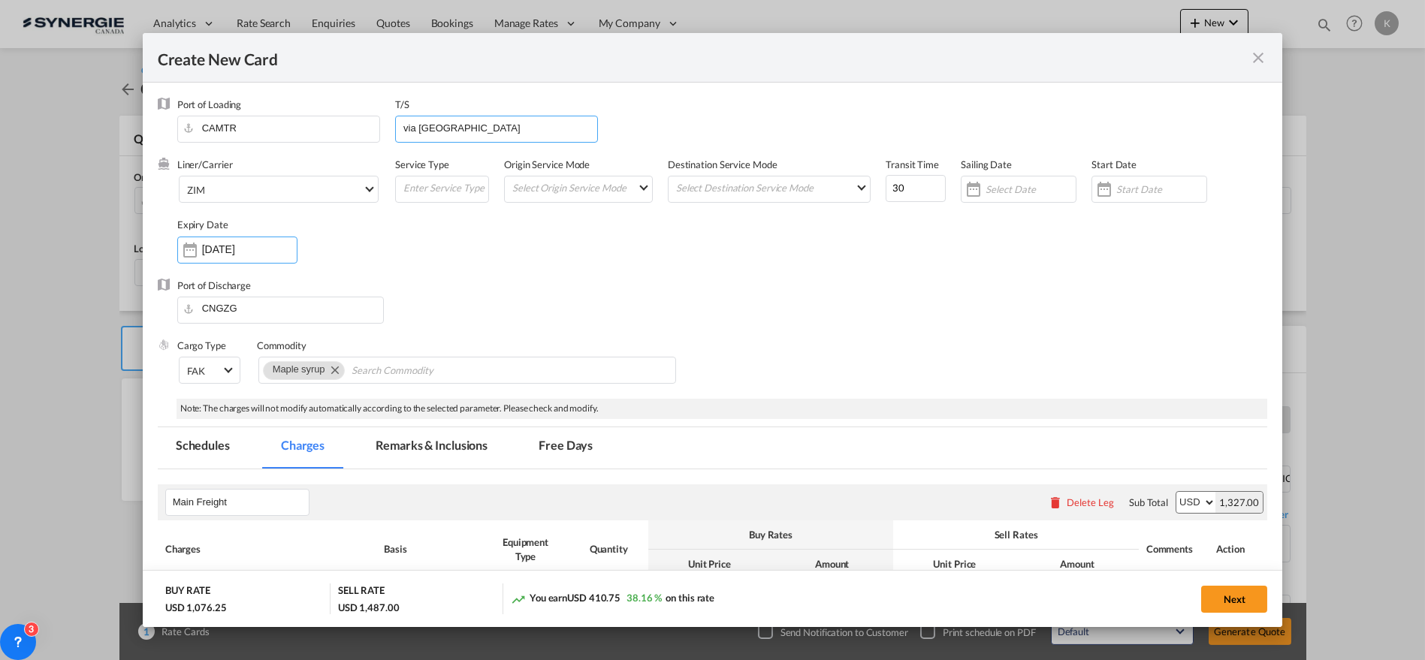
click at [430, 129] on input "via [GEOGRAPHIC_DATA]" at bounding box center [499, 127] width 195 height 23
type input "via VCR"
click at [246, 308] on input "CNGZG" at bounding box center [284, 309] width 199 height 23
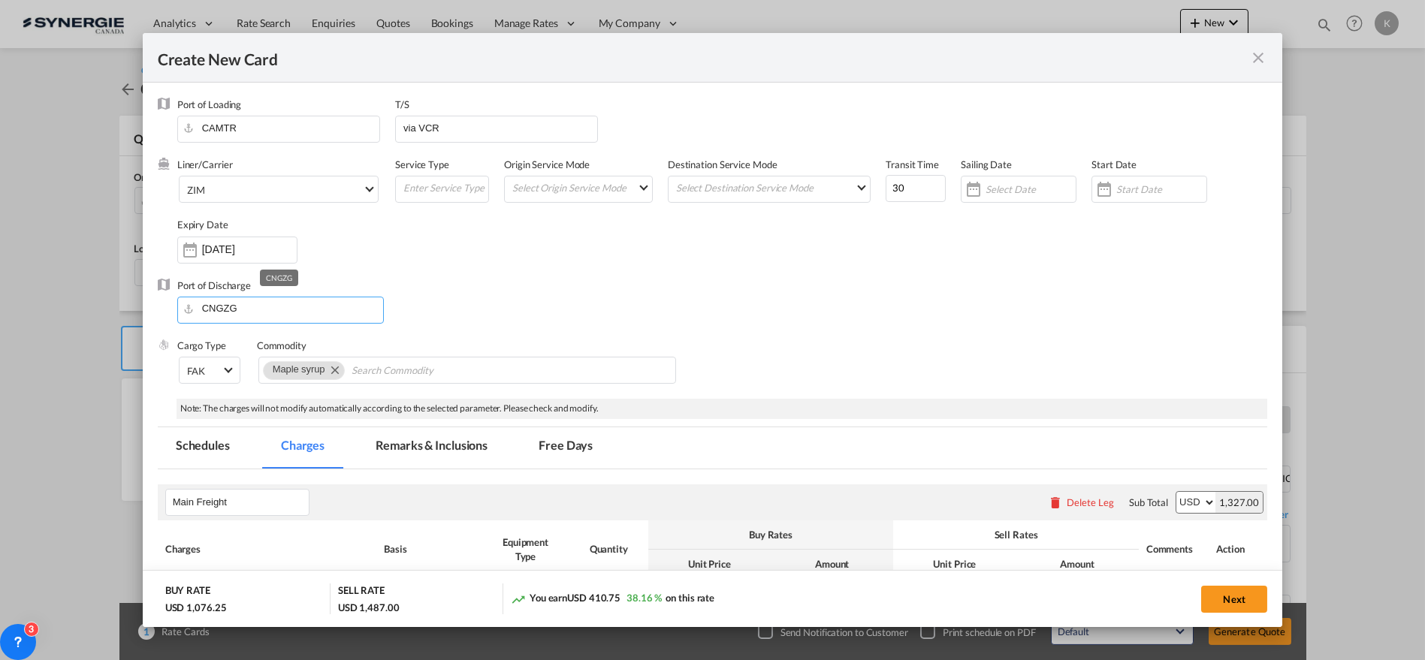
click at [246, 308] on input "CNGZG" at bounding box center [284, 309] width 199 height 23
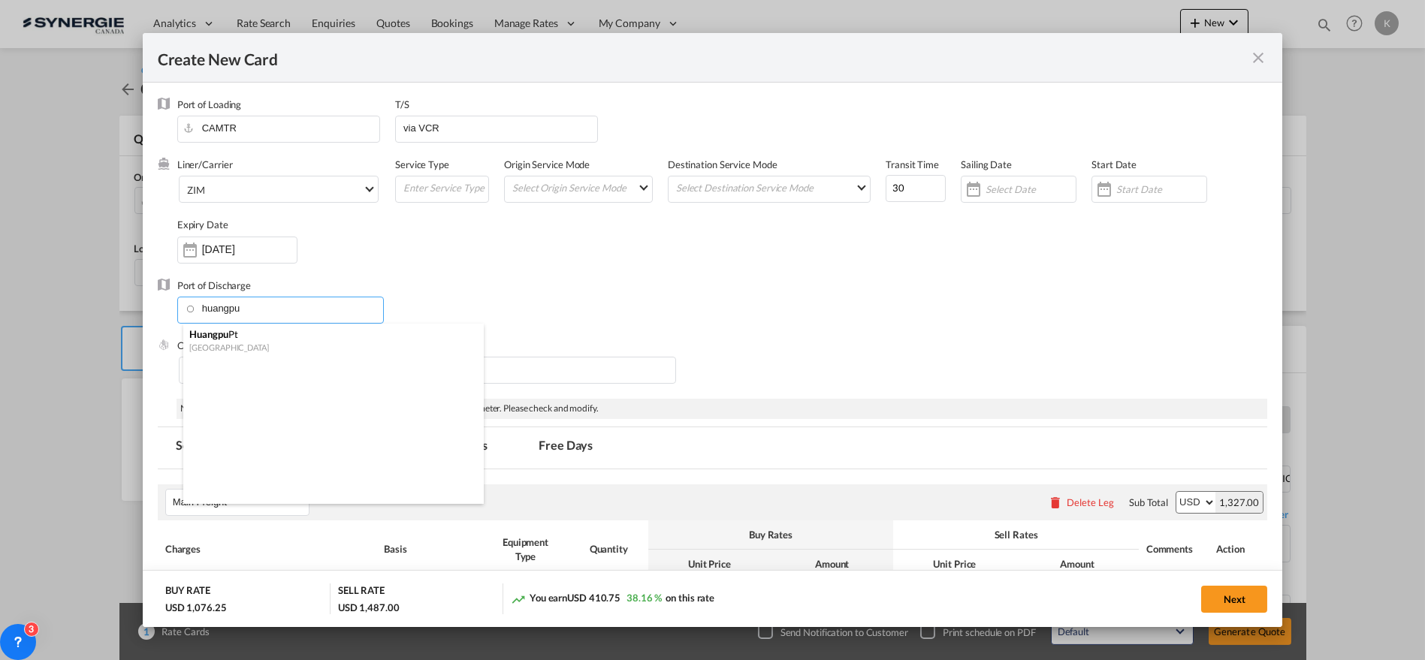
click at [252, 338] on div "Huangpu Pt" at bounding box center [329, 335] width 280 height 14
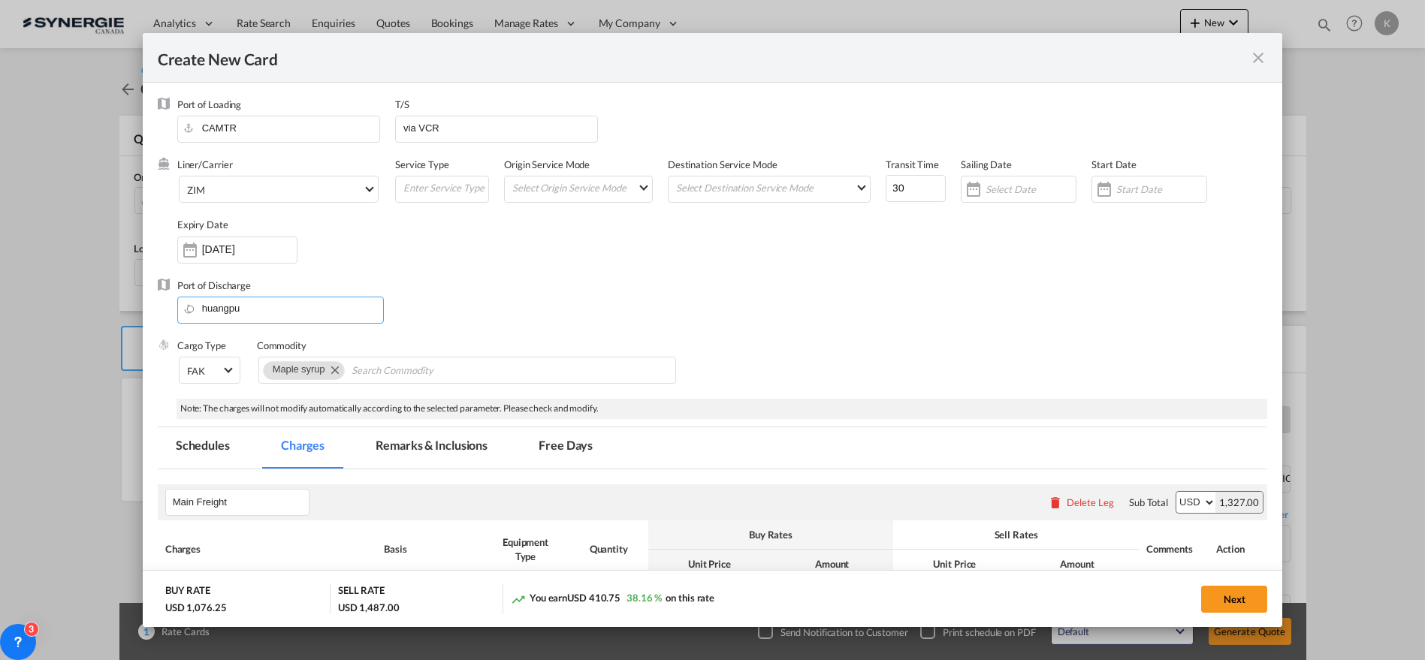
type input "Huangpu Pt, CNHUA"
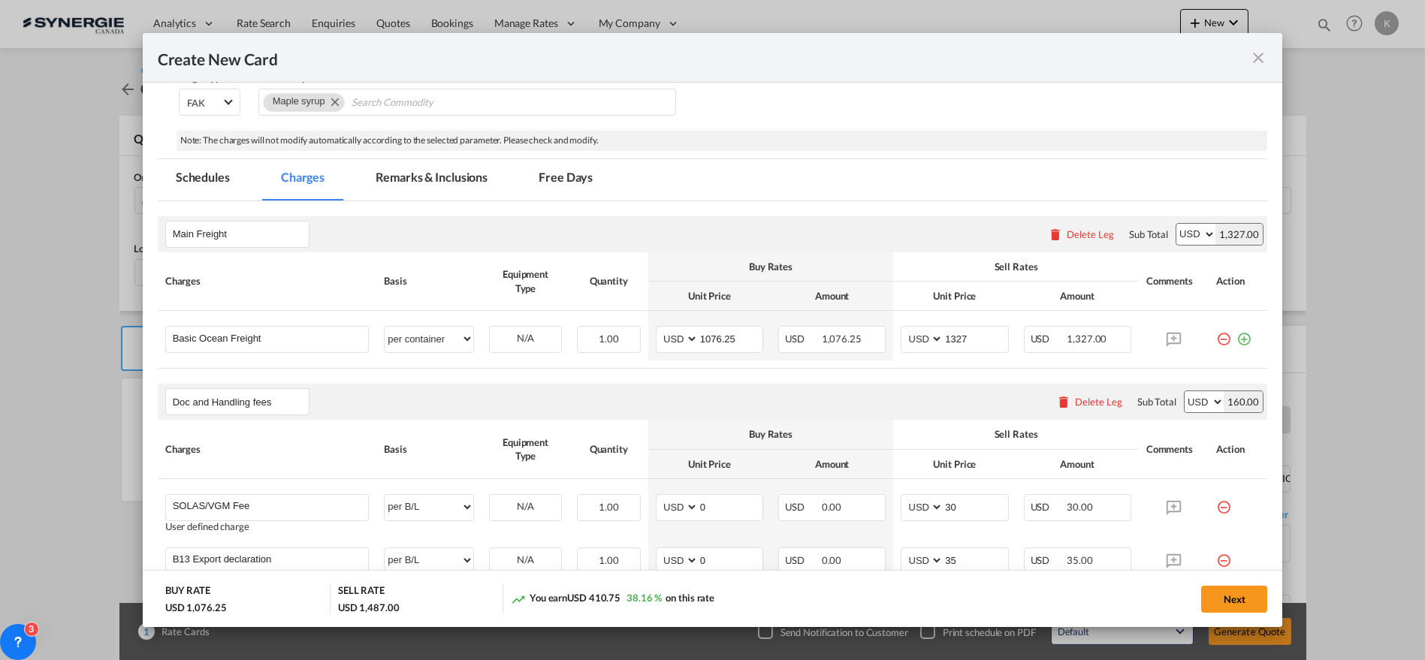
scroll to position [271, 0]
click at [716, 339] on input "1076.25" at bounding box center [731, 335] width 64 height 23
type input "1862"
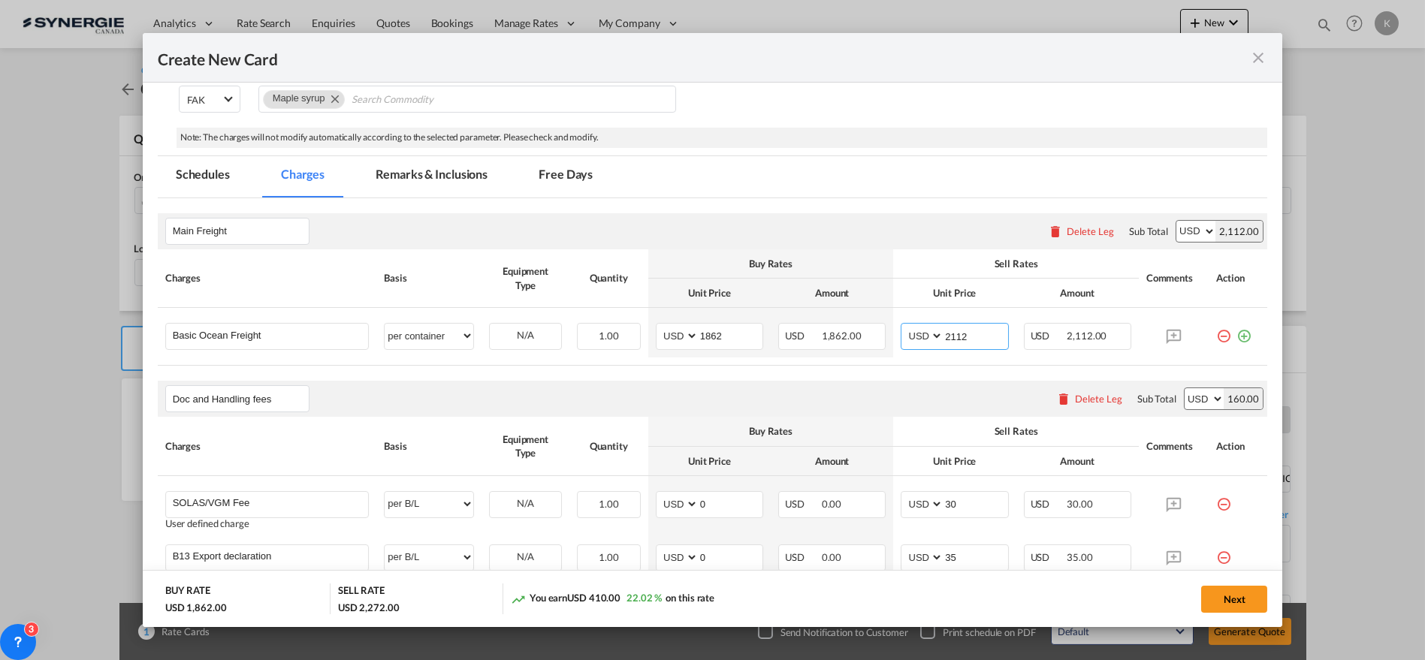
type input "2112"
click at [388, 177] on md-tab-item "Remarks & Inclusions" at bounding box center [432, 176] width 148 height 41
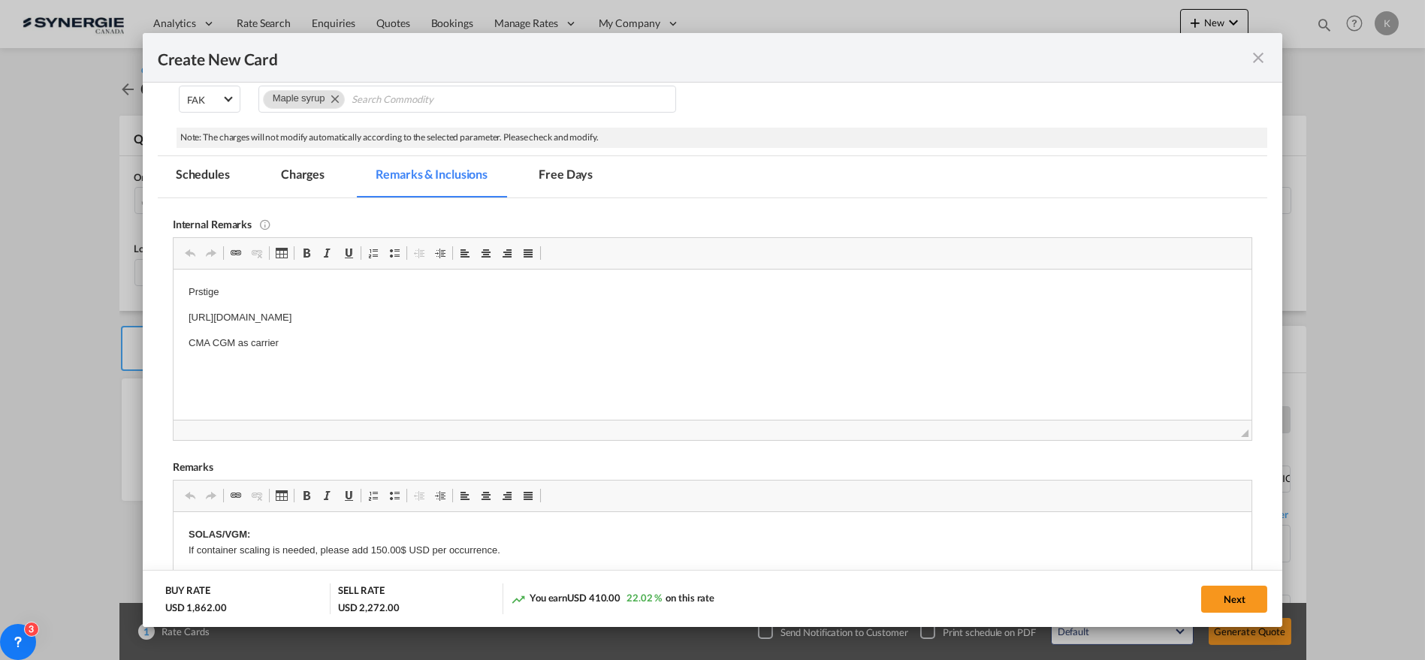
scroll to position [0, 0]
click at [256, 340] on p "CMA CGM as carrier" at bounding box center [712, 343] width 1049 height 16
drag, startPoint x: 1234, startPoint y: 603, endPoint x: 1212, endPoint y: 595, distance: 23.3
click at [1234, 603] on button "Next" at bounding box center [1235, 599] width 66 height 27
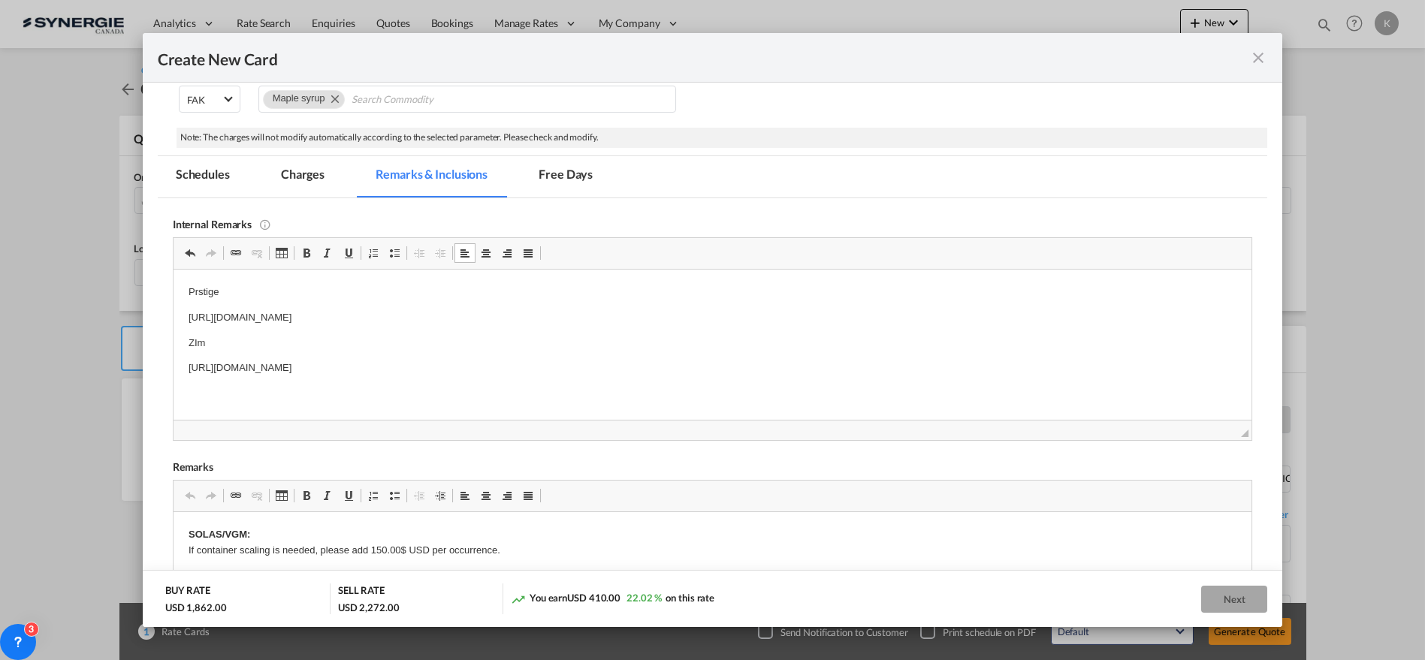
type input "[DATE]"
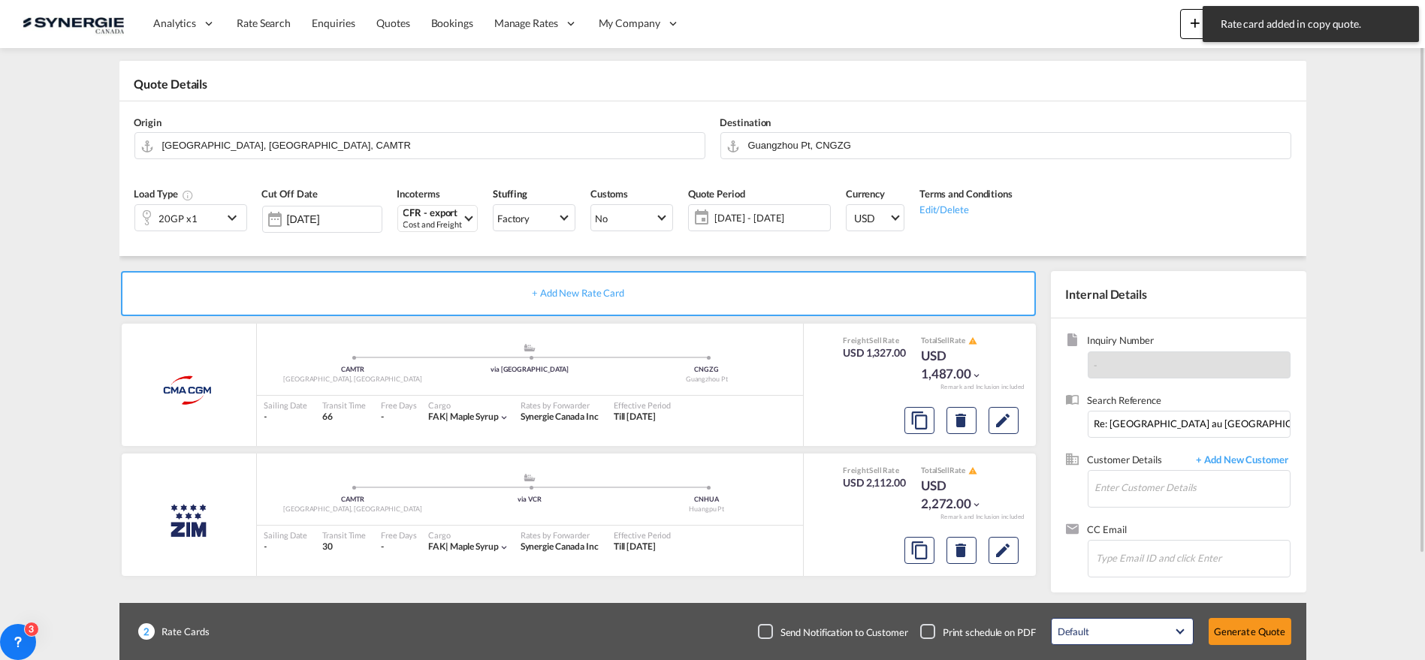
scroll to position [55, 0]
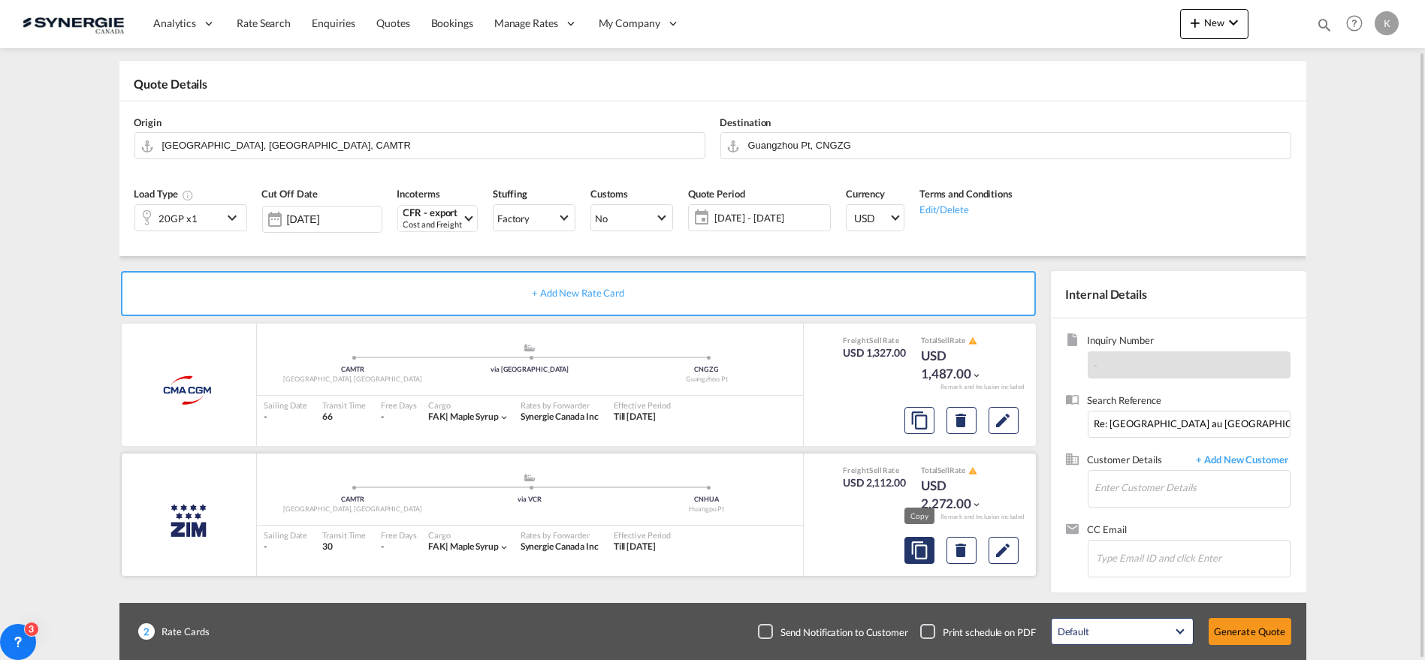
click at [918, 430] on md-icon "assets/icons/custom/copyQuote.svg" at bounding box center [920, 421] width 18 height 18
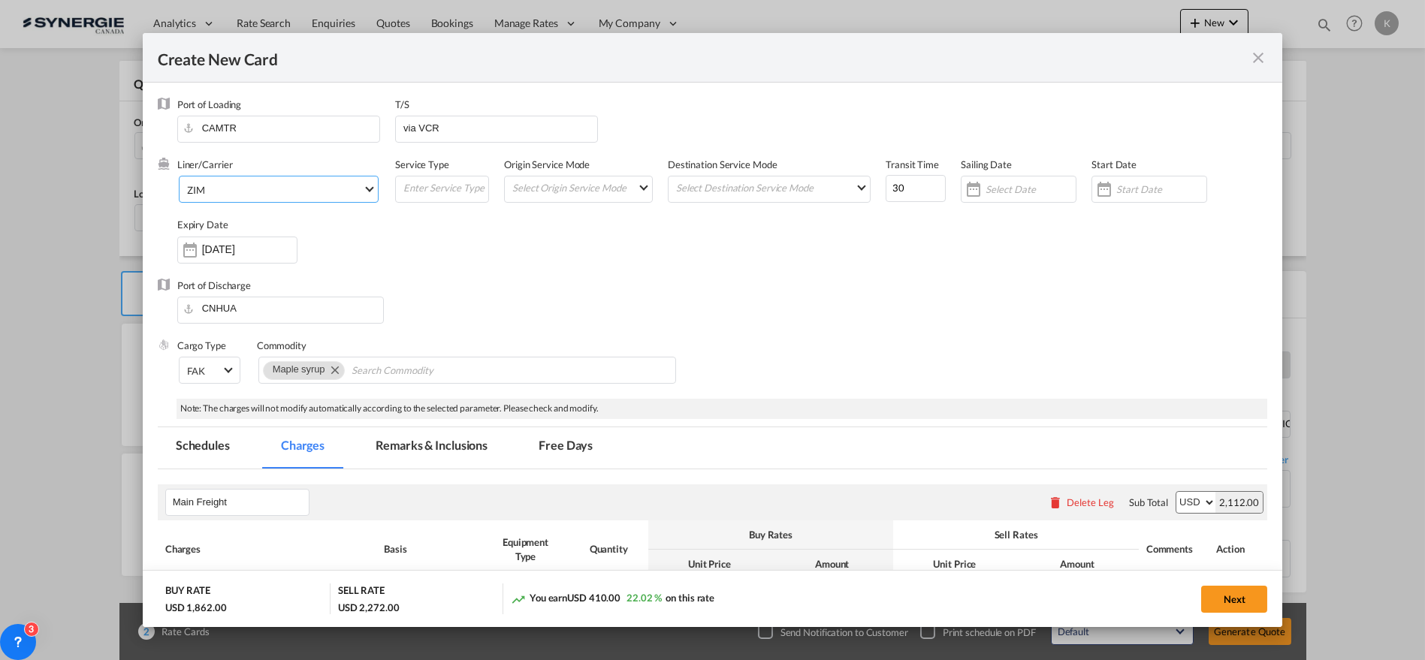
click at [203, 186] on div "ZIM" at bounding box center [196, 190] width 18 height 12
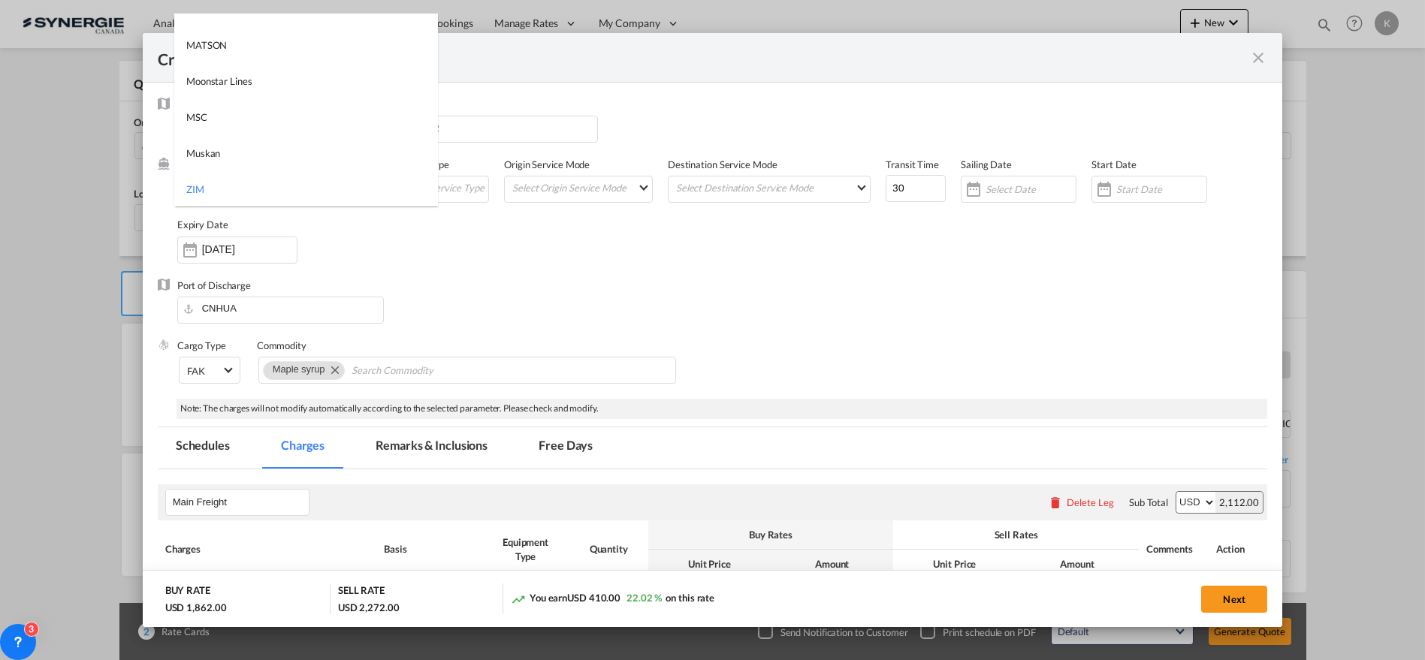
type md-option "37"
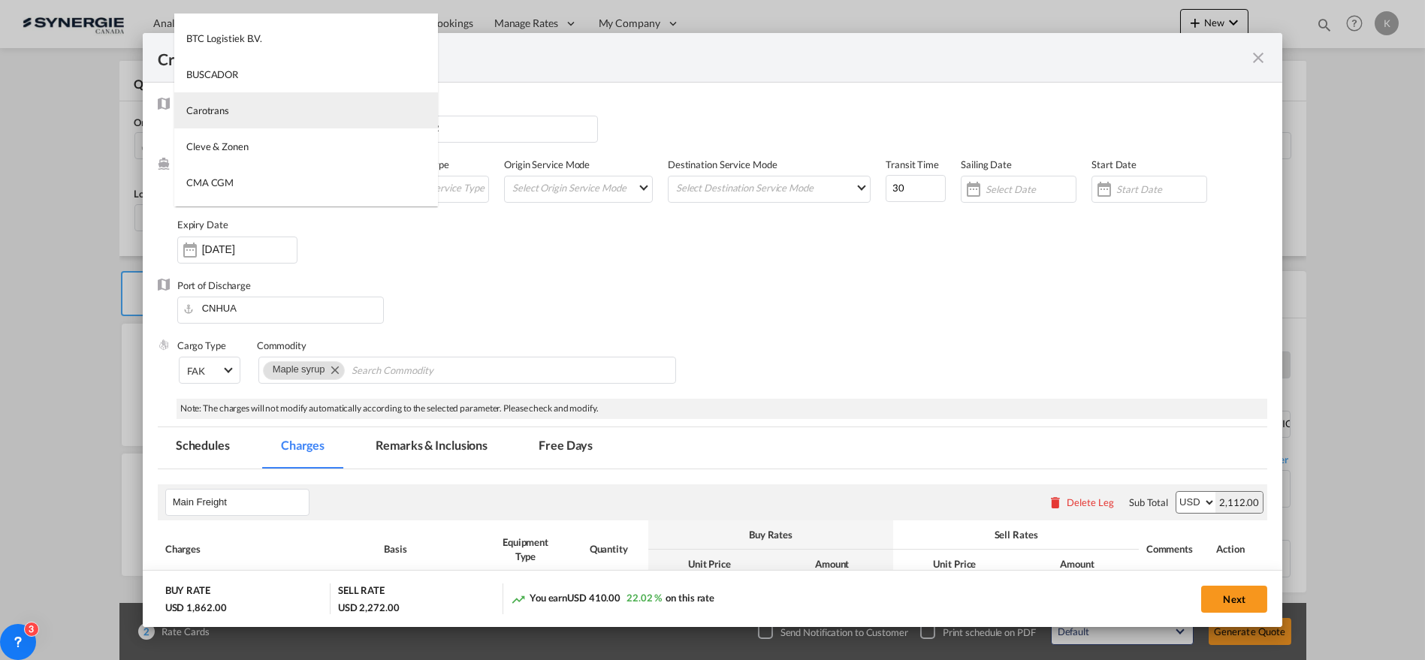
type md-option "795"
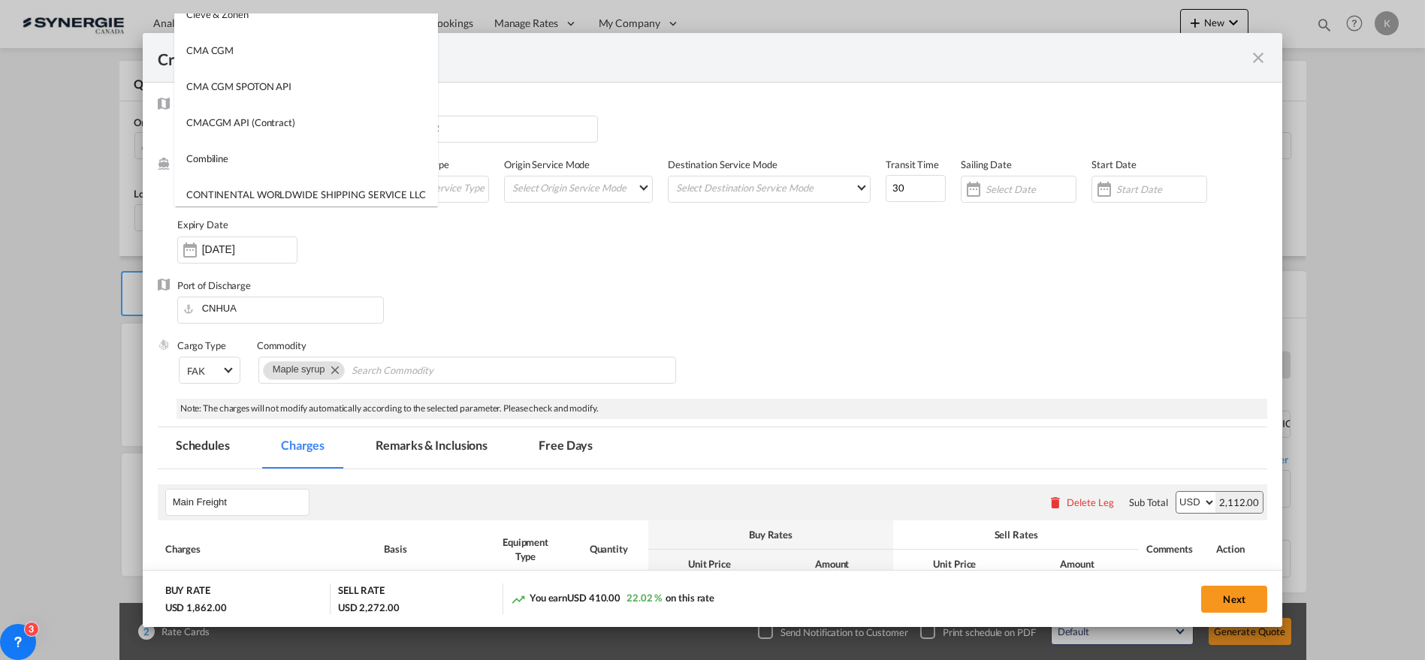
scroll to position [631, 0]
click at [218, 188] on div "COSCO" at bounding box center [203, 195] width 34 height 14
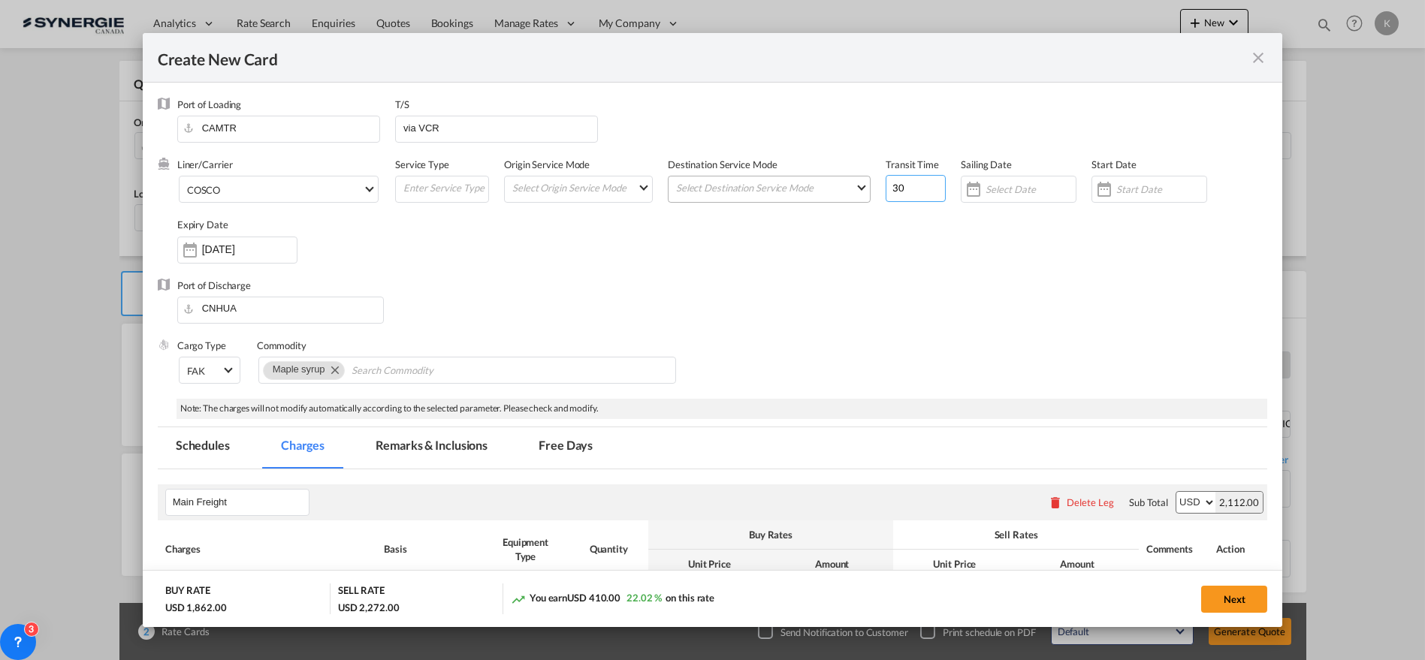
drag, startPoint x: 879, startPoint y: 188, endPoint x: 852, endPoint y: 194, distance: 27.7
click at [855, 193] on div "Liner/Carrier COSCO Service Type Origin Service Mode Select Origin Service Mode…" at bounding box center [722, 218] width 1091 height 120
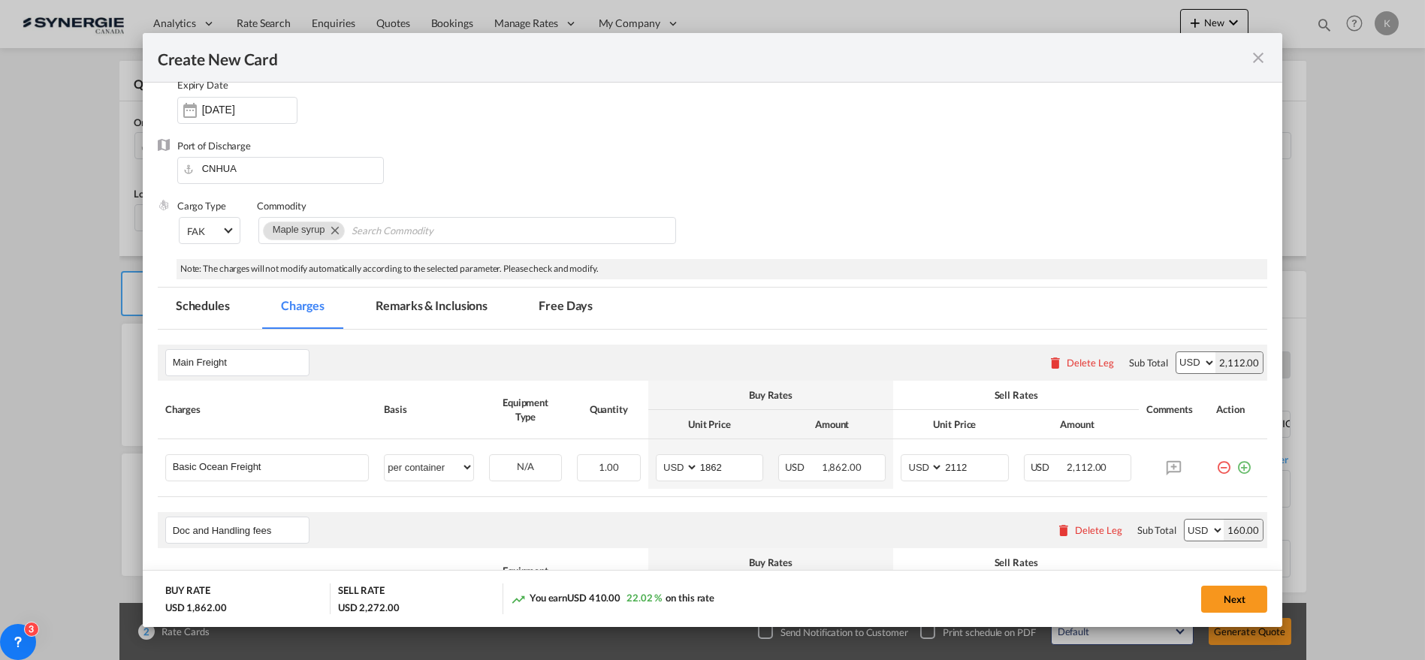
scroll to position [167, 0]
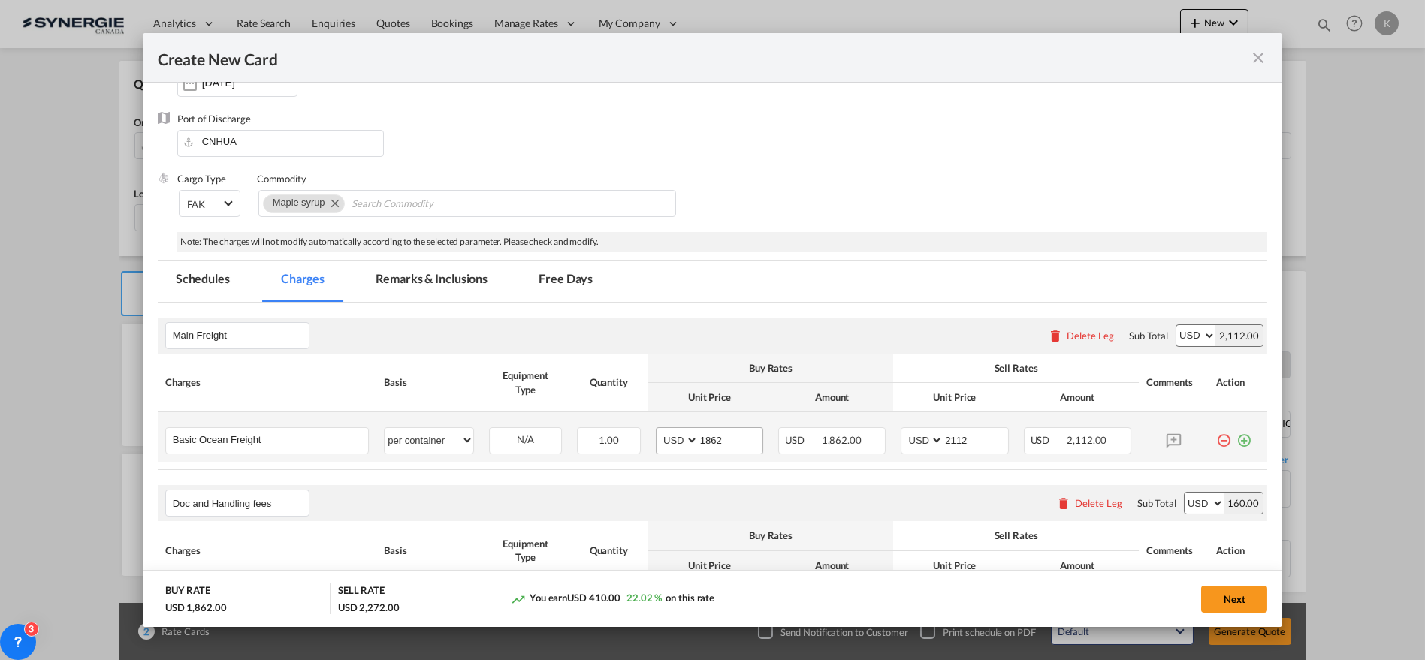
type input "40"
click at [719, 439] on input "1862" at bounding box center [731, 439] width 64 height 23
type input "1279"
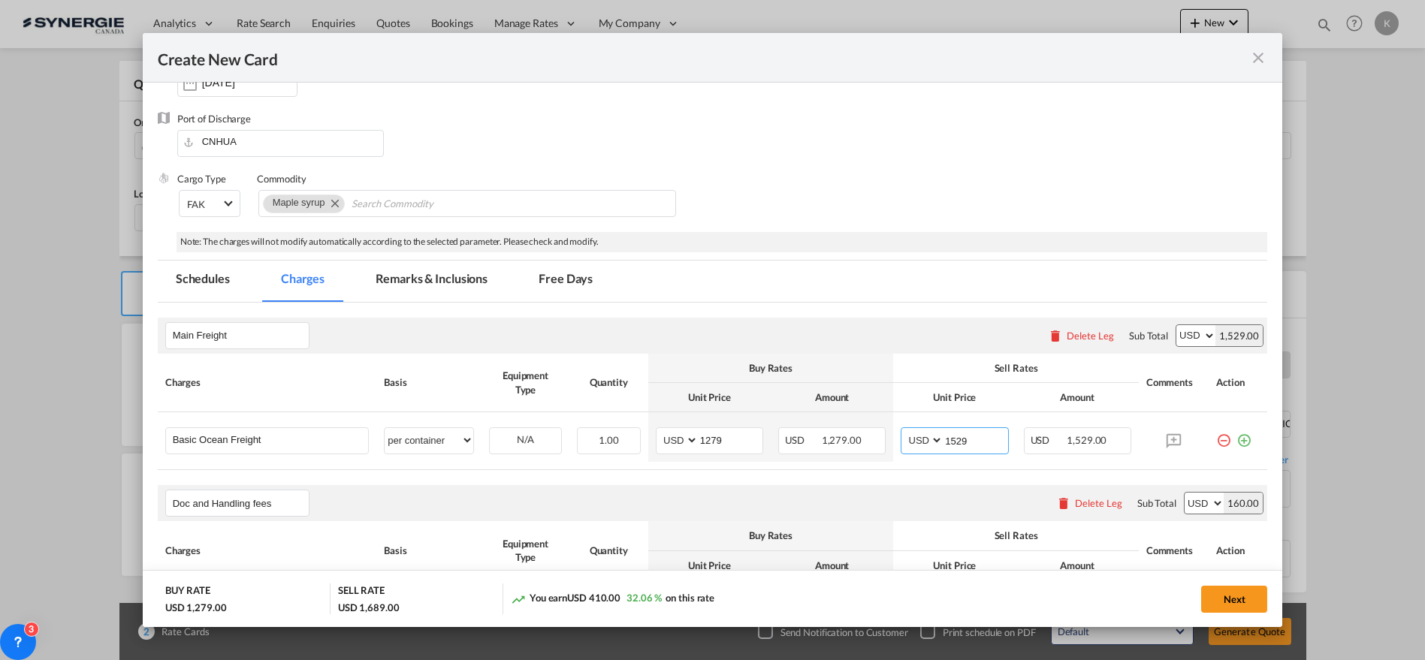
type input "1529"
drag, startPoint x: 428, startPoint y: 271, endPoint x: 24, endPoint y: 221, distance: 406.6
click at [427, 271] on md-tab-item "Remarks & Inclusions" at bounding box center [432, 281] width 148 height 41
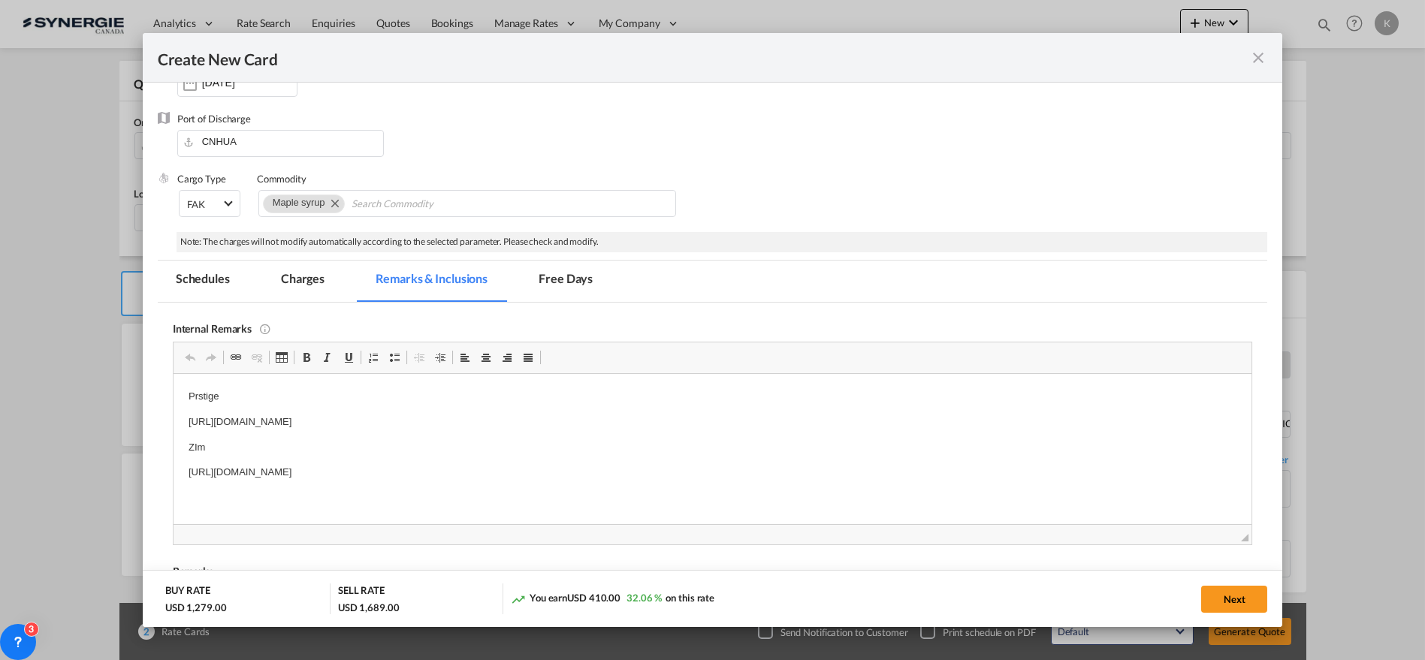
scroll to position [0, 0]
drag, startPoint x: 552, startPoint y: 469, endPoint x: 159, endPoint y: 445, distance: 393.7
click at [173, 445] on html "Prstige [URL][DOMAIN_NAME] ZIm [URL][DOMAIN_NAME]" at bounding box center [712, 434] width 1079 height 122
click at [1226, 597] on button "Next" at bounding box center [1235, 599] width 66 height 27
type input "[DATE]"
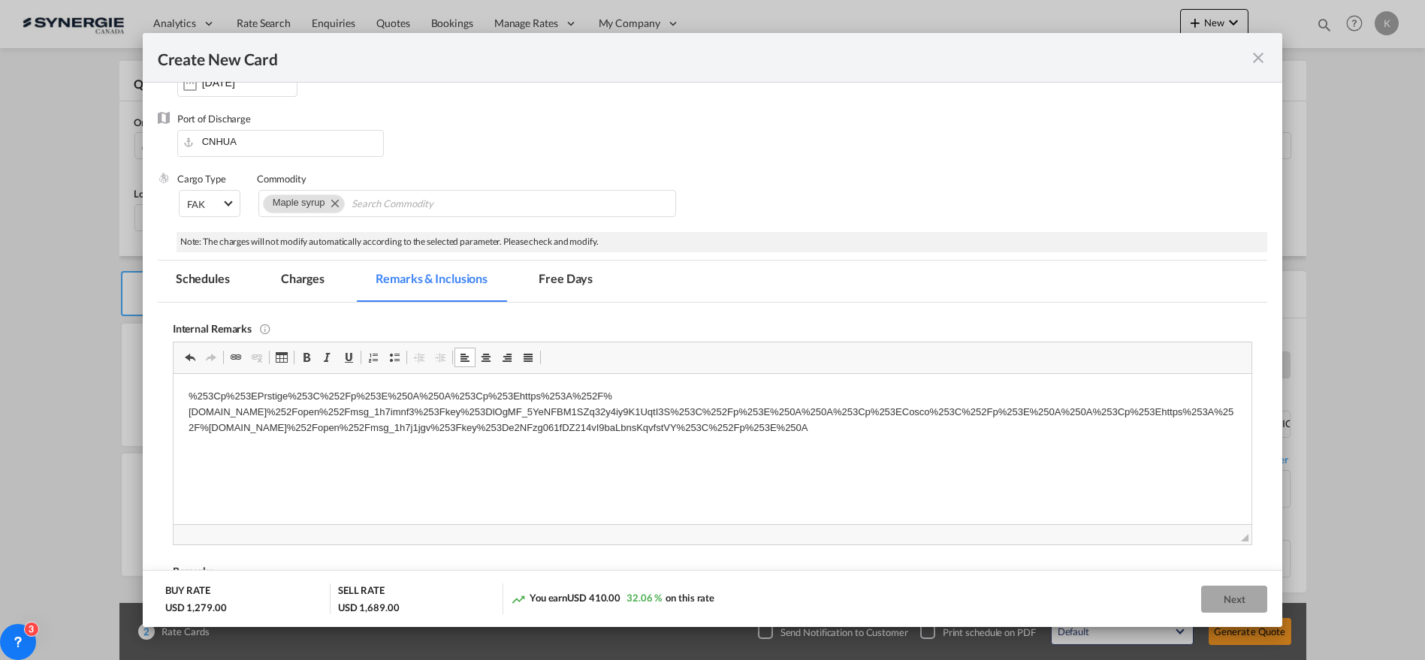
click at [303, 280] on md-tab-item "Charges" at bounding box center [303, 281] width 80 height 41
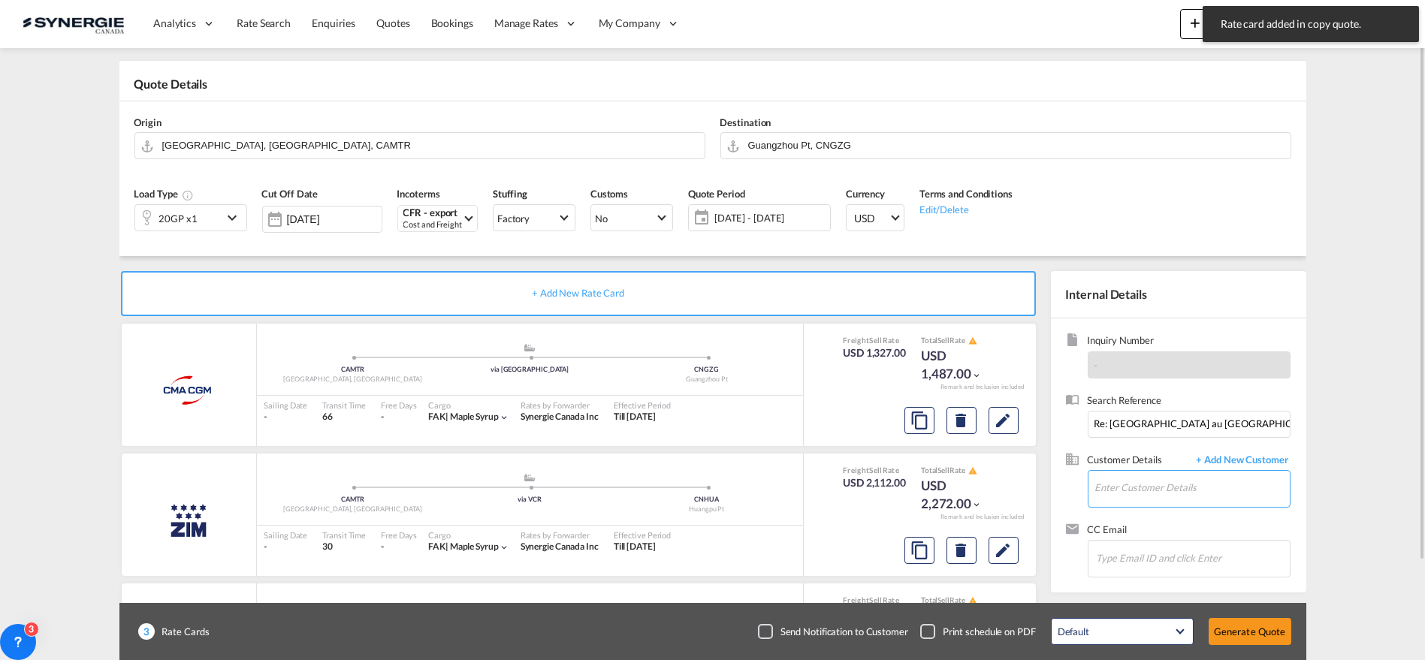
click at [1147, 499] on input "Enter Customer Details" at bounding box center [1193, 488] width 195 height 34
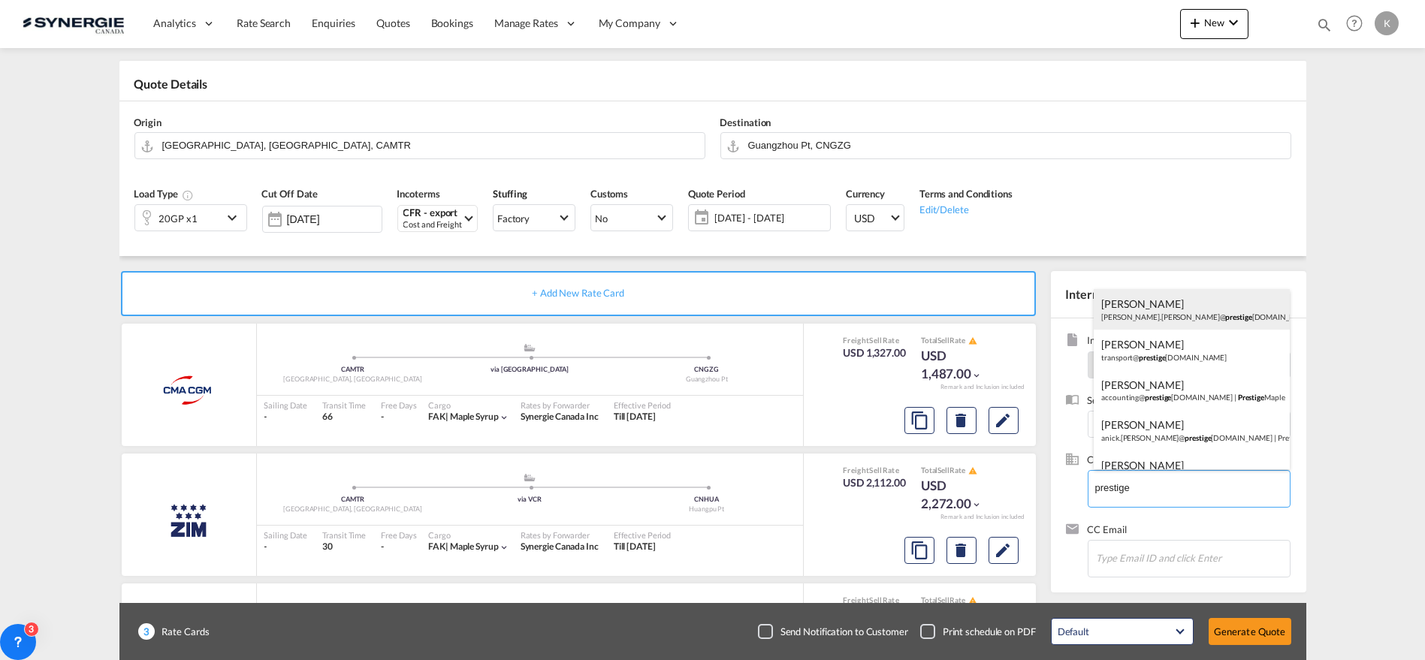
click at [1156, 315] on div "[PERSON_NAME] [PERSON_NAME].[PERSON_NAME]@ prestige [DOMAIN_NAME] | Prestige Ma…" at bounding box center [1192, 309] width 196 height 41
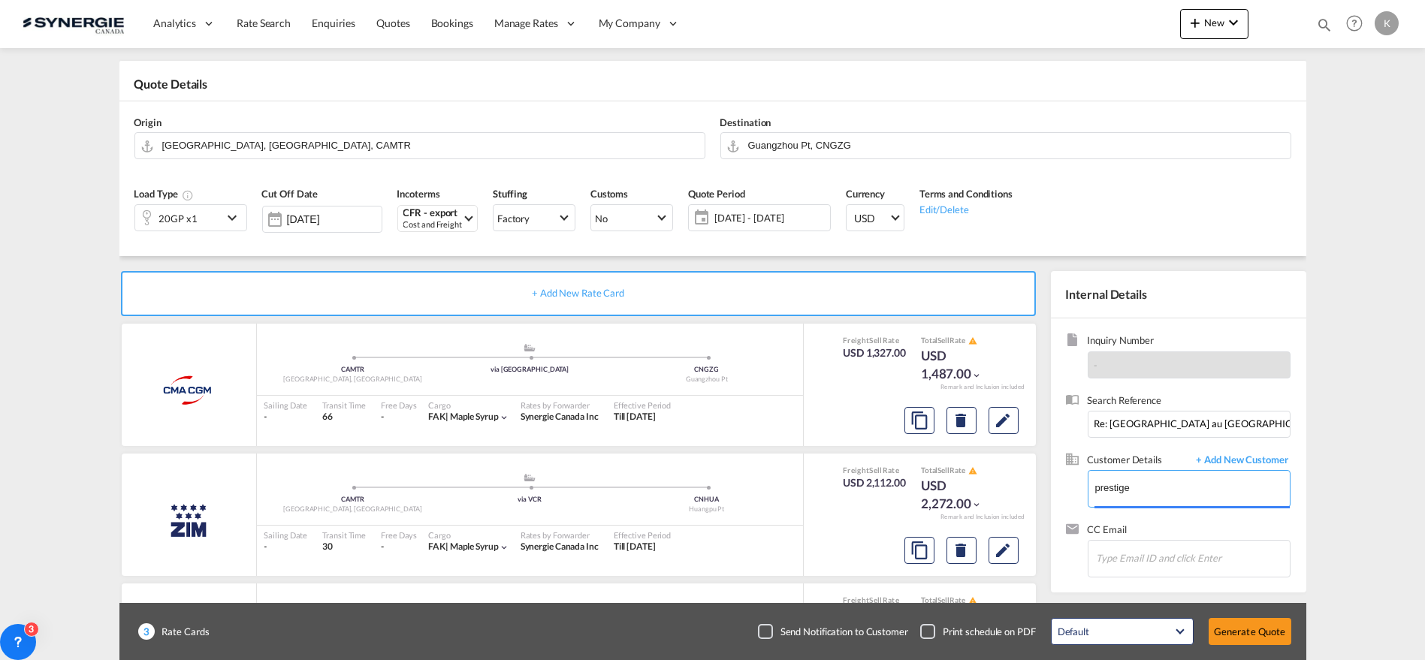
type input "Prestige Maple, [PERSON_NAME], [PERSON_NAME][EMAIL_ADDRESS][PERSON_NAME][DOMAIN…"
click at [760, 630] on div "Checkbox No Ink" at bounding box center [765, 631] width 15 height 15
click at [1256, 627] on button "Generate Quote" at bounding box center [1250, 631] width 83 height 27
